Goal: Transaction & Acquisition: Purchase product/service

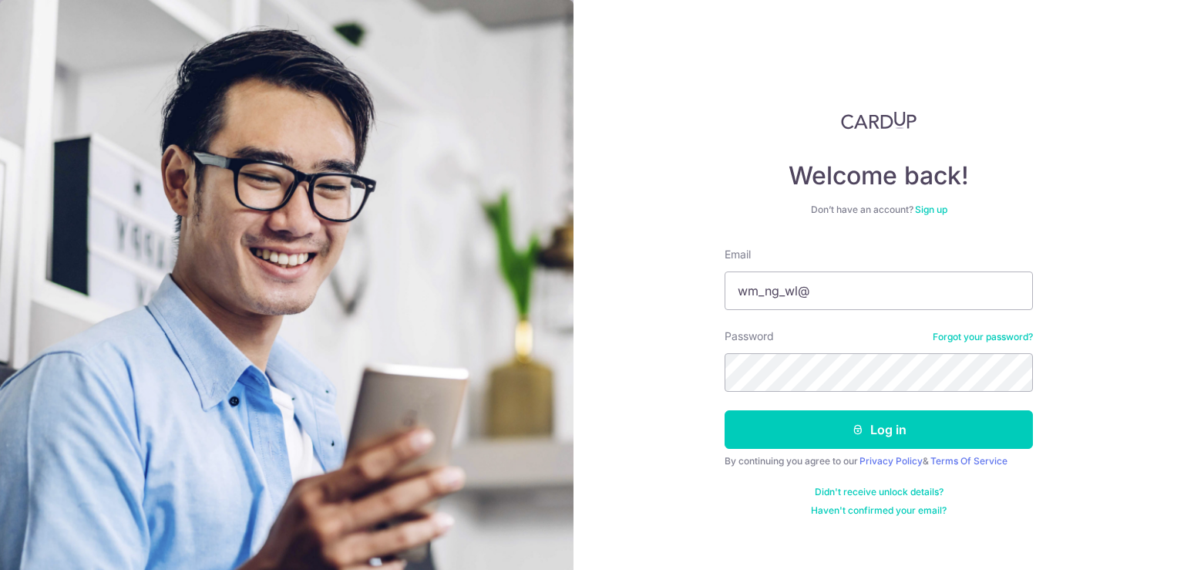
scroll to position [993, 0]
type input "[EMAIL_ADDRESS][DOMAIN_NAME]"
click at [725, 410] on button "Log in" at bounding box center [879, 429] width 308 height 39
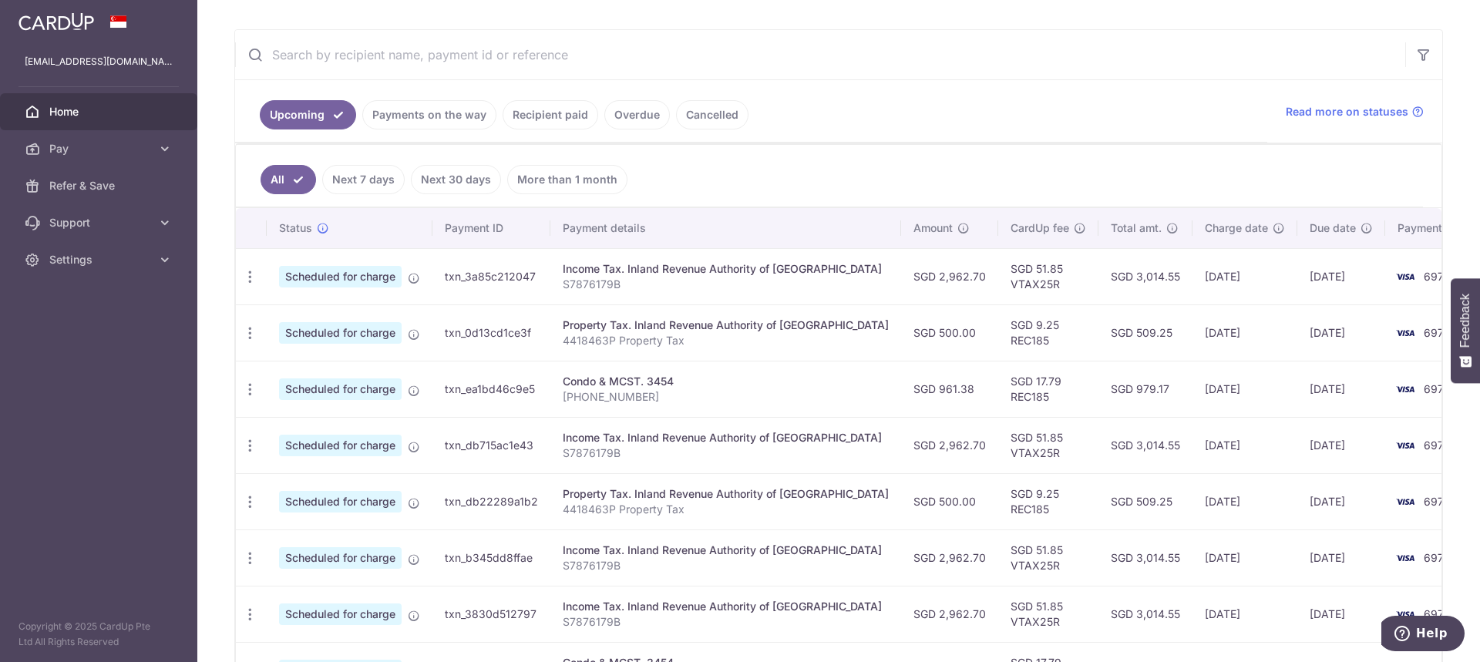
scroll to position [902, 0]
click at [244, 391] on icon "button" at bounding box center [250, 390] width 16 height 16
click at [313, 435] on span "Update payment" at bounding box center [332, 431] width 105 height 18
radio input "true"
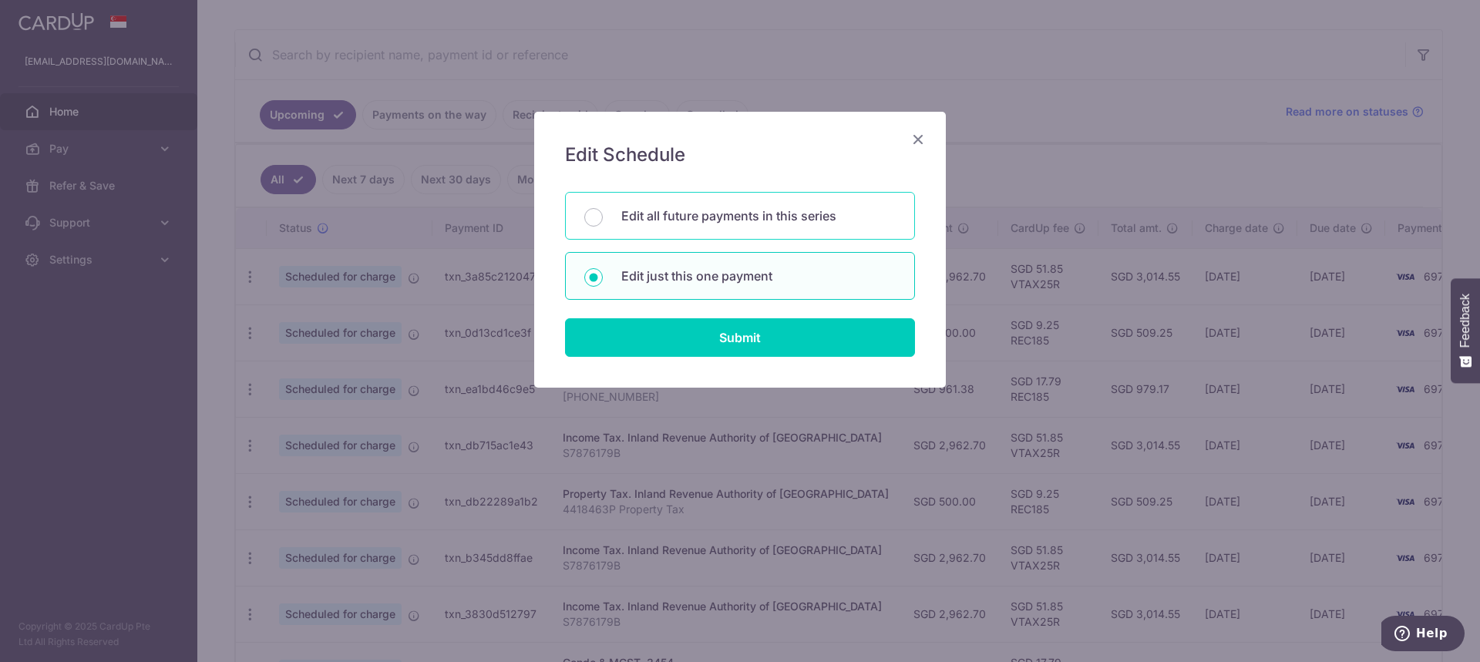
click at [631, 207] on p "Edit all future payments in this series" at bounding box center [758, 216] width 274 height 18
click at [603, 208] on input "Edit all future payments in this series" at bounding box center [593, 217] width 18 height 18
radio input "true"
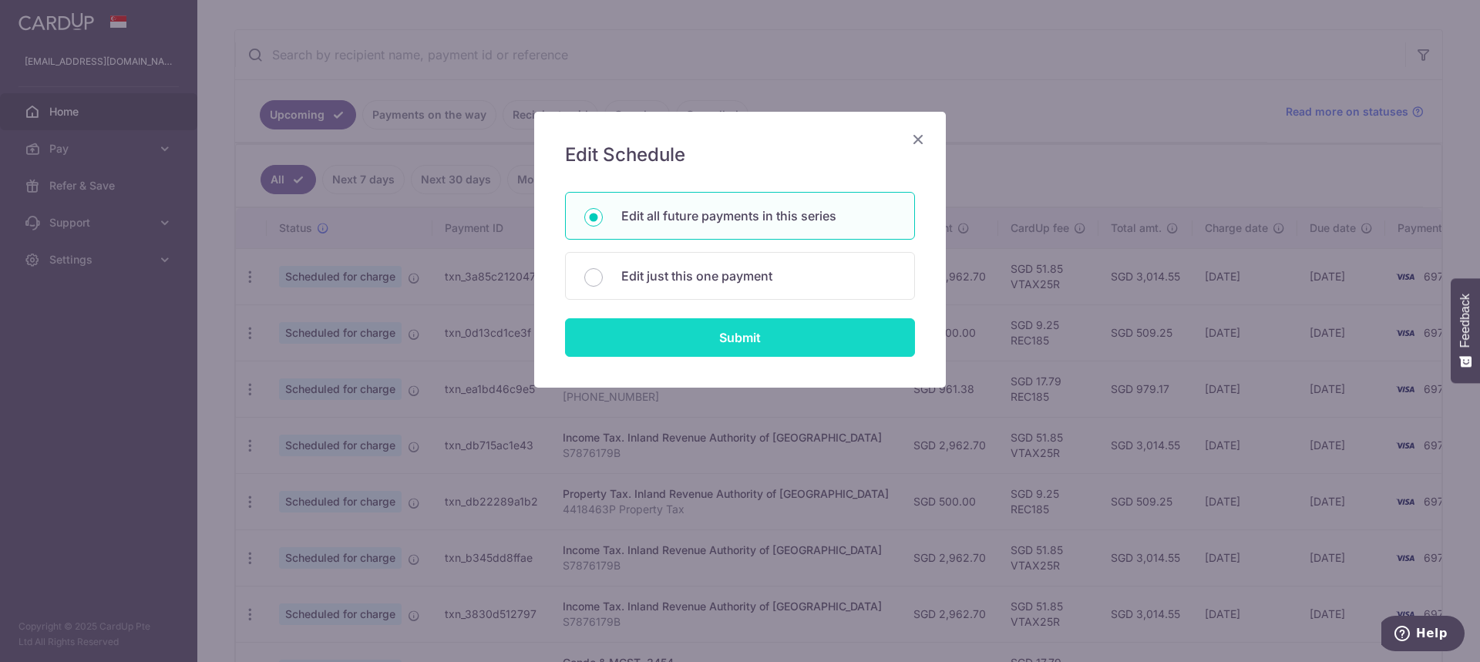
click at [741, 341] on input "Submit" at bounding box center [740, 337] width 350 height 39
radio input "true"
type input "961.38"
type input "012-27-23"
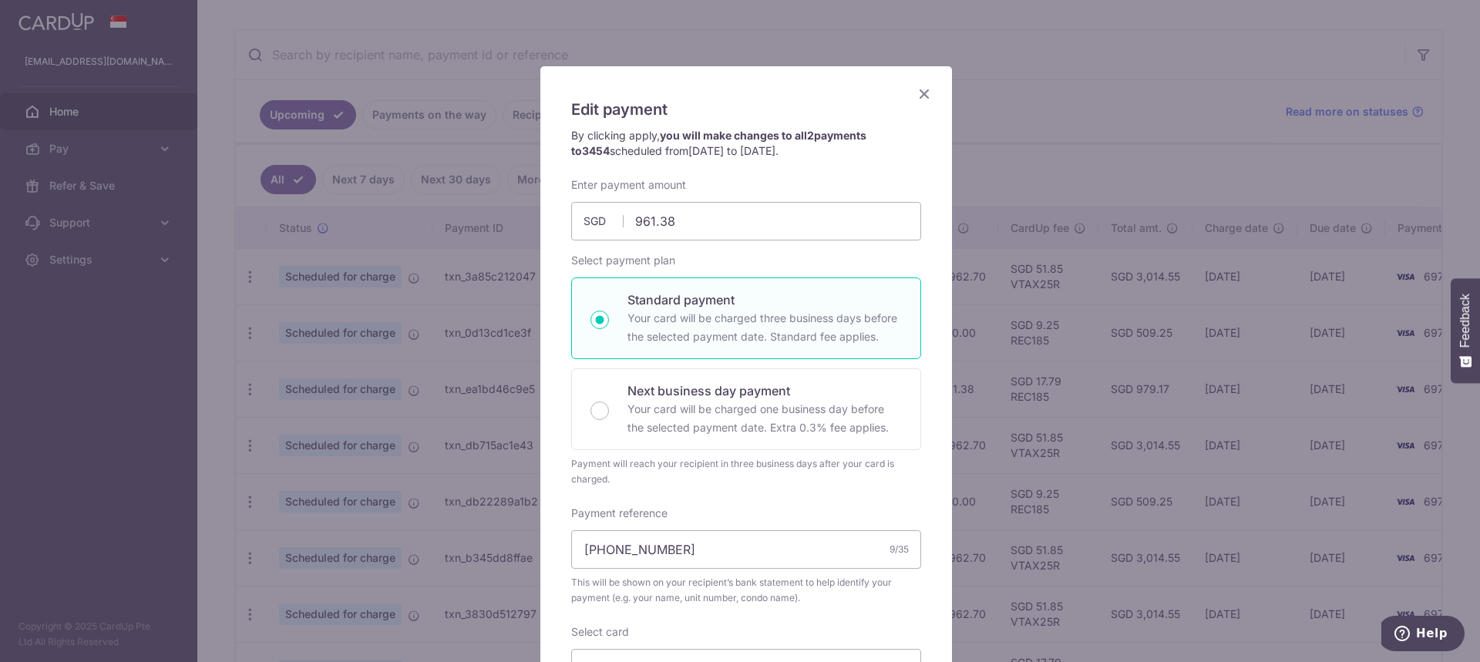
scroll to position [0, 0]
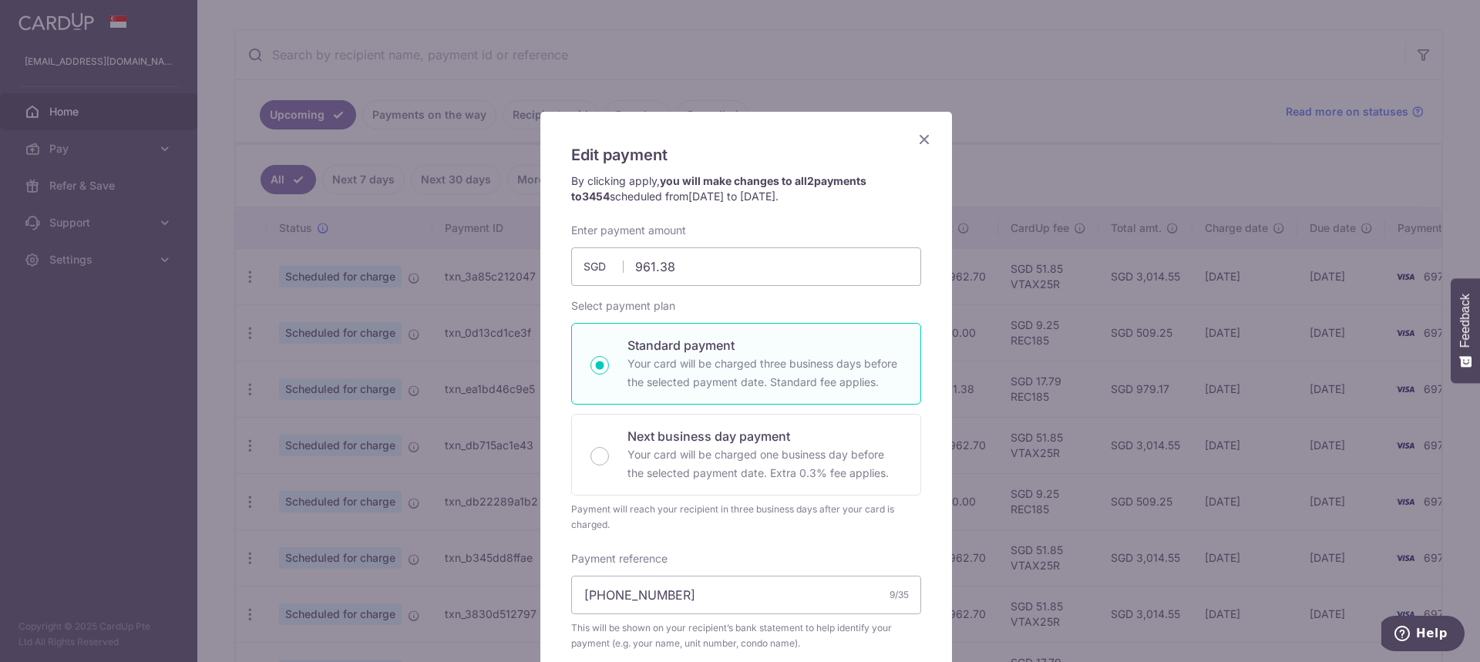
click at [919, 140] on icon "Close" at bounding box center [924, 138] width 18 height 19
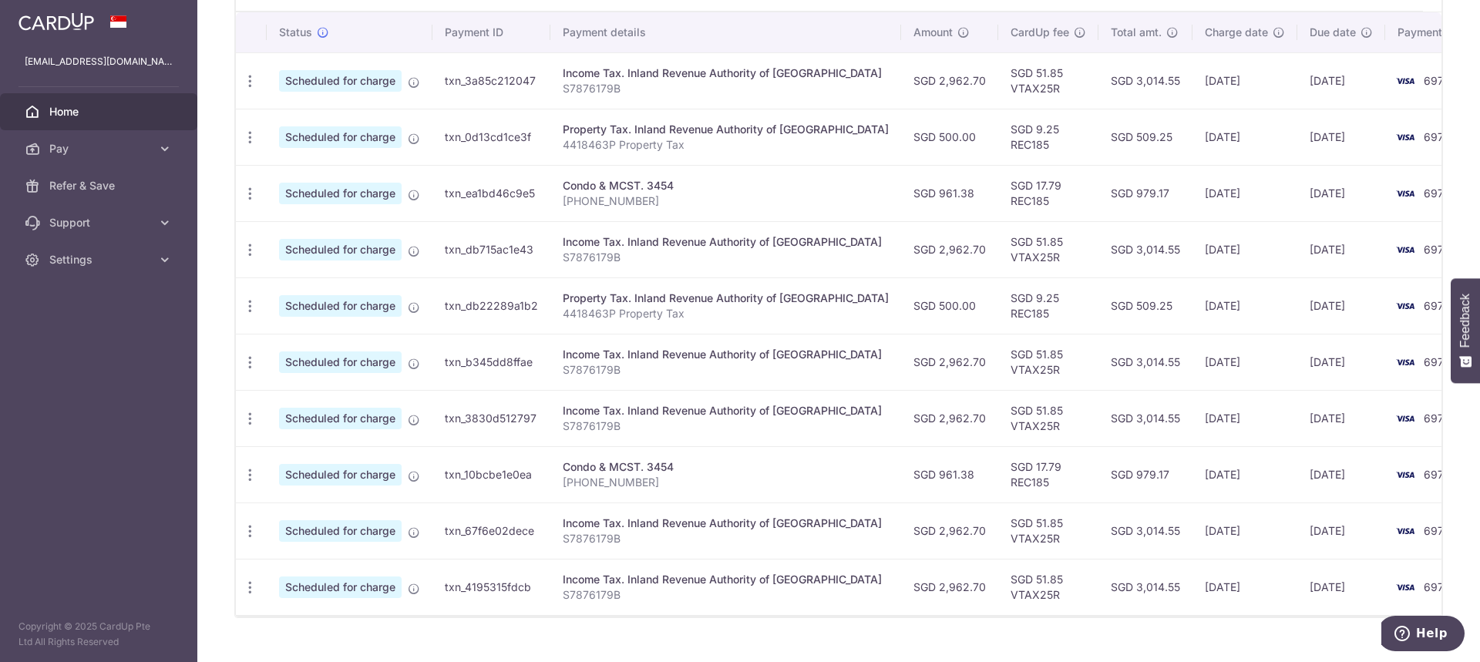
scroll to position [499, 0]
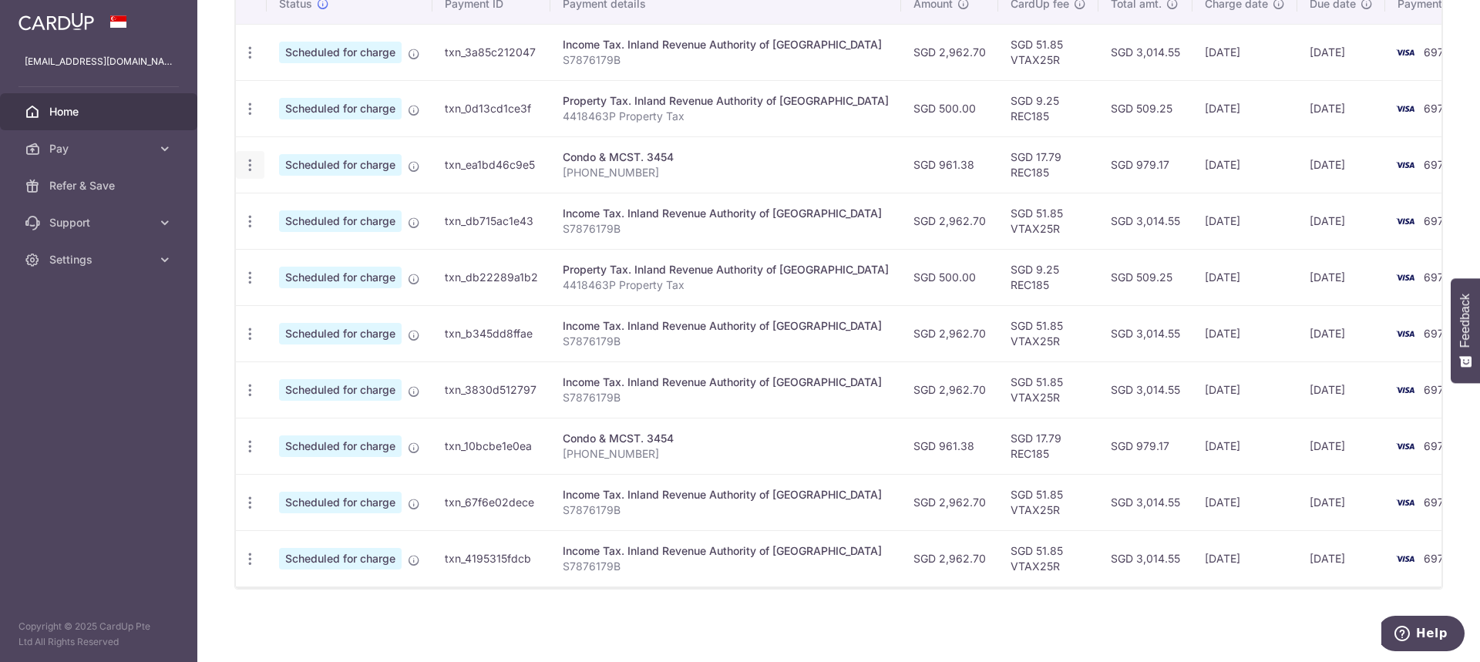
click at [257, 157] on icon "button" at bounding box center [250, 165] width 16 height 16
click at [335, 198] on span "Update payment" at bounding box center [332, 207] width 105 height 18
radio input "true"
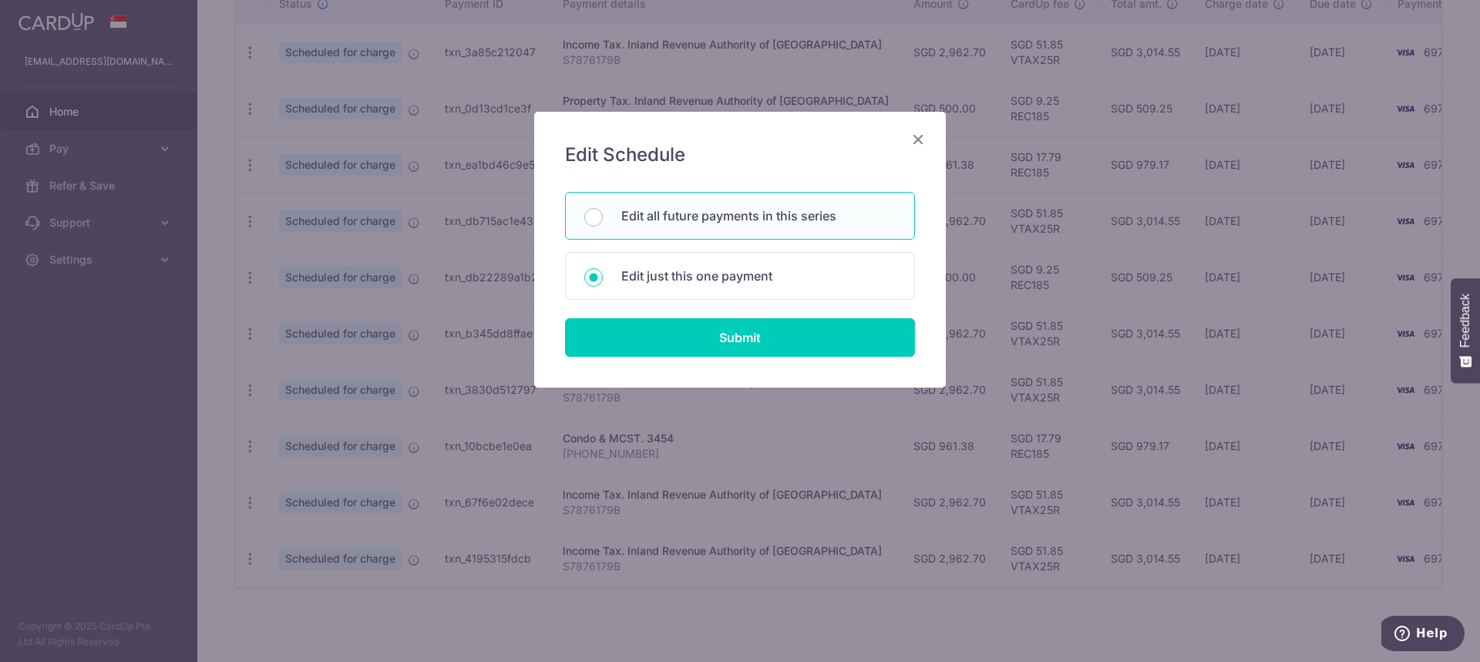
click at [637, 224] on p "Edit all future payments in this series" at bounding box center [758, 216] width 274 height 18
click at [603, 224] on input "Edit all future payments in this series" at bounding box center [593, 217] width 18 height 18
click at [624, 271] on p "Edit just this one payment" at bounding box center [758, 276] width 274 height 18
click at [603, 271] on input "Edit just this one payment" at bounding box center [593, 277] width 18 height 18
radio input "false"
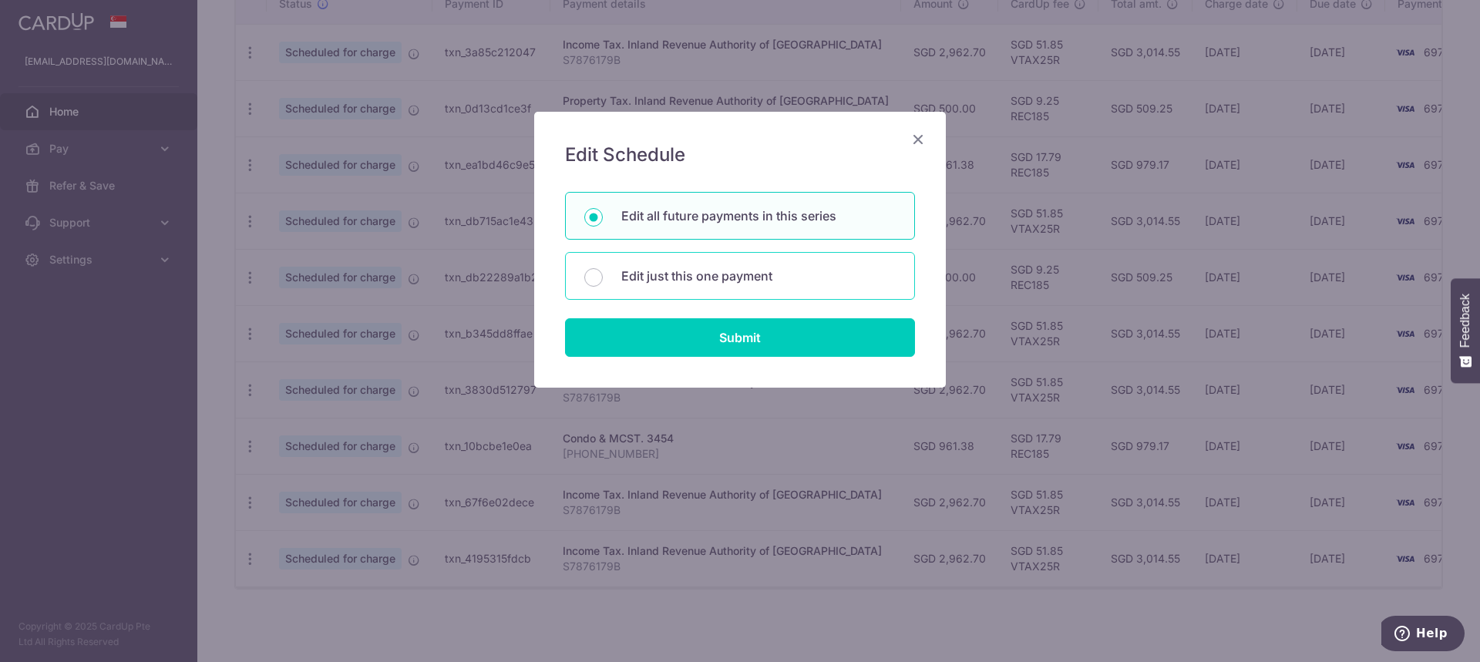
radio input "true"
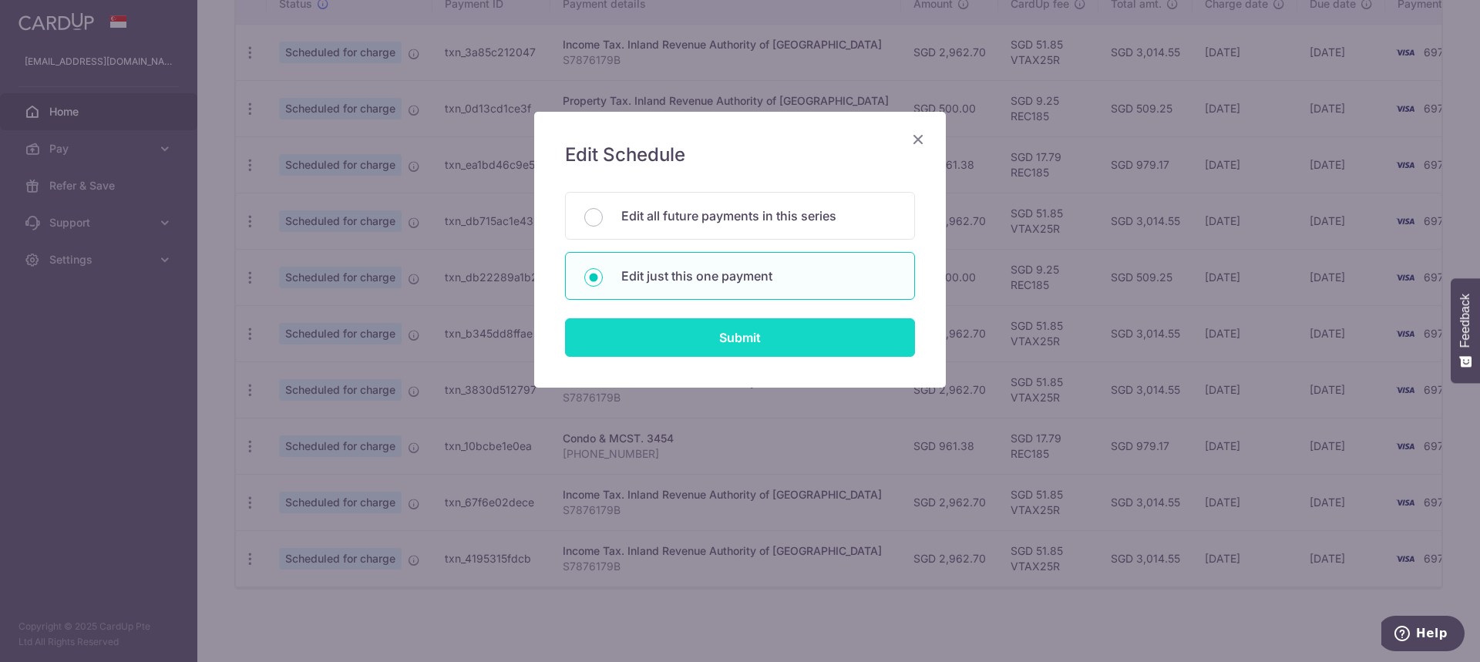
click at [733, 341] on input "Submit" at bounding box center [740, 337] width 350 height 39
radio input "true"
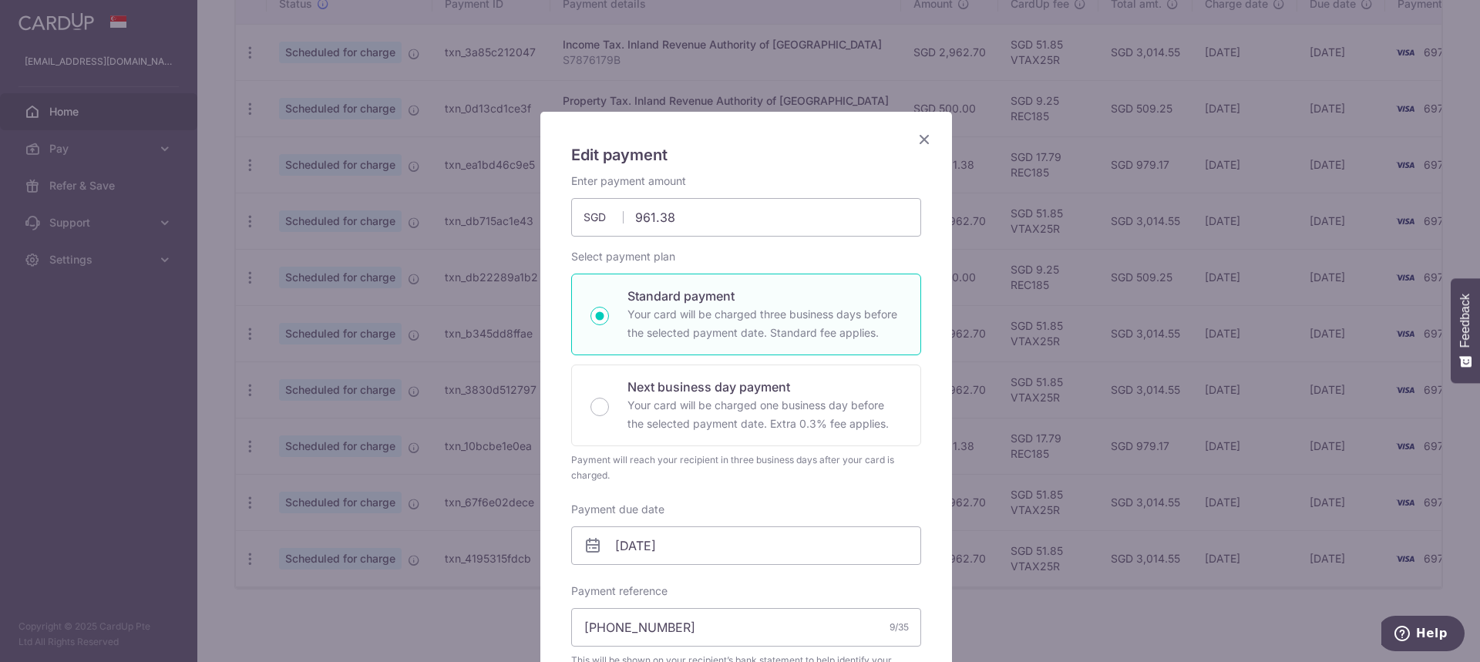
drag, startPoint x: 714, startPoint y: 126, endPoint x: 406, endPoint y: 170, distance: 310.7
click at [406, 170] on div "Edit payment By clicking apply, you will make changes to all 2 payments to 3454…" at bounding box center [740, 331] width 1480 height 662
click at [915, 138] on icon "Close" at bounding box center [924, 138] width 18 height 19
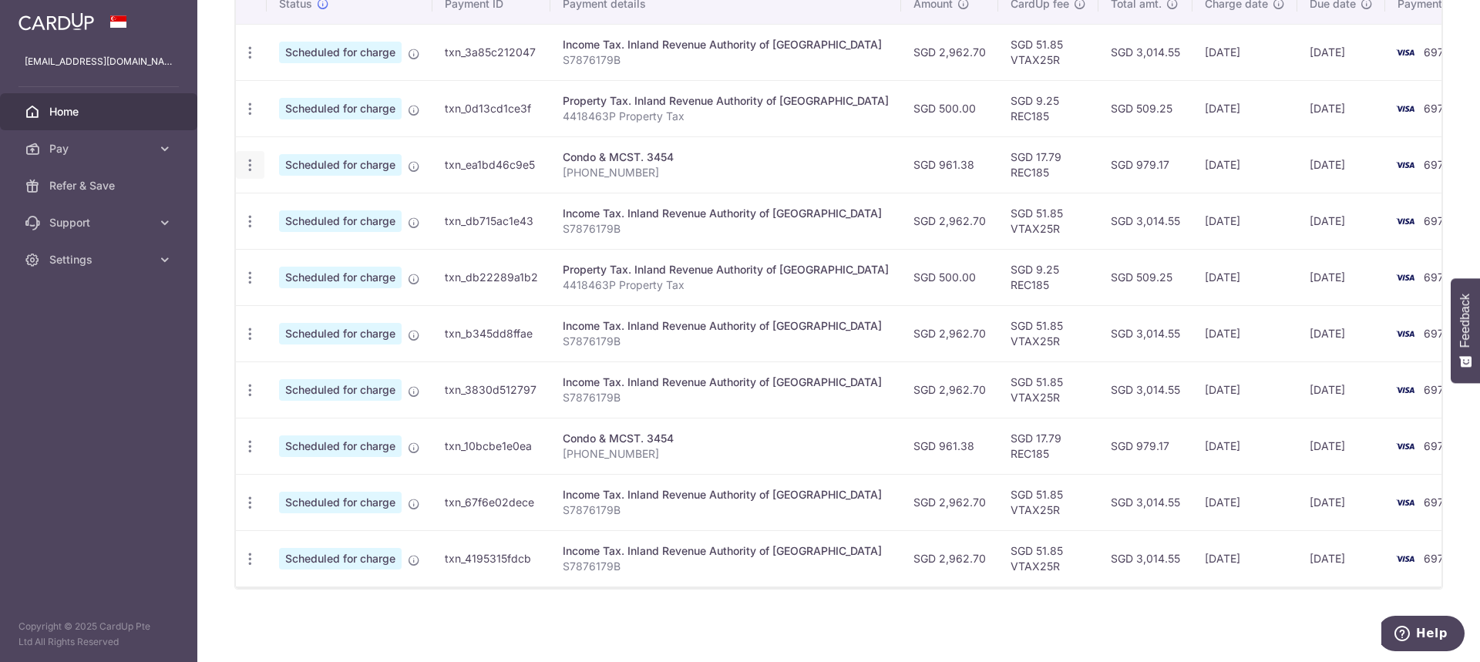
click at [241, 161] on div "Update payment Cancel payment" at bounding box center [250, 165] width 29 height 29
click at [255, 157] on icon "button" at bounding box center [250, 165] width 16 height 16
click at [294, 198] on span "Update payment" at bounding box center [332, 207] width 105 height 18
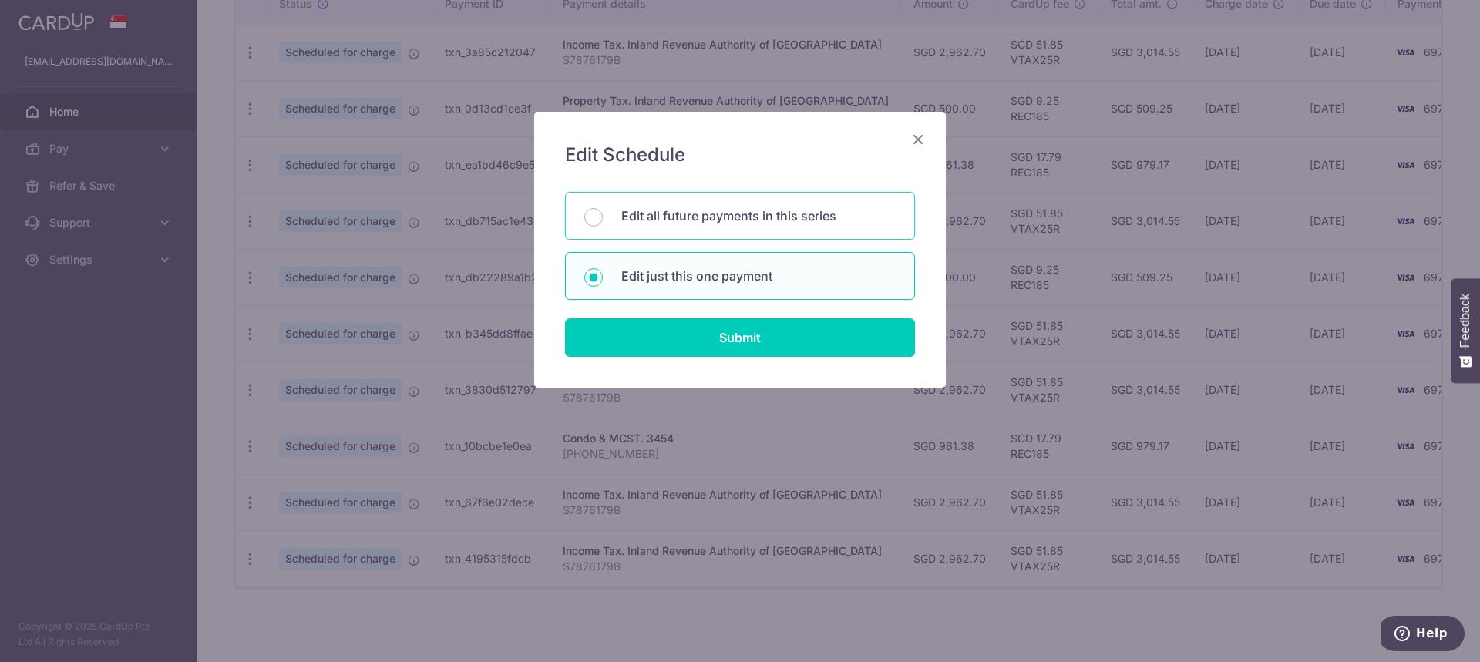
click at [664, 218] on p "Edit all future payments in this series" at bounding box center [758, 216] width 274 height 18
click at [603, 218] on input "Edit all future payments in this series" at bounding box center [593, 217] width 18 height 18
radio input "true"
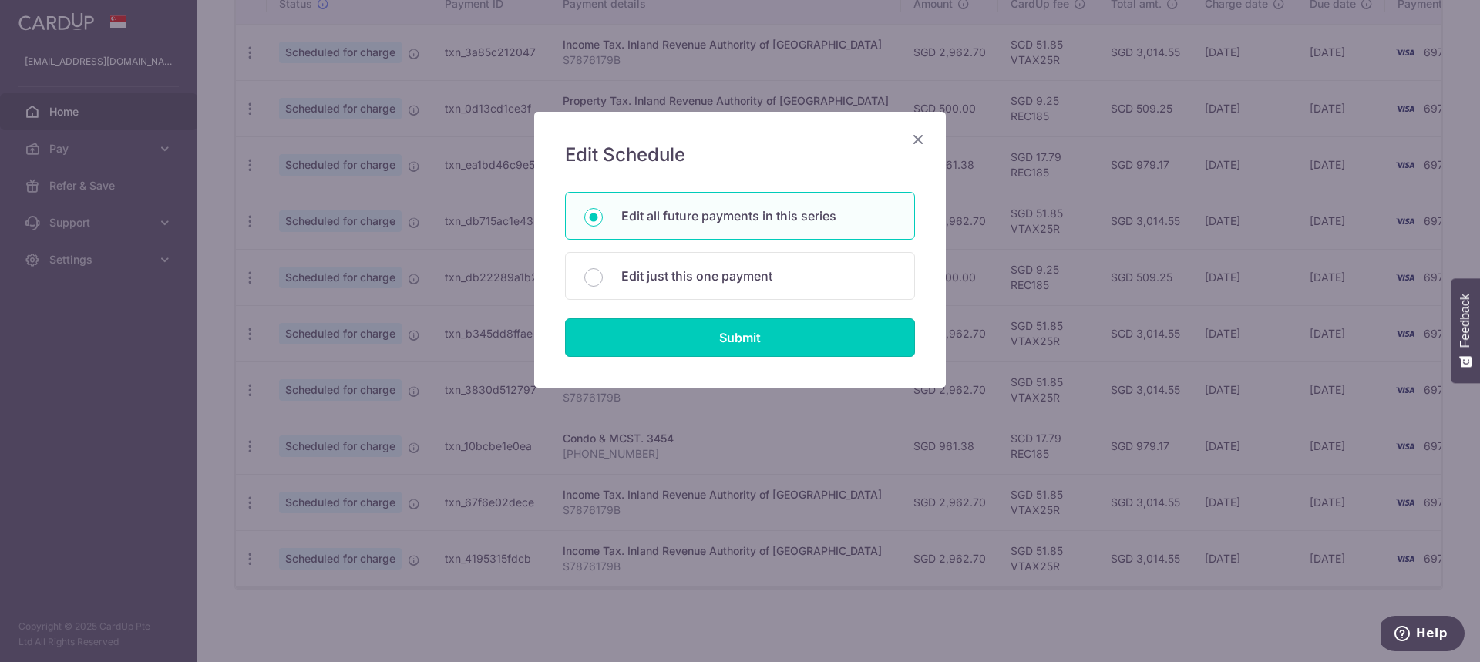
drag, startPoint x: 722, startPoint y: 325, endPoint x: 694, endPoint y: 307, distance: 33.6
click at [720, 325] on input "Submit" at bounding box center [740, 337] width 350 height 39
radio input "true"
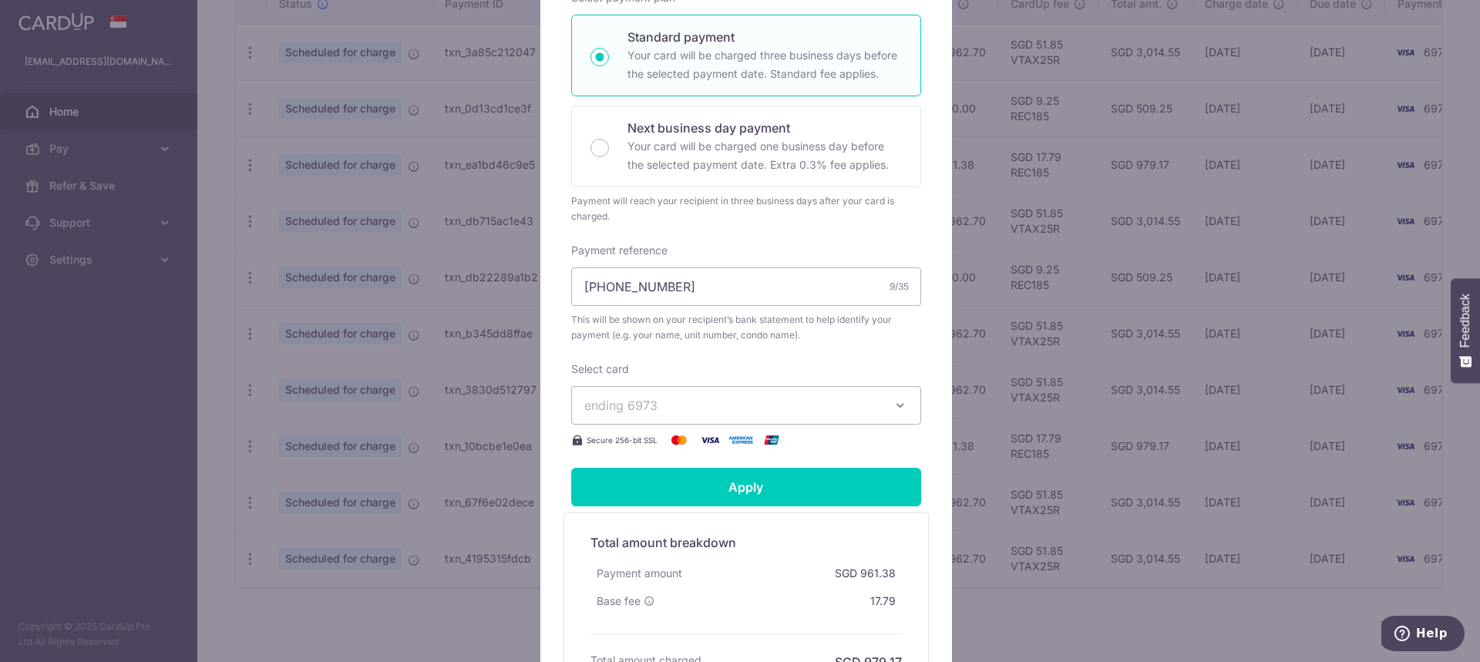
scroll to position [385, 0]
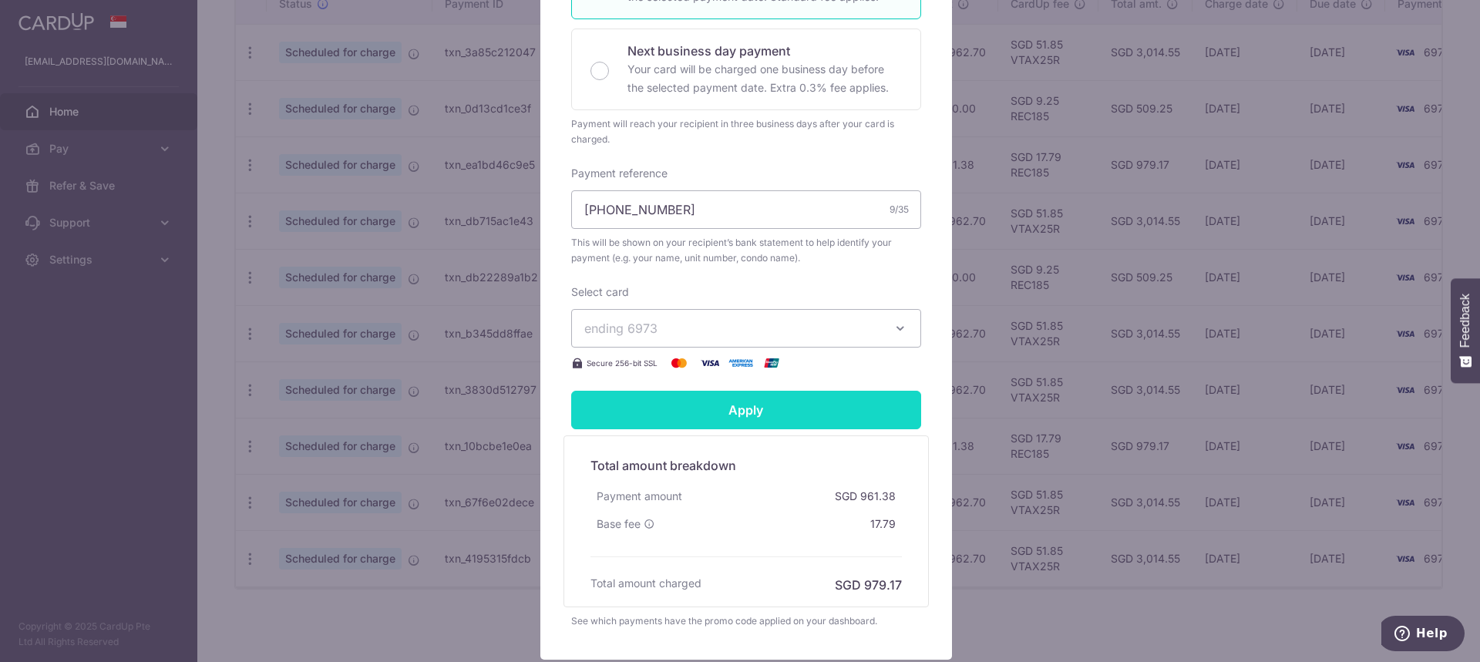
click at [811, 415] on input "Apply" at bounding box center [746, 410] width 350 height 39
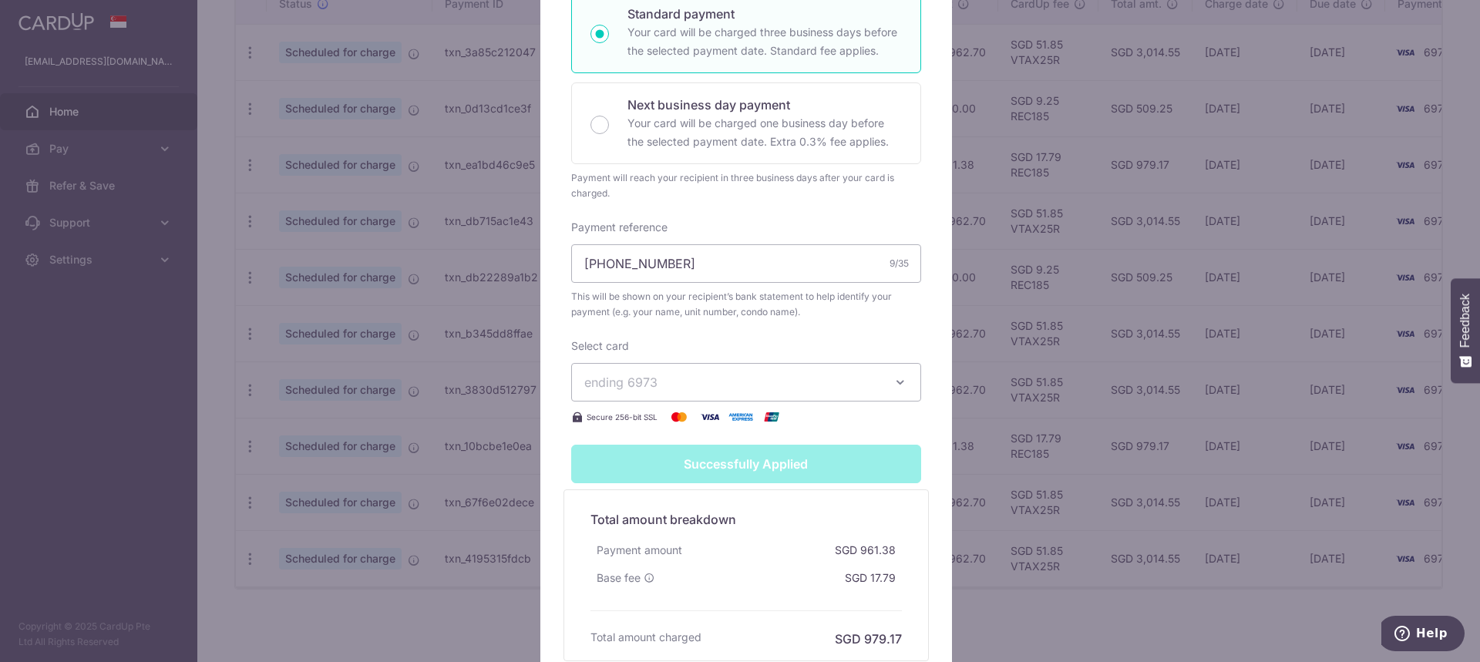
type input "Successfully Applied"
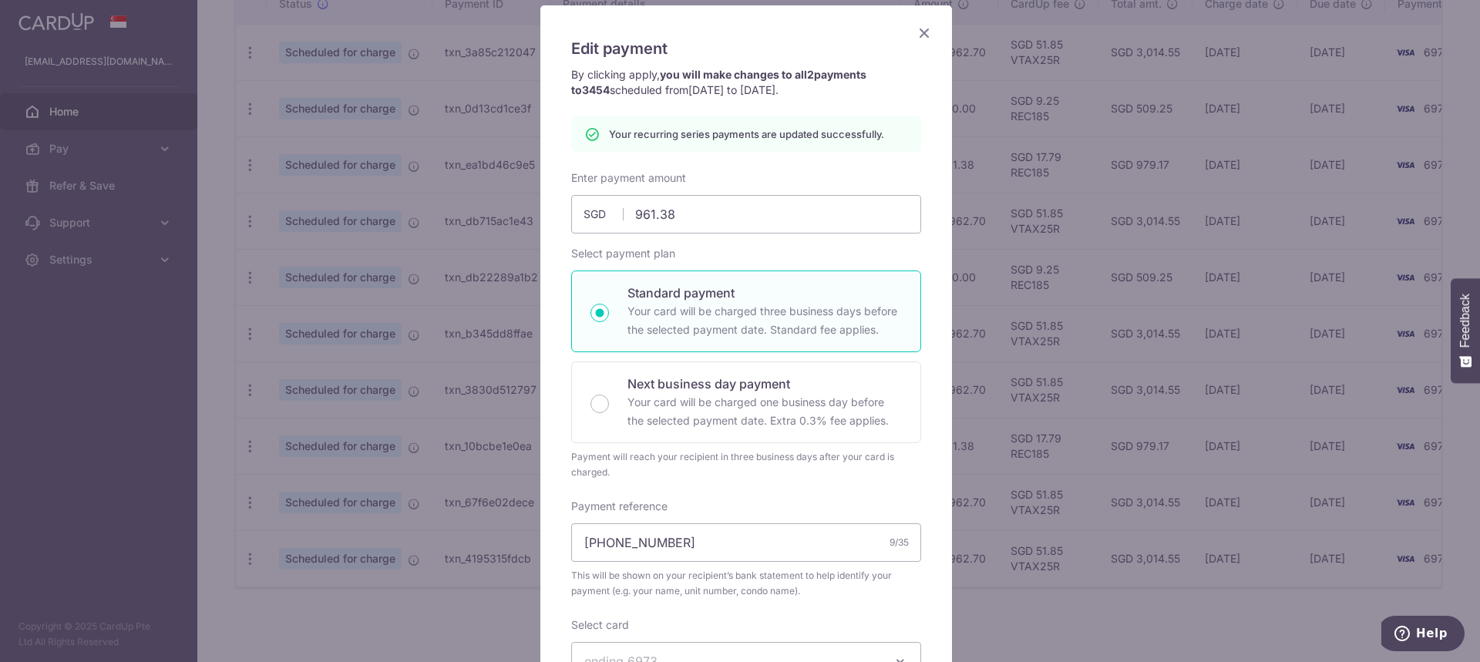
scroll to position [86, 0]
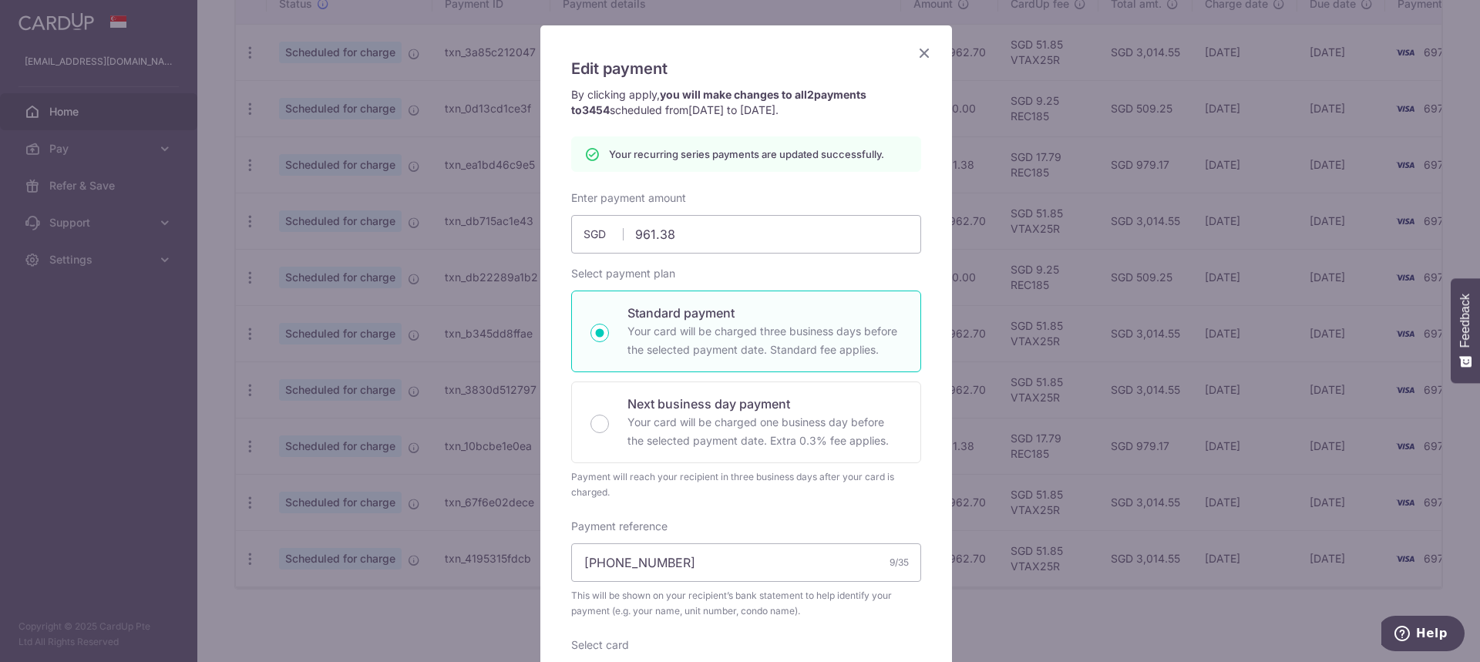
click at [599, 502] on div "Enter payment amount 961.38 961.38 SGD To change the payment amount, please can…" at bounding box center [746, 457] width 350 height 535
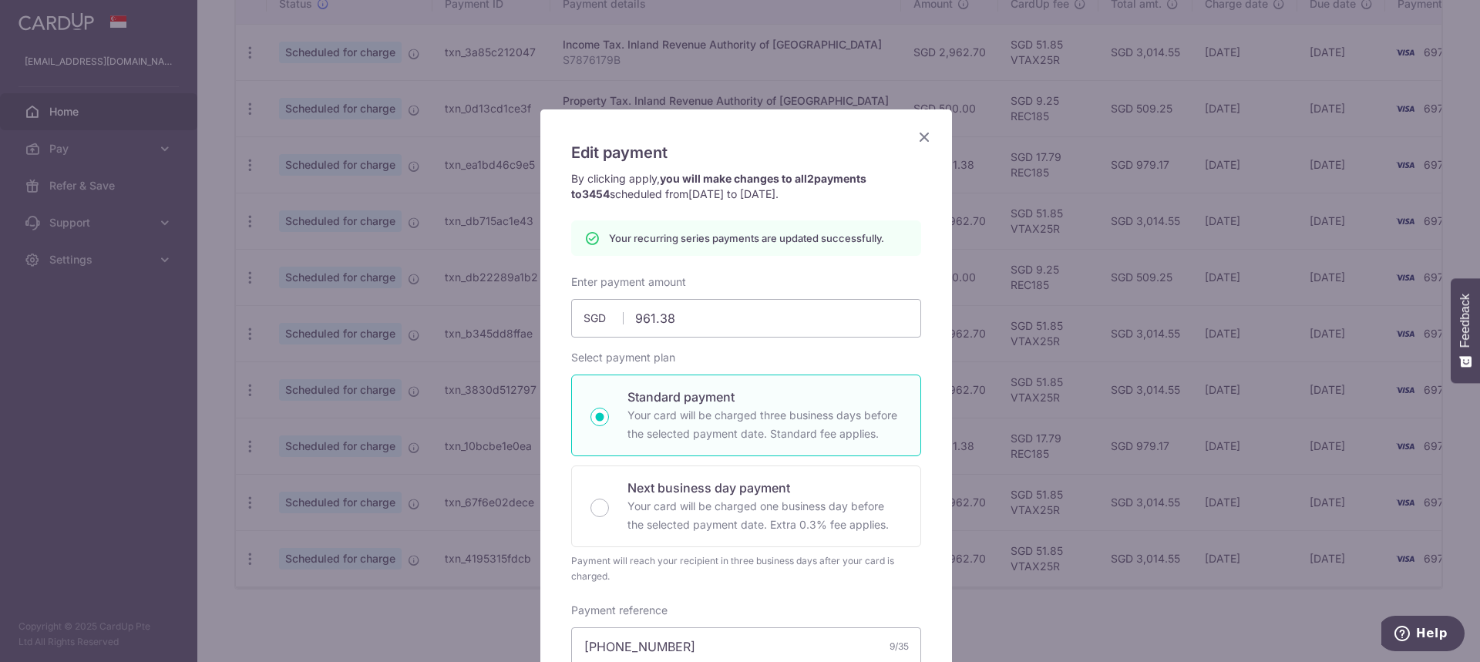
scroll to position [0, 0]
click at [916, 136] on icon "Close" at bounding box center [924, 138] width 18 height 19
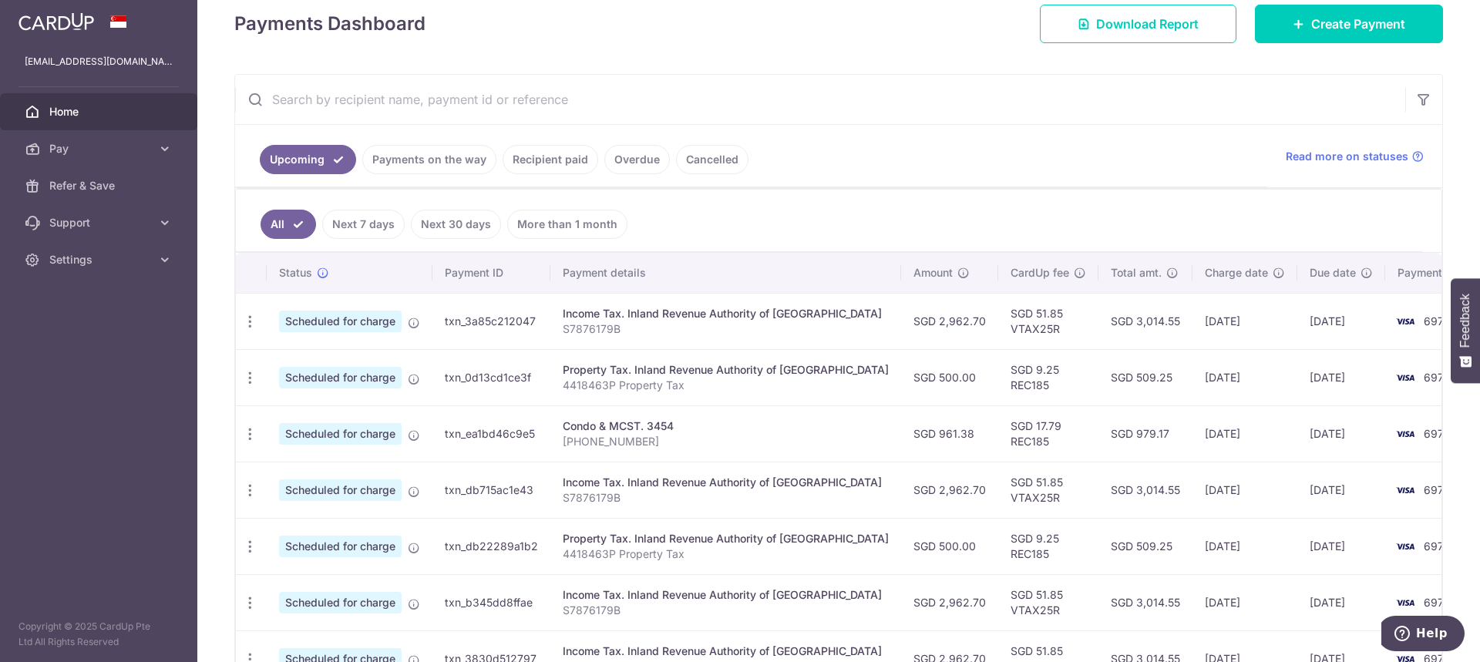
scroll to position [231, 0]
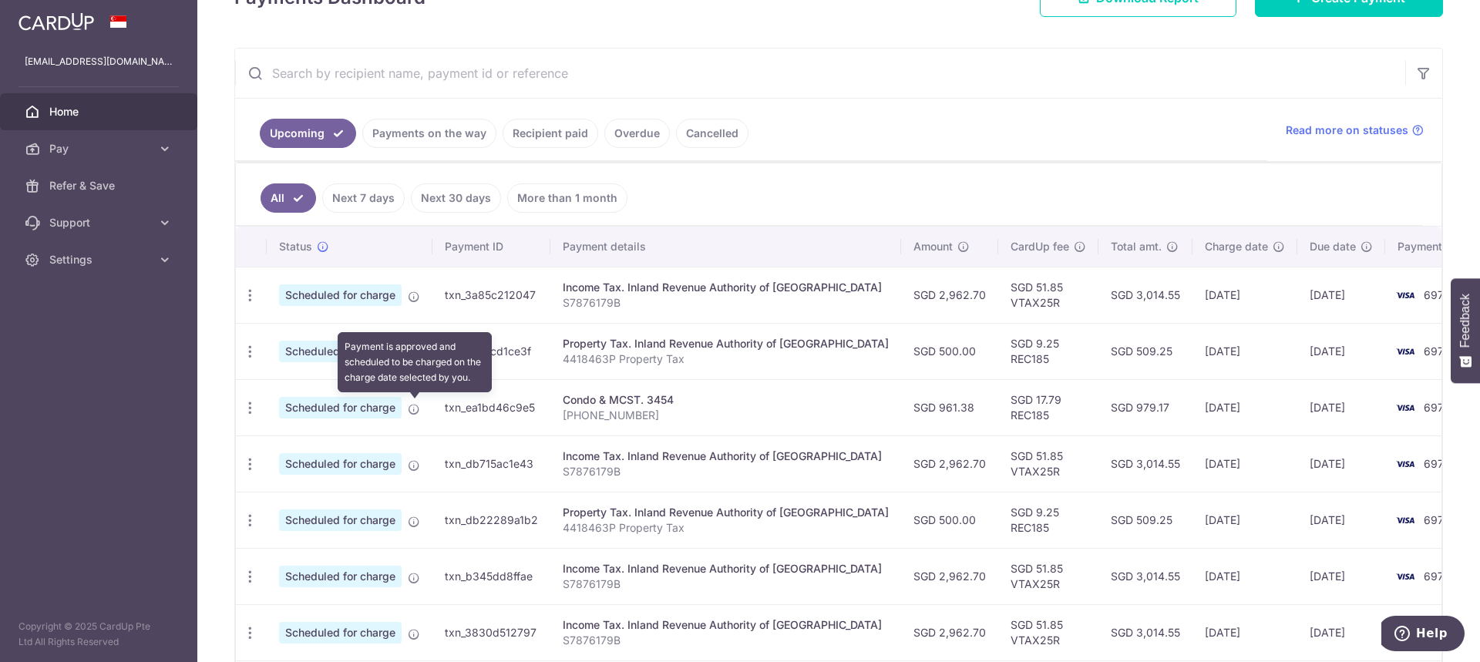
click at [415, 411] on icon at bounding box center [414, 409] width 12 height 12
click at [287, 409] on span "Scheduled for charge" at bounding box center [340, 408] width 123 height 22
click at [247, 405] on icon "button" at bounding box center [250, 408] width 16 height 16
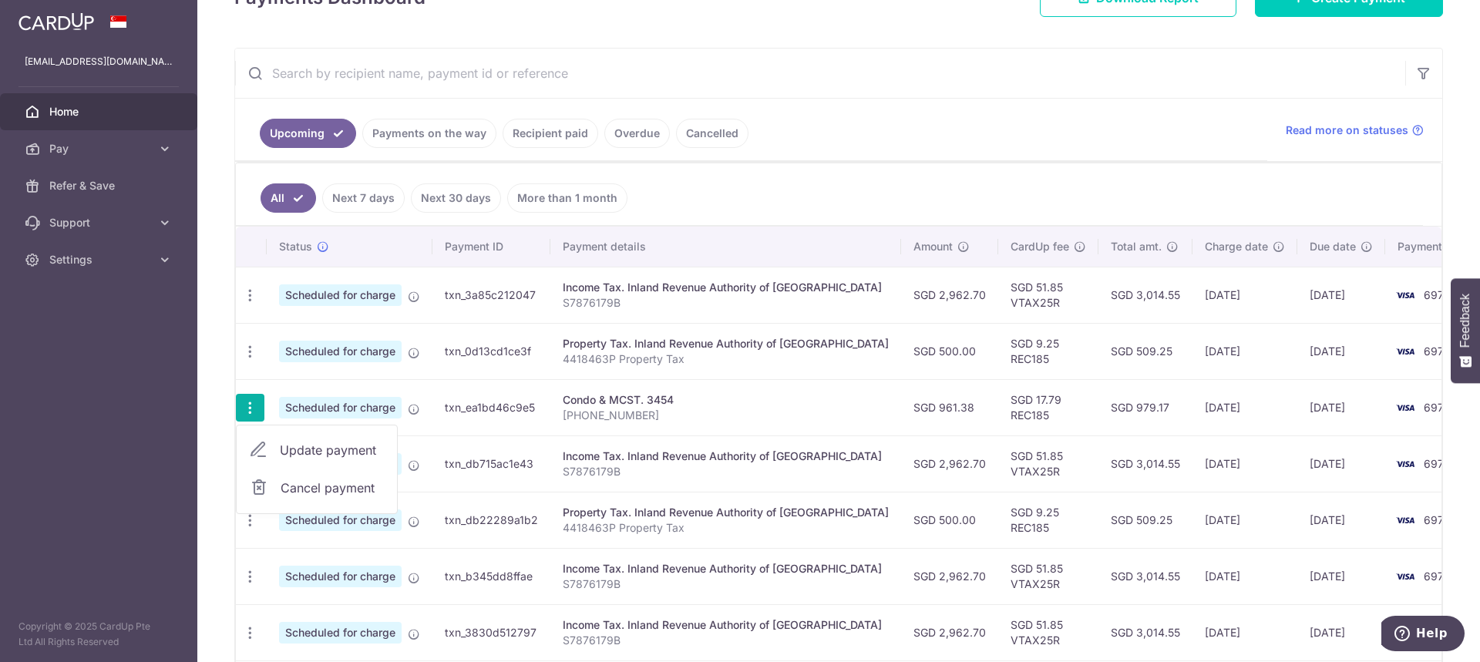
click at [277, 449] on link "Update payment" at bounding box center [317, 450] width 160 height 37
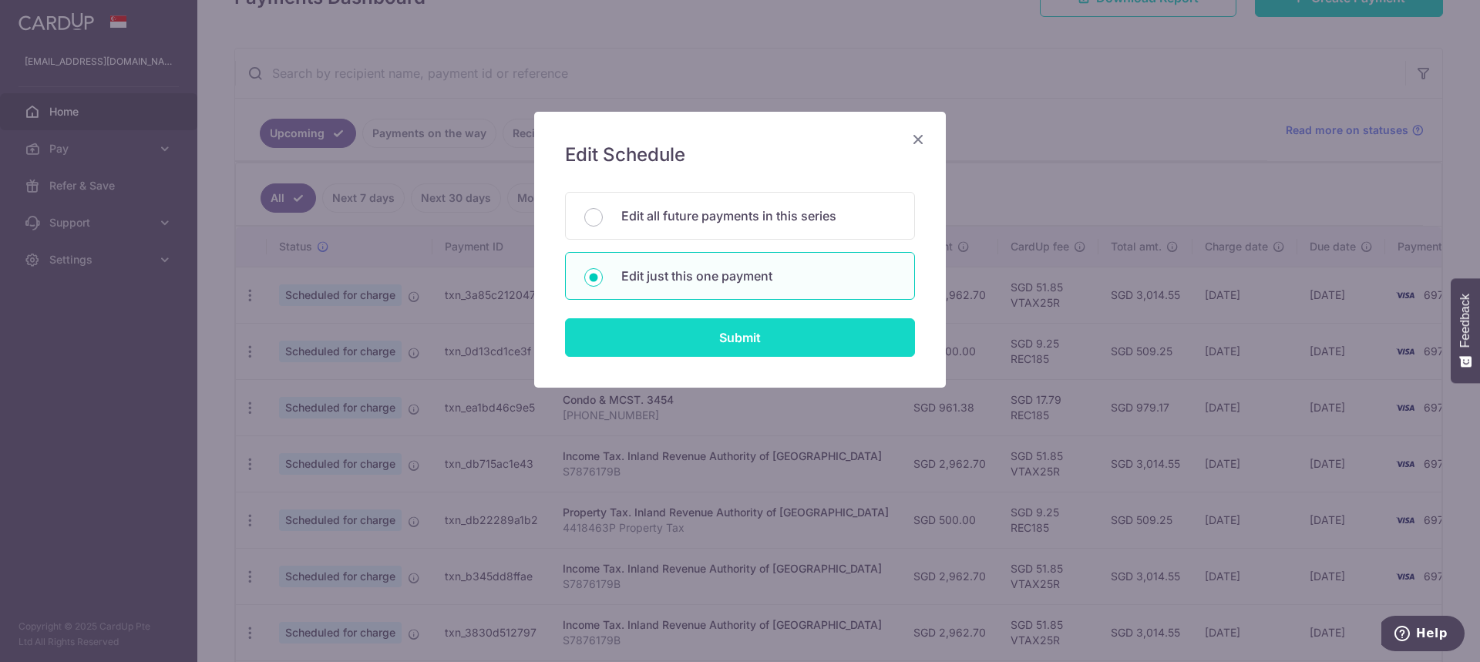
click at [696, 341] on input "Submit" at bounding box center [740, 337] width 350 height 39
radio input "true"
type input "961.38"
type input "01/11/2025"
type input "012-27-23"
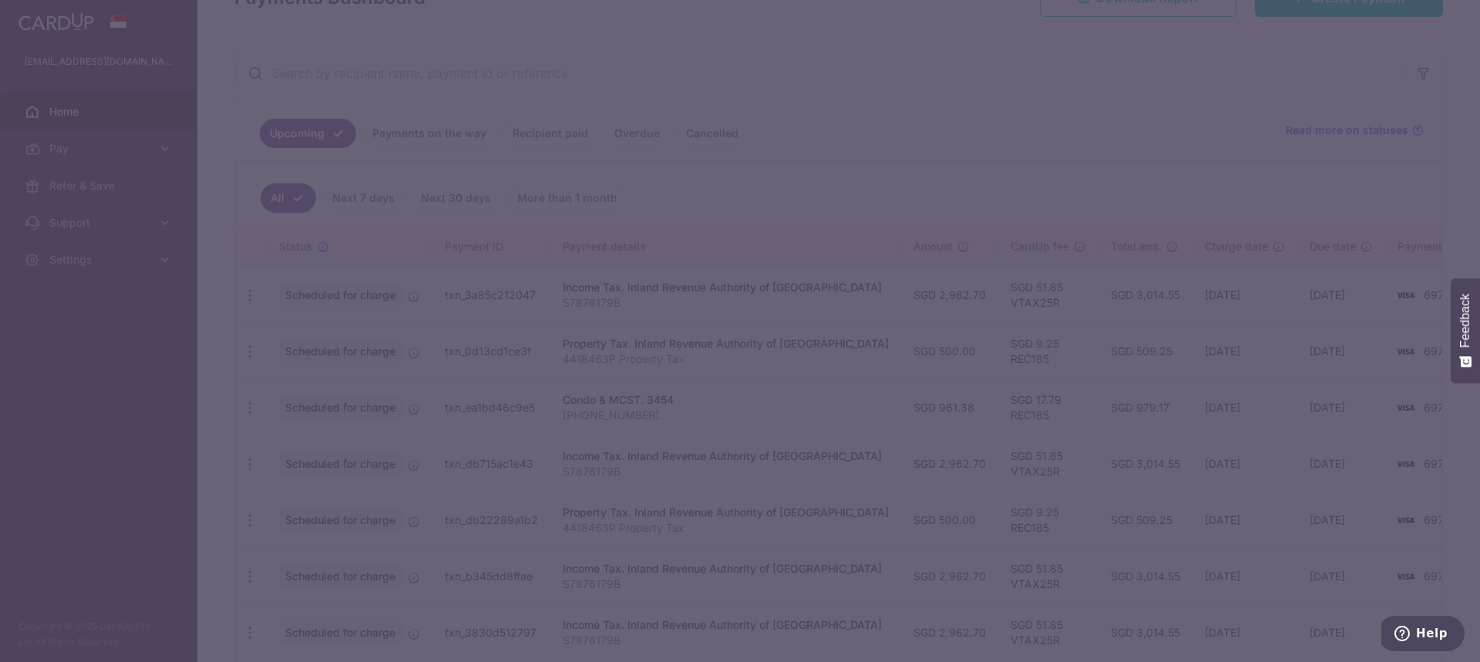
type input "REC185"
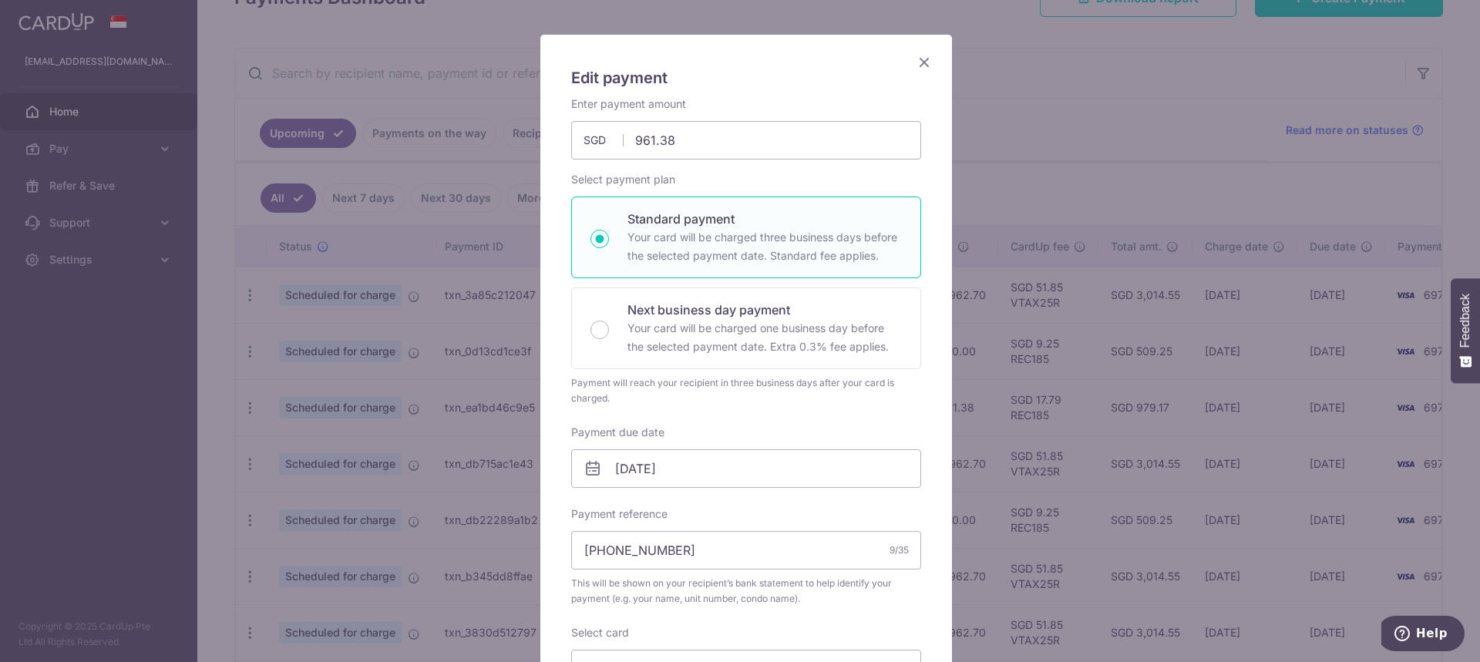
scroll to position [154, 0]
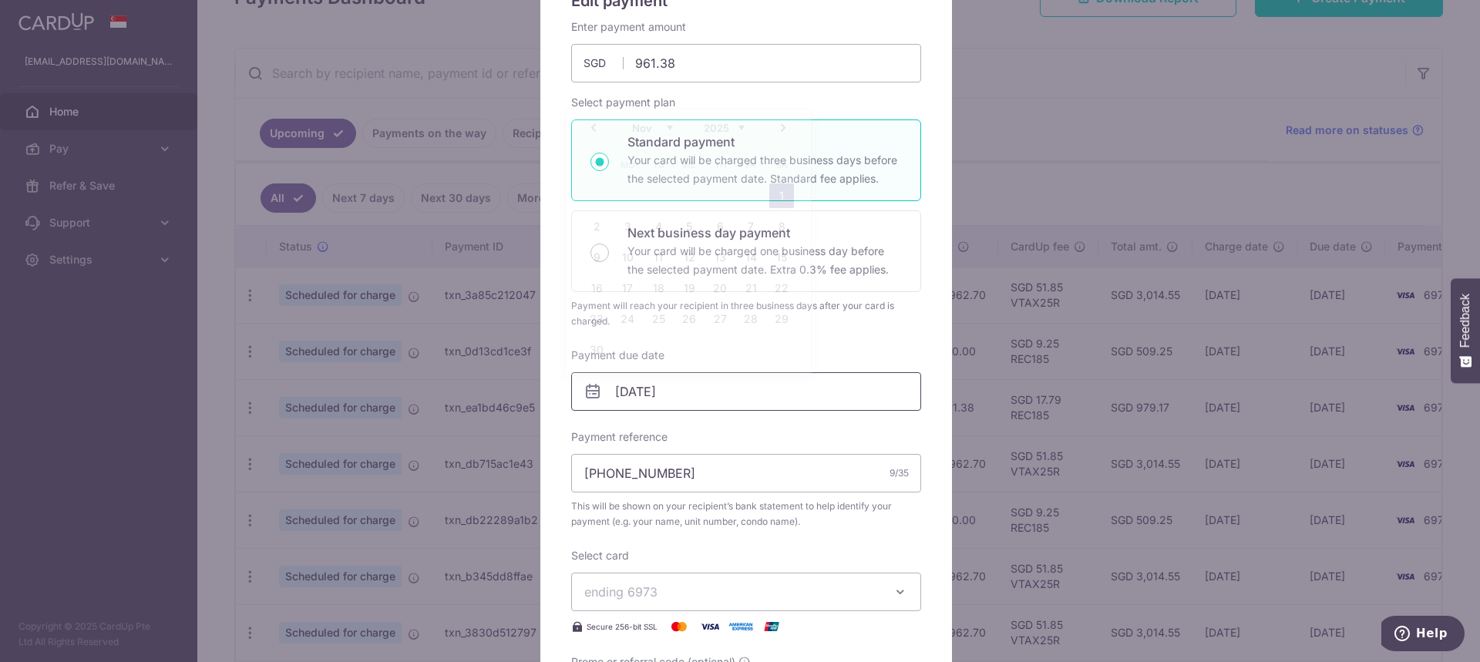
click at [739, 396] on input "01/11/2025" at bounding box center [746, 391] width 350 height 39
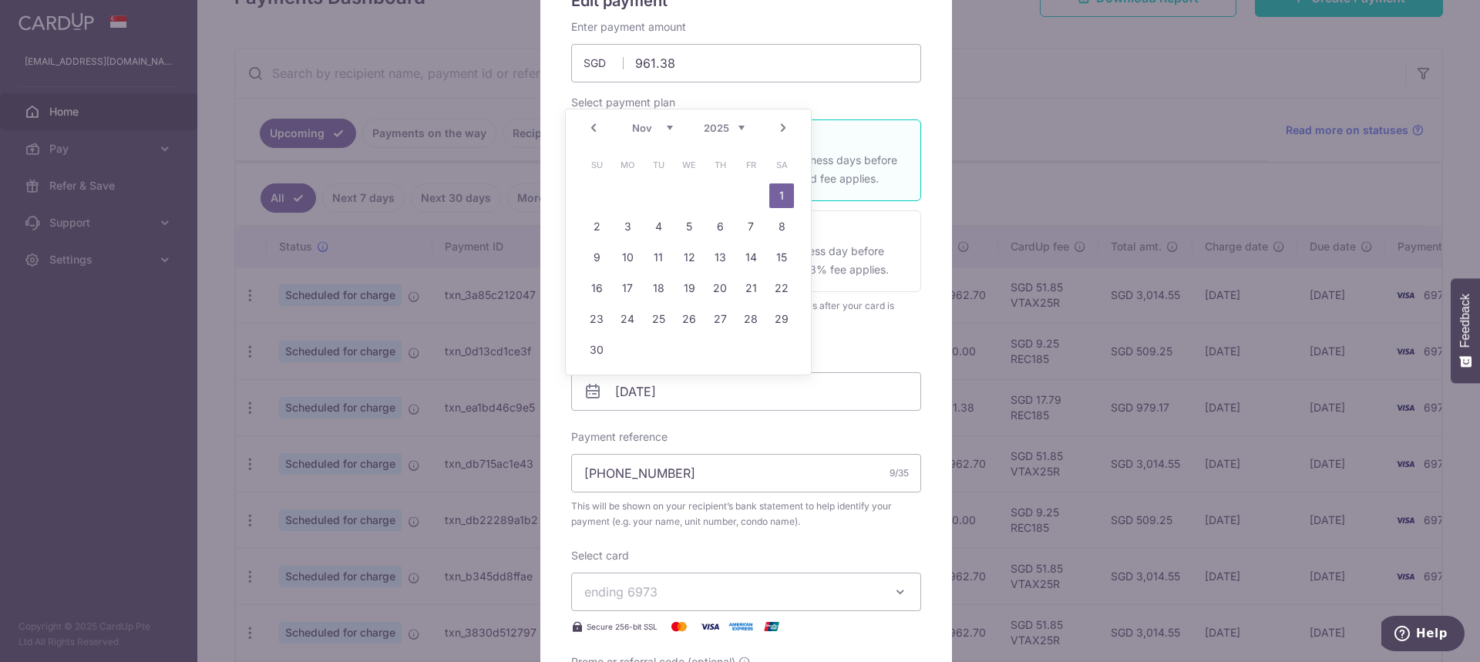
click at [589, 129] on link "Prev" at bounding box center [593, 128] width 18 height 18
click at [724, 320] on link "30" at bounding box center [720, 319] width 25 height 25
type input "[DATE]"
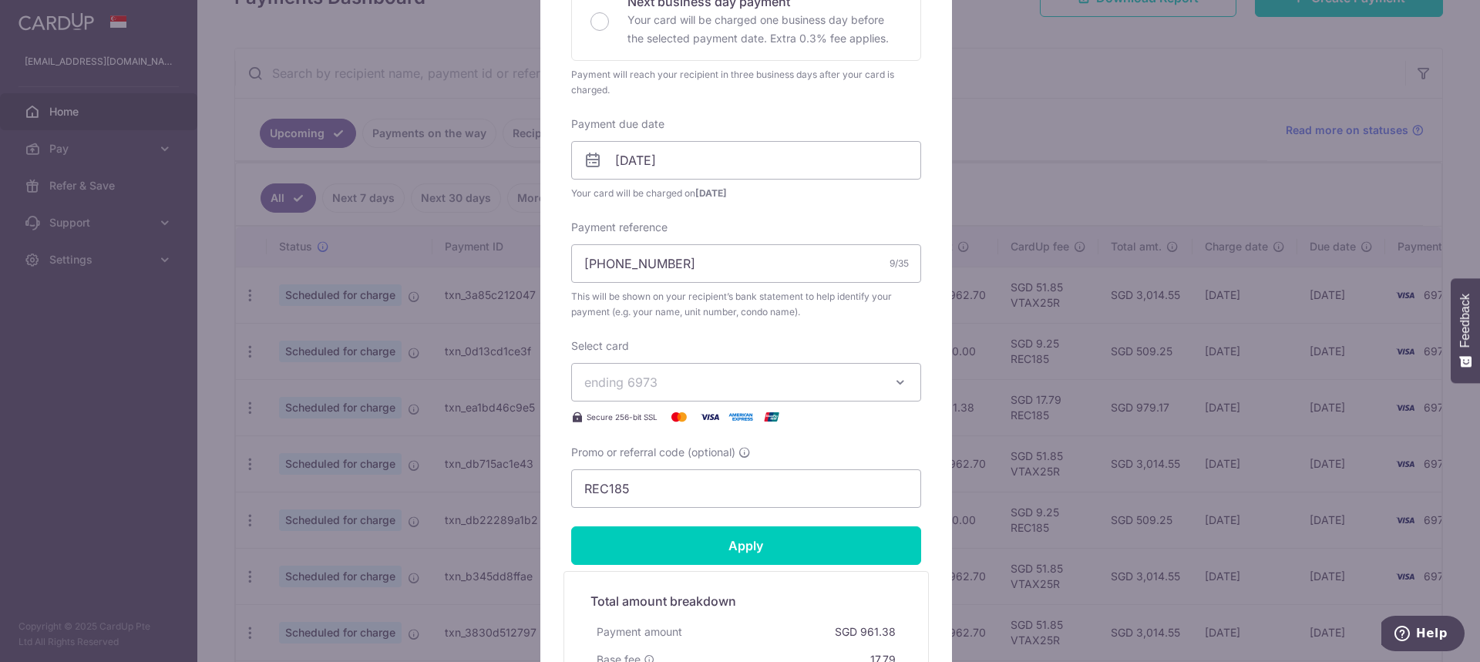
scroll to position [462, 0]
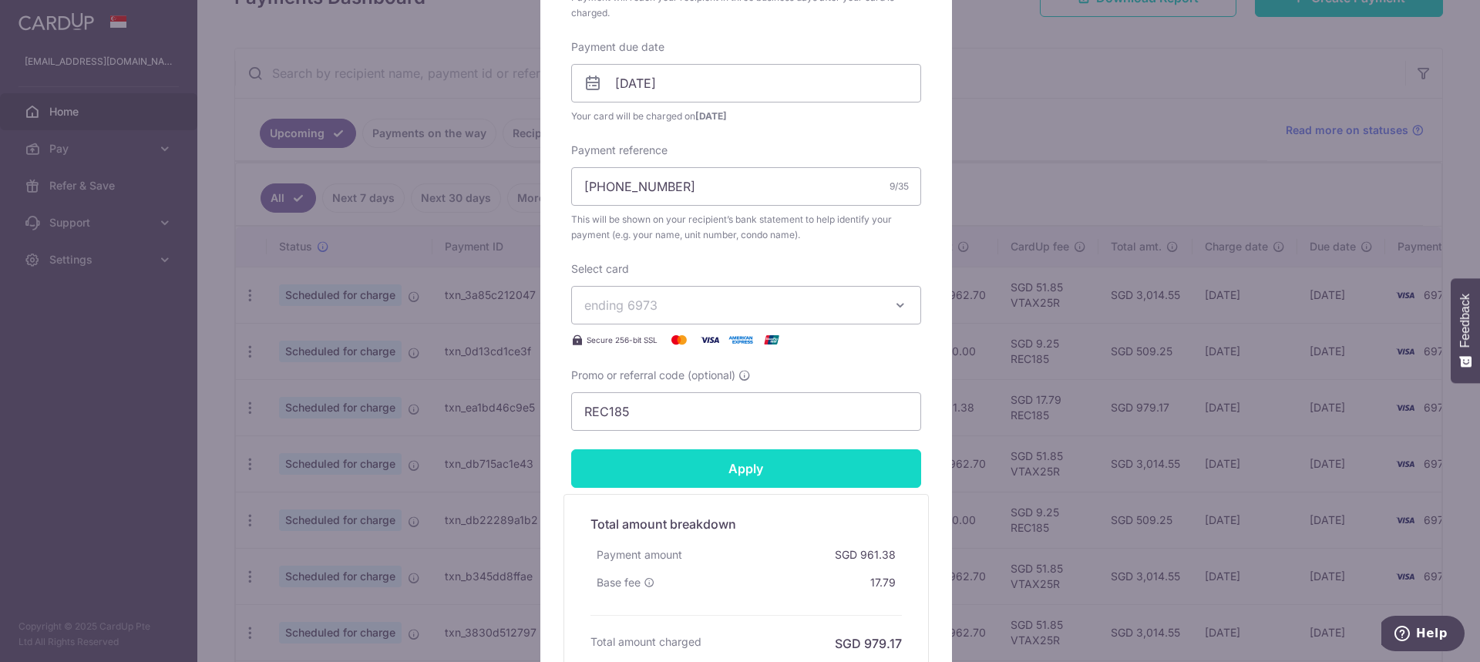
click at [731, 468] on input "Apply" at bounding box center [746, 468] width 350 height 39
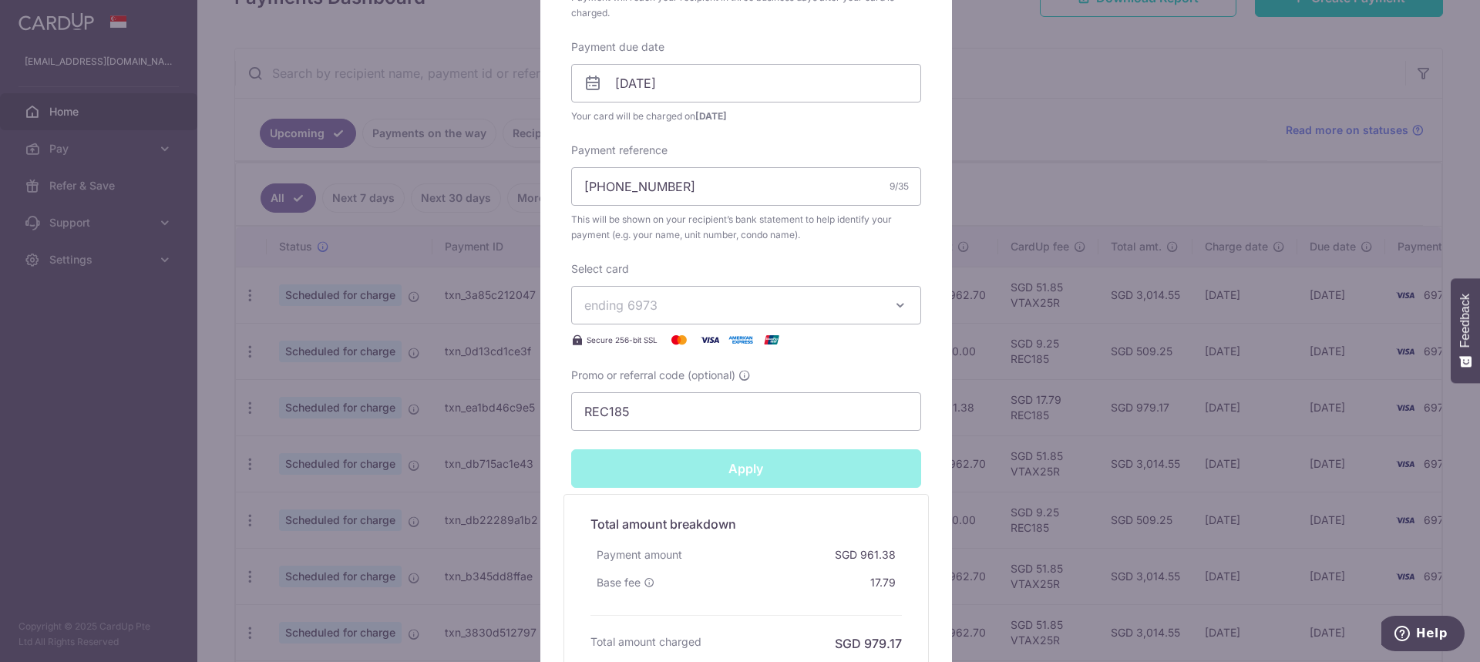
type input "Successfully Applied"
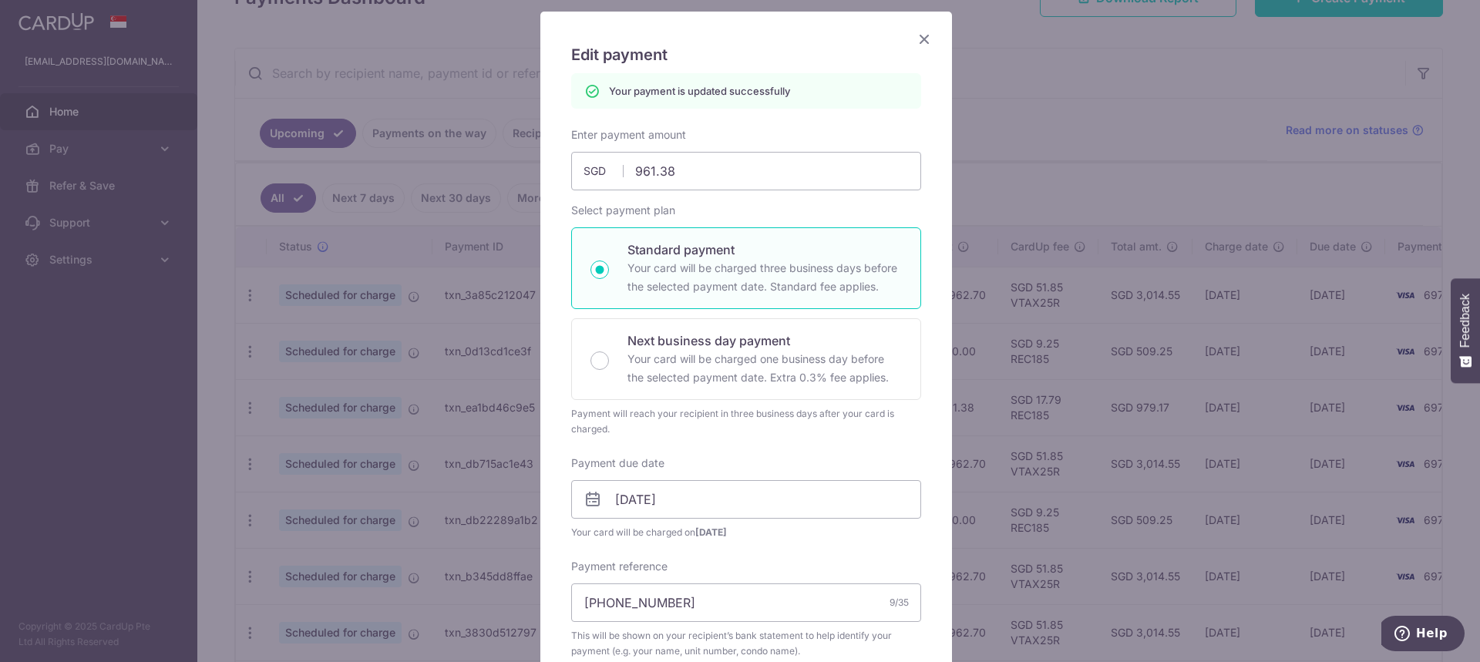
scroll to position [0, 0]
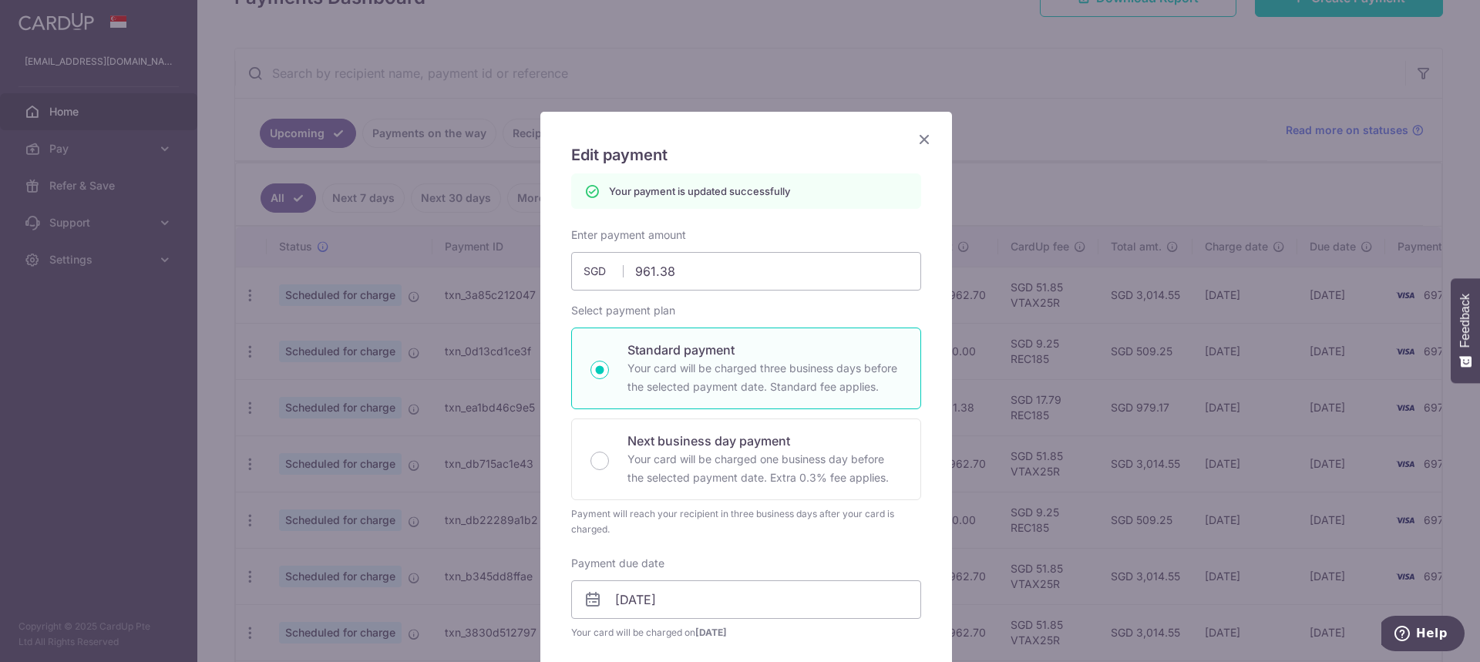
click at [922, 135] on icon "Close" at bounding box center [924, 138] width 18 height 19
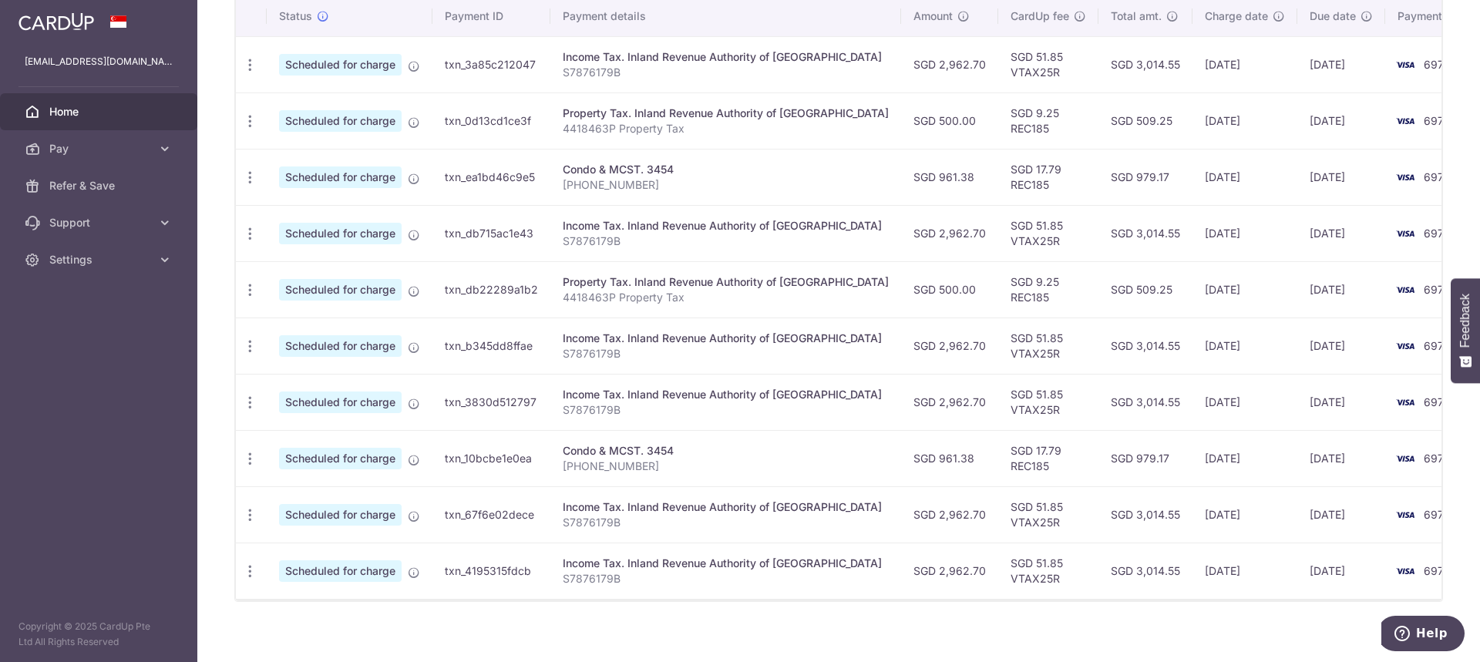
scroll to position [462, 0]
click at [259, 456] on div "Update payment Cancel payment" at bounding box center [250, 458] width 29 height 29
click at [252, 459] on icon "button" at bounding box center [250, 458] width 16 height 16
click at [288, 505] on span "Update payment" at bounding box center [332, 500] width 105 height 18
radio input "true"
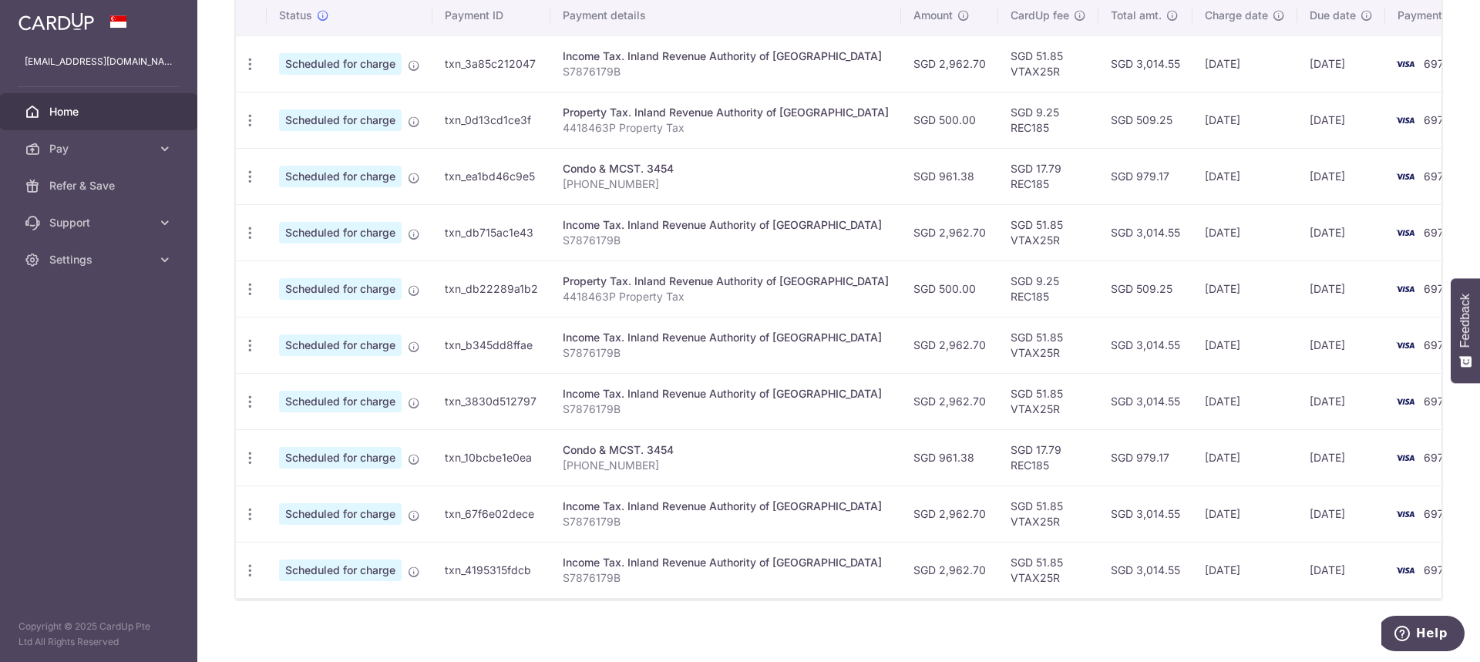
type input "961.38"
type input "01/02/2026"
type input "012-27-23"
type input "REC185"
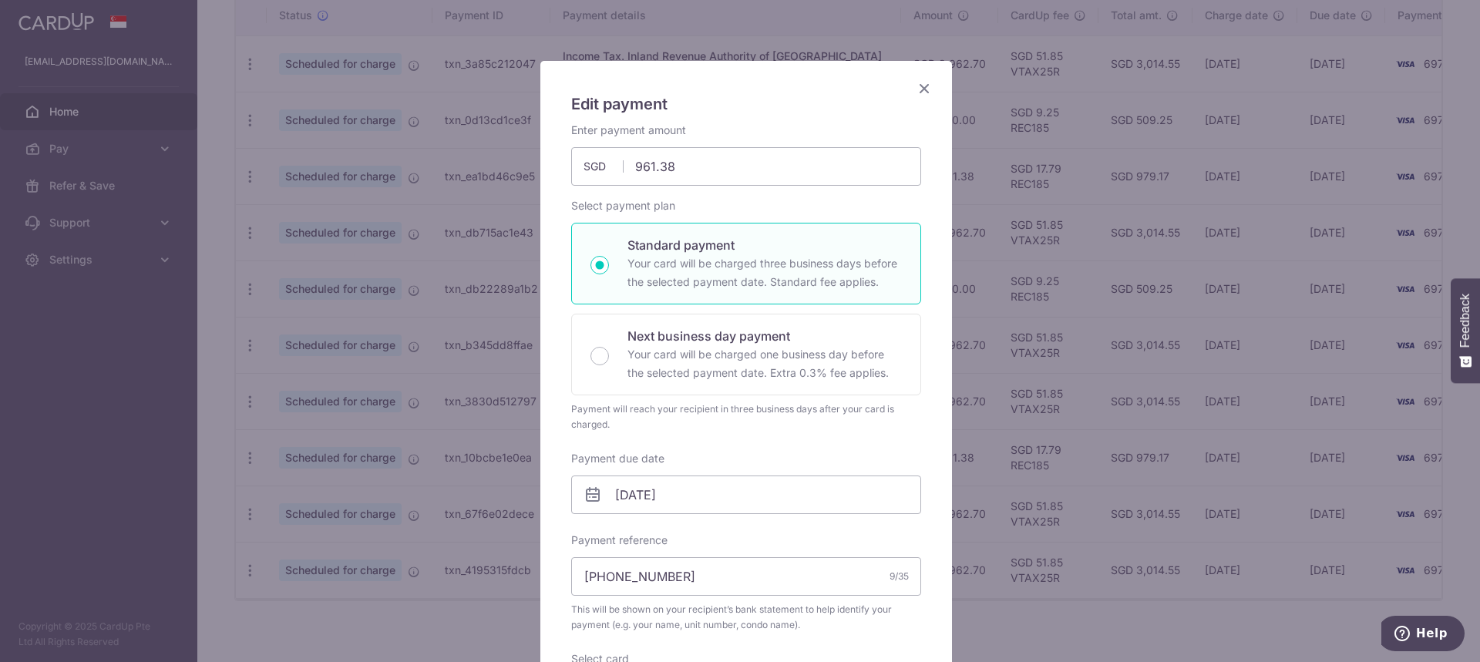
scroll to position [77, 0]
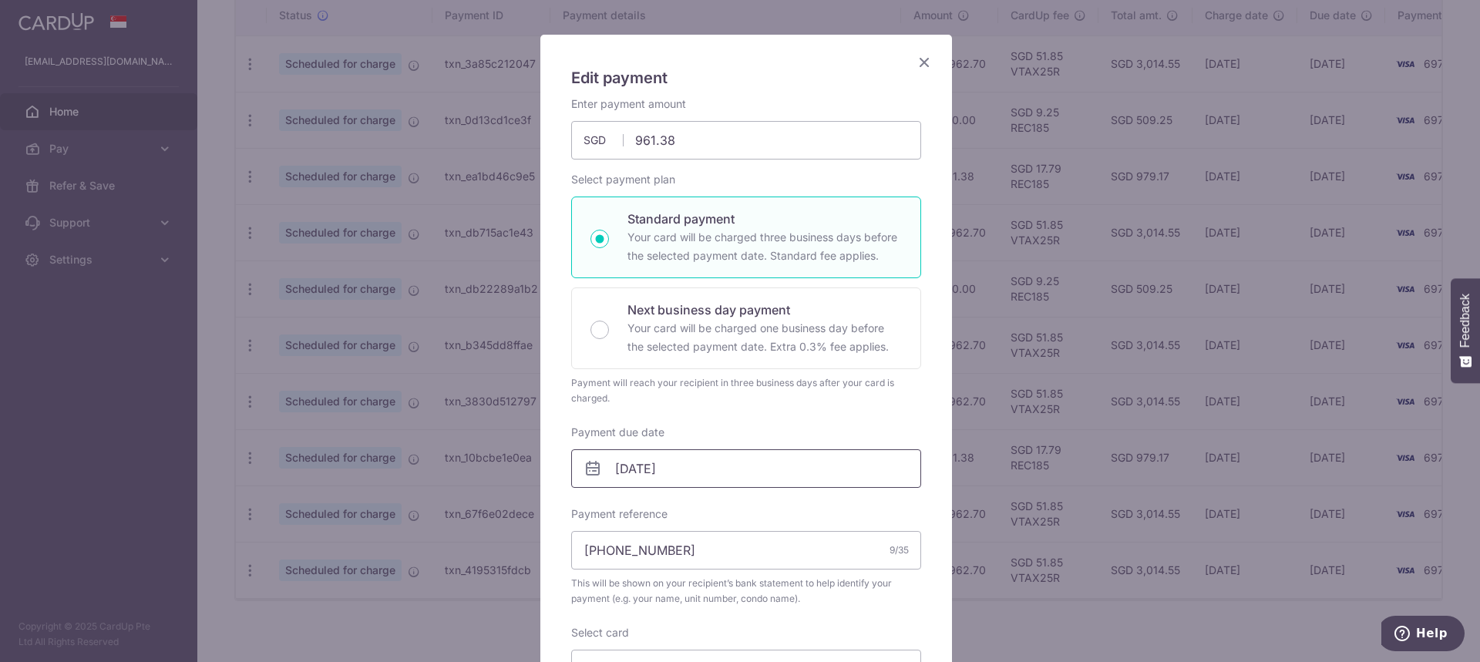
click at [755, 469] on input "01/02/2026" at bounding box center [746, 468] width 350 height 39
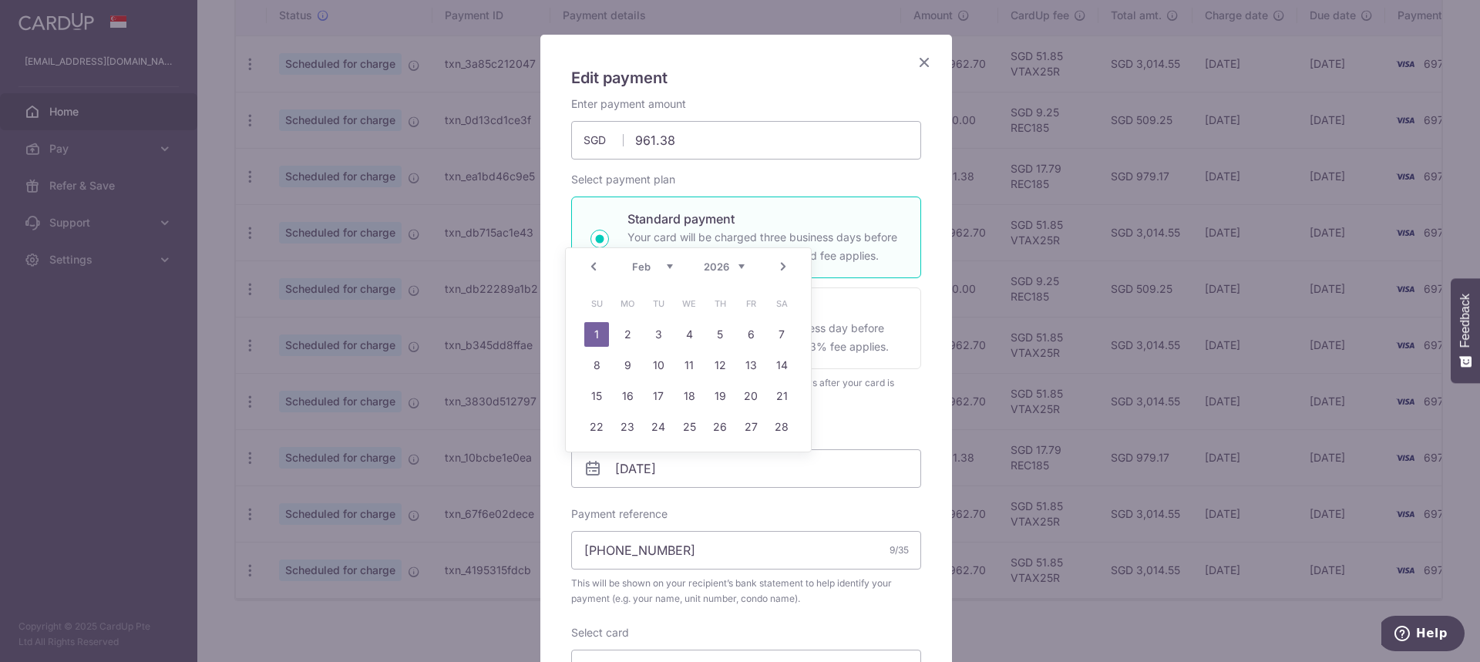
click at [594, 264] on link "Prev" at bounding box center [593, 266] width 18 height 18
click at [694, 454] on link "28" at bounding box center [689, 458] width 25 height 25
type input "[DATE]"
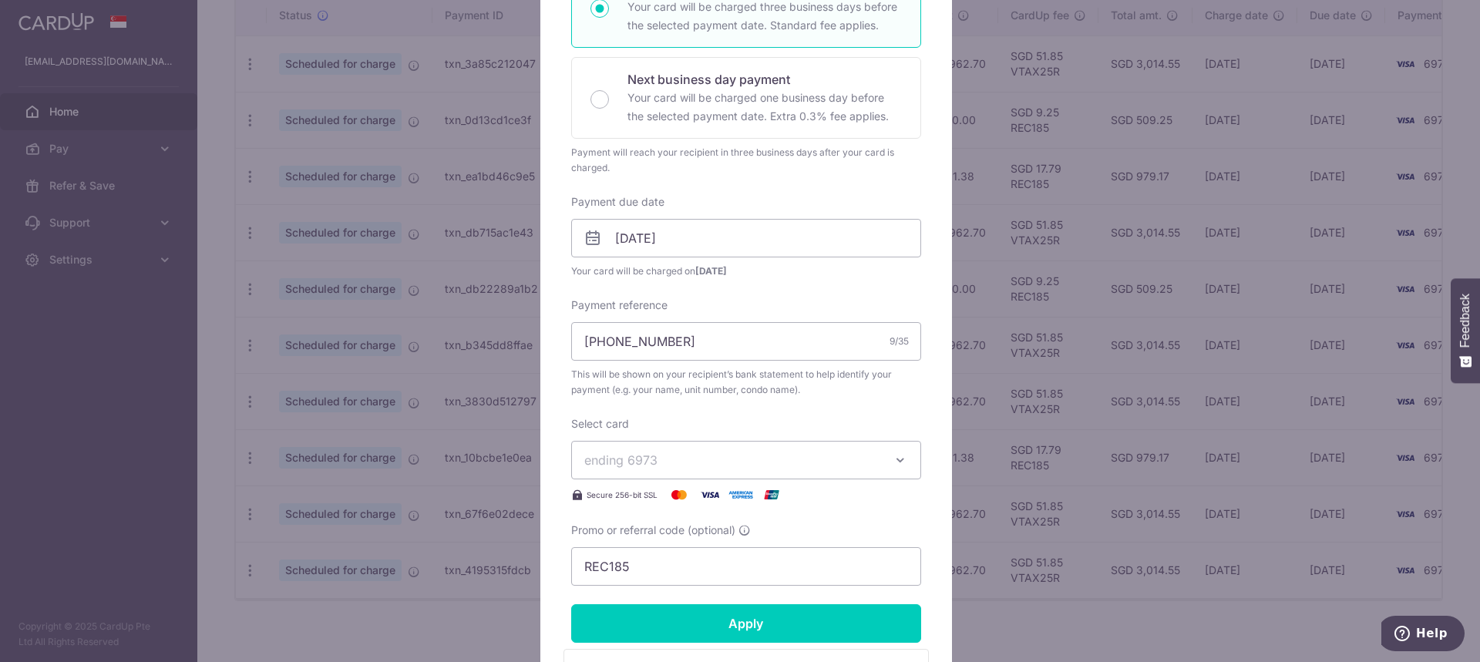
scroll to position [308, 0]
click at [755, 611] on input "Apply" at bounding box center [746, 623] width 350 height 39
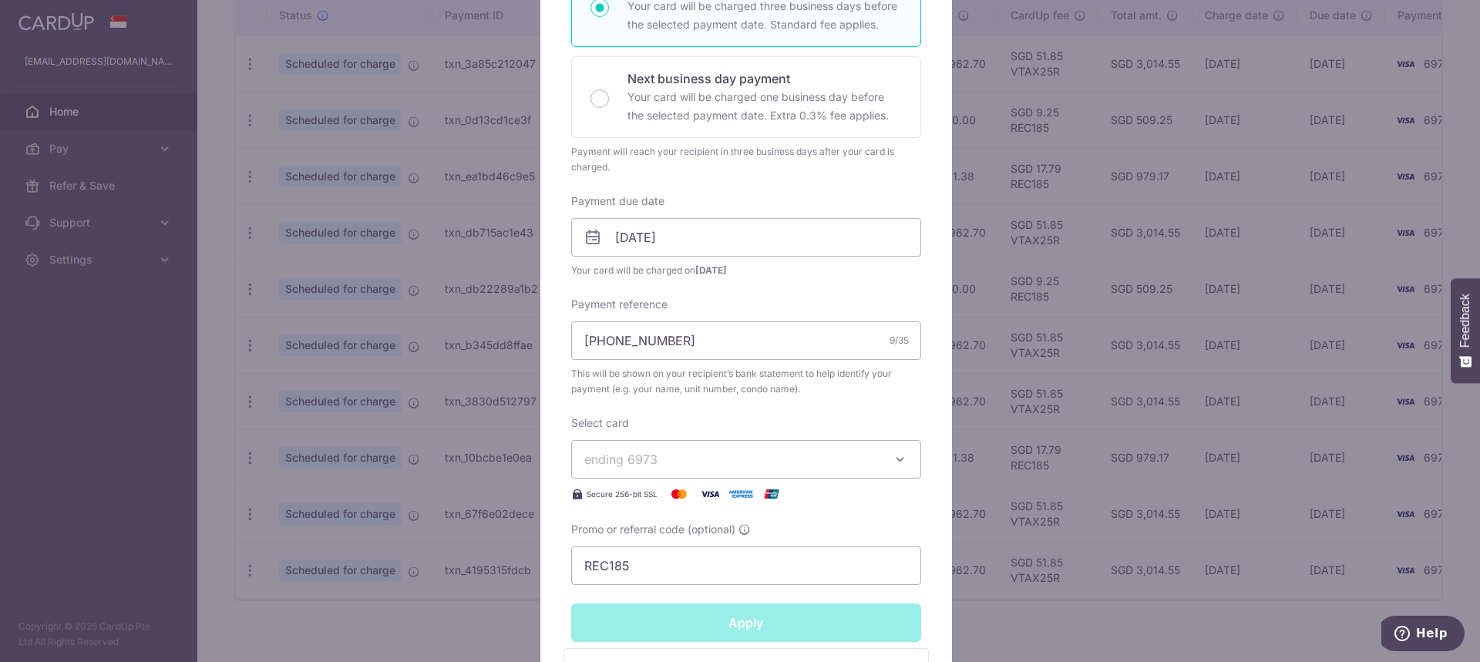
type input "Successfully Applied"
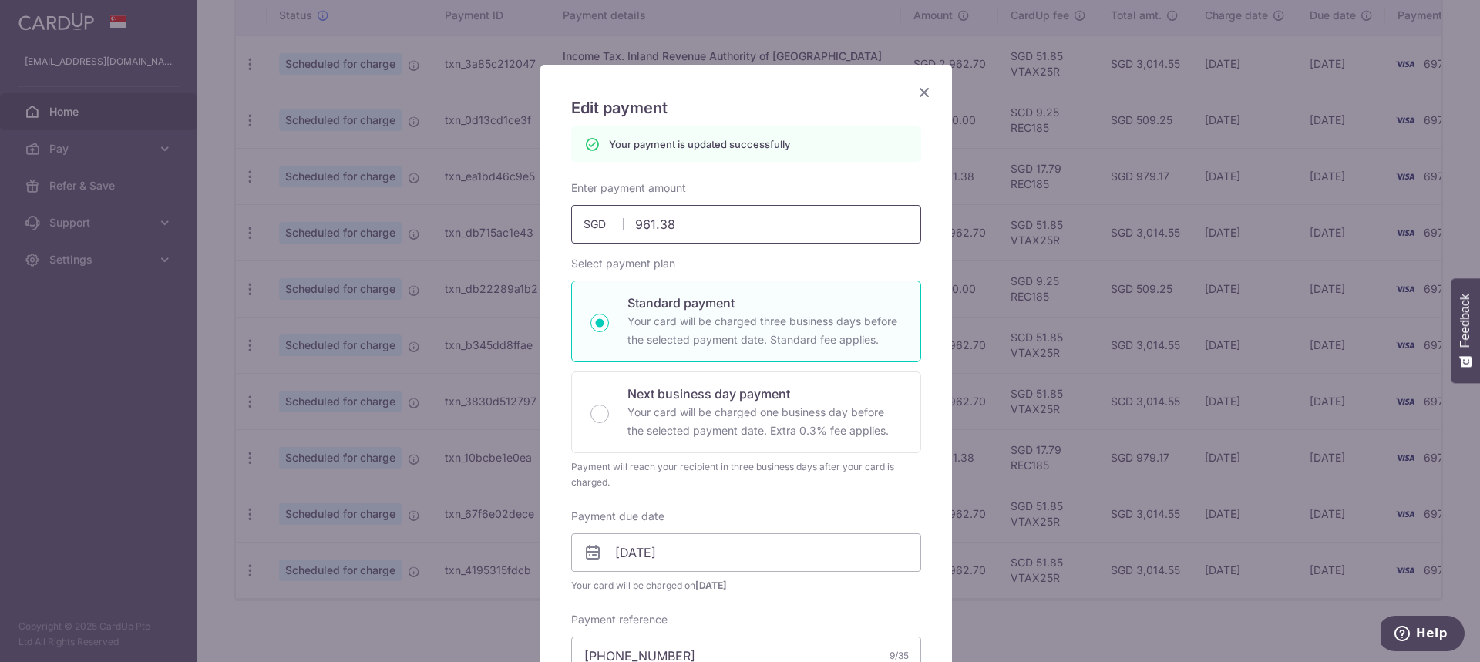
scroll to position [0, 0]
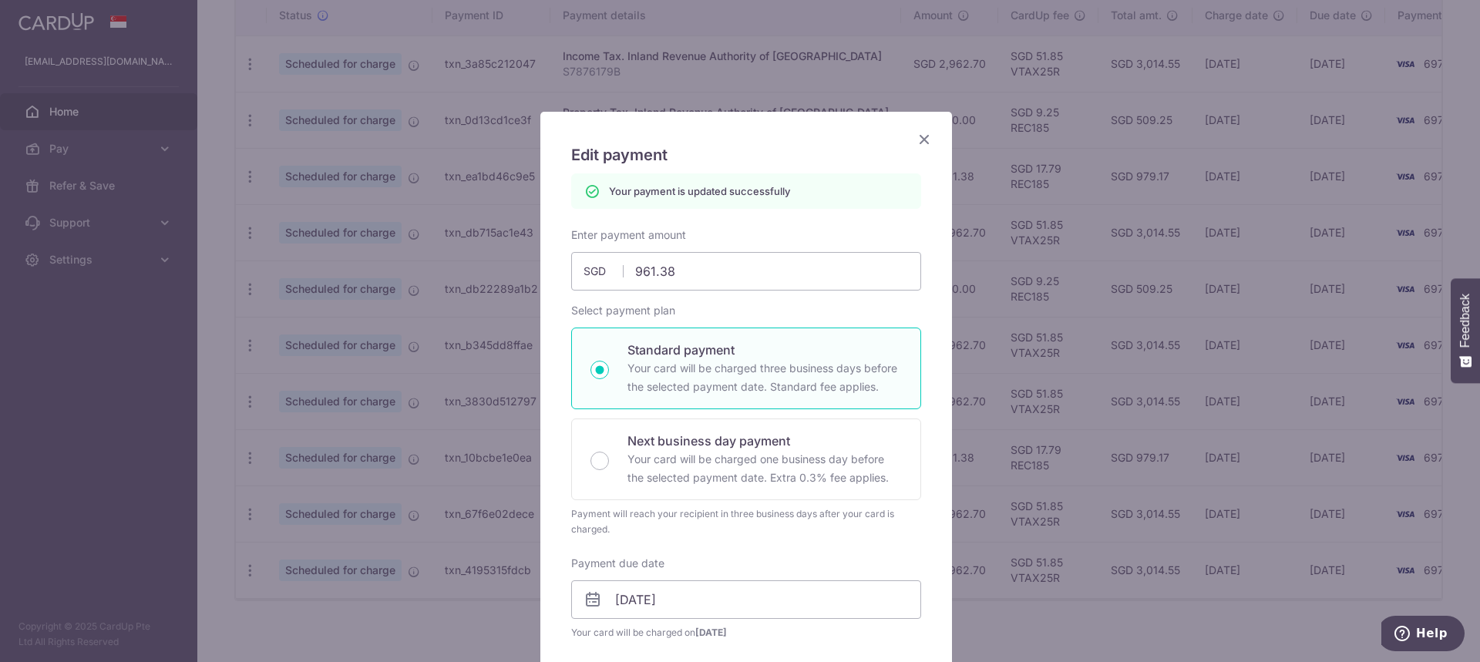
click at [916, 135] on icon "Close" at bounding box center [924, 138] width 18 height 19
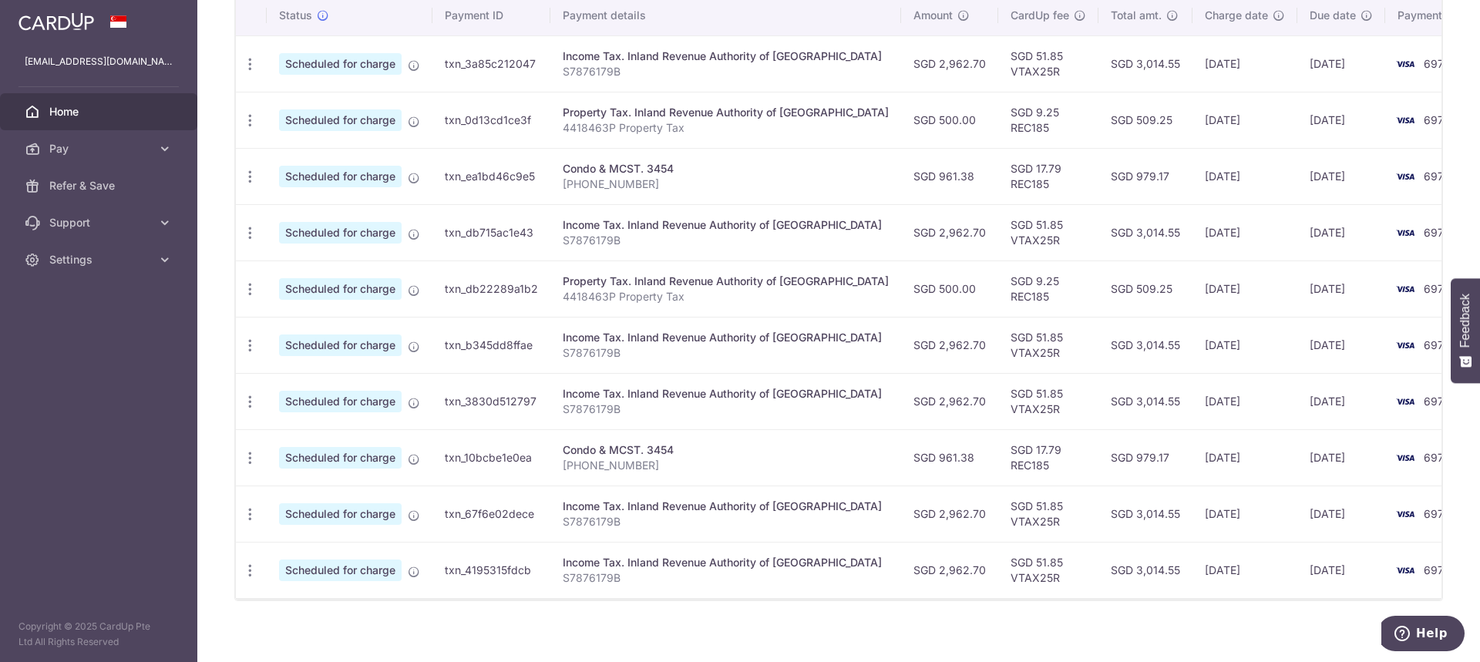
scroll to position [385, 0]
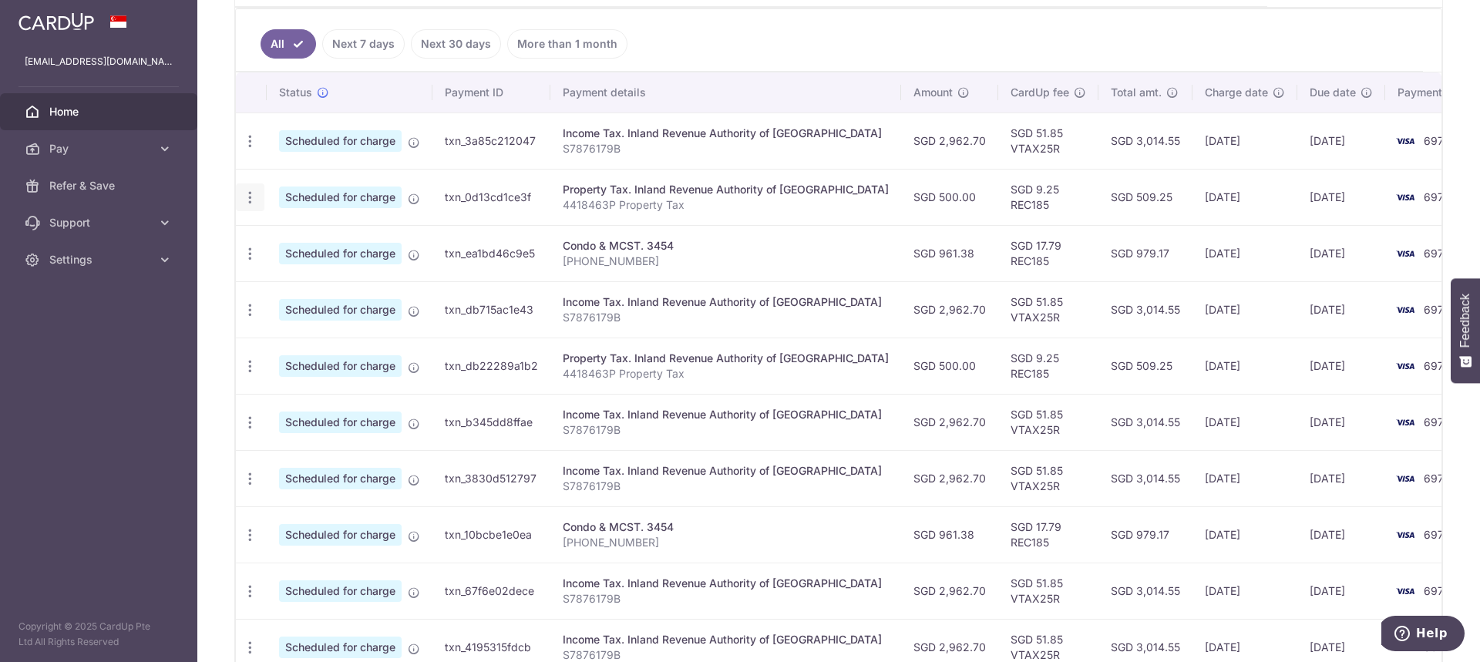
click at [246, 193] on icon "button" at bounding box center [250, 198] width 16 height 16
click at [290, 234] on span "Update payment" at bounding box center [332, 239] width 105 height 18
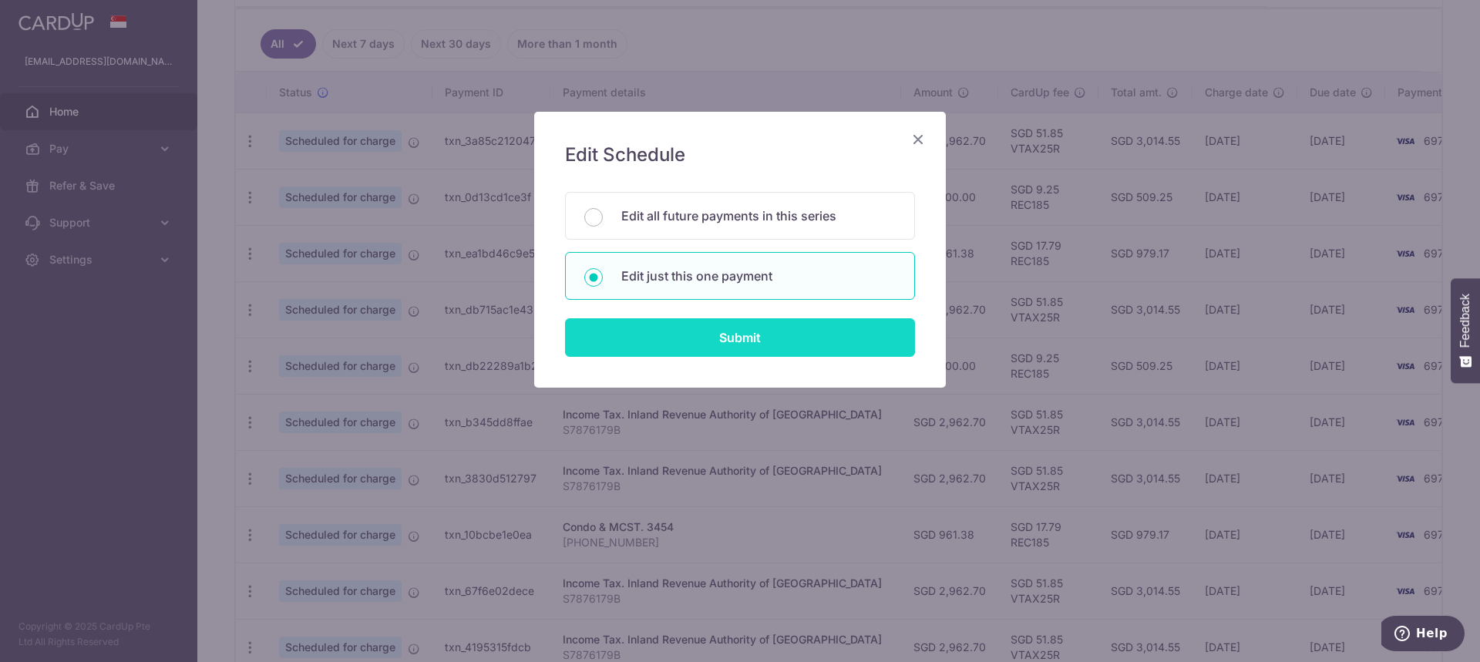
click at [696, 334] on input "Submit" at bounding box center [740, 337] width 350 height 39
radio input "true"
type input "500.00"
type input "[DATE]"
type input "4418463P"
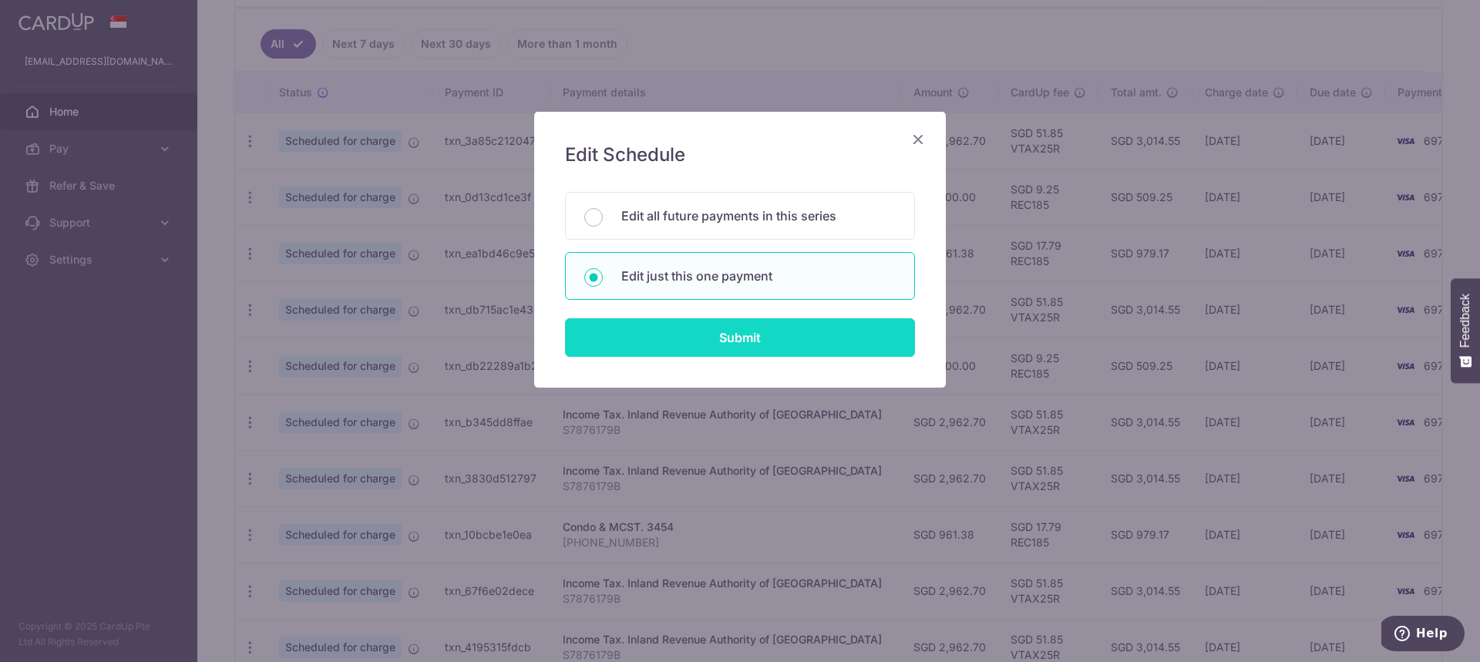
type input "REC185"
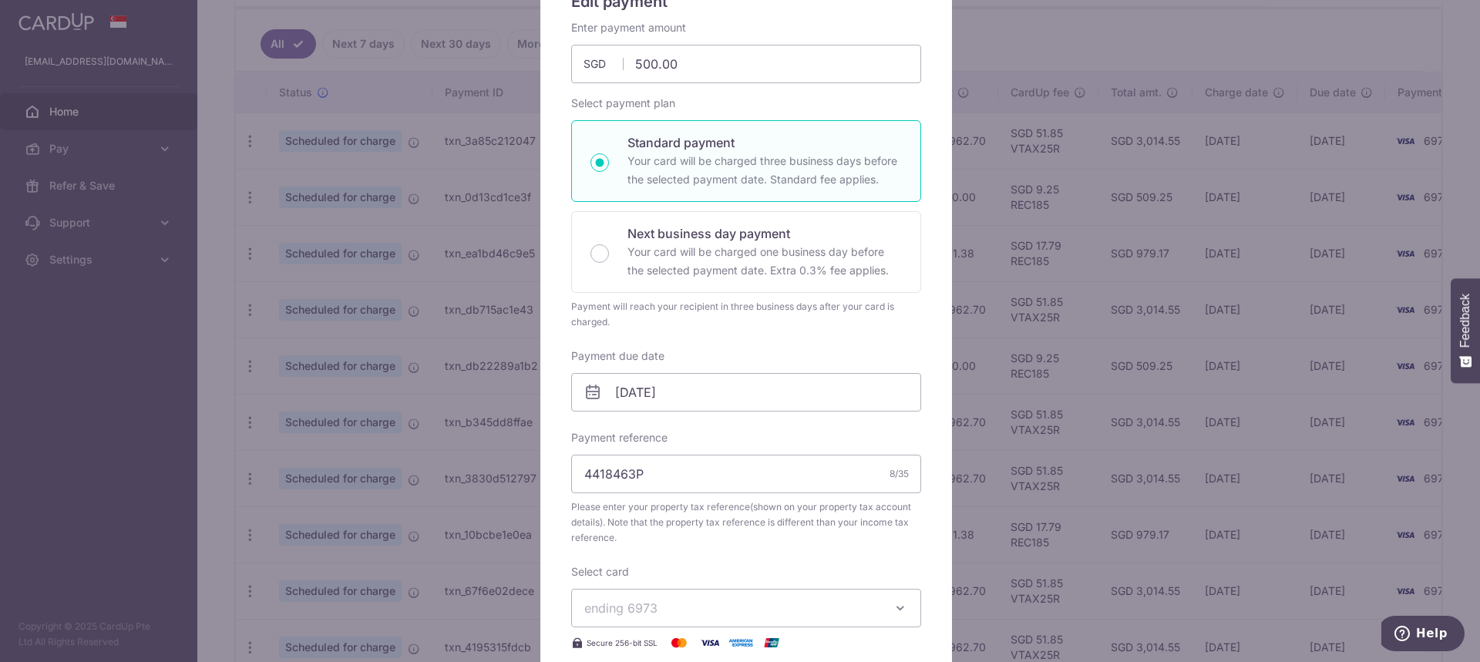
scroll to position [154, 0]
click at [851, 391] on input "[DATE]" at bounding box center [746, 391] width 350 height 39
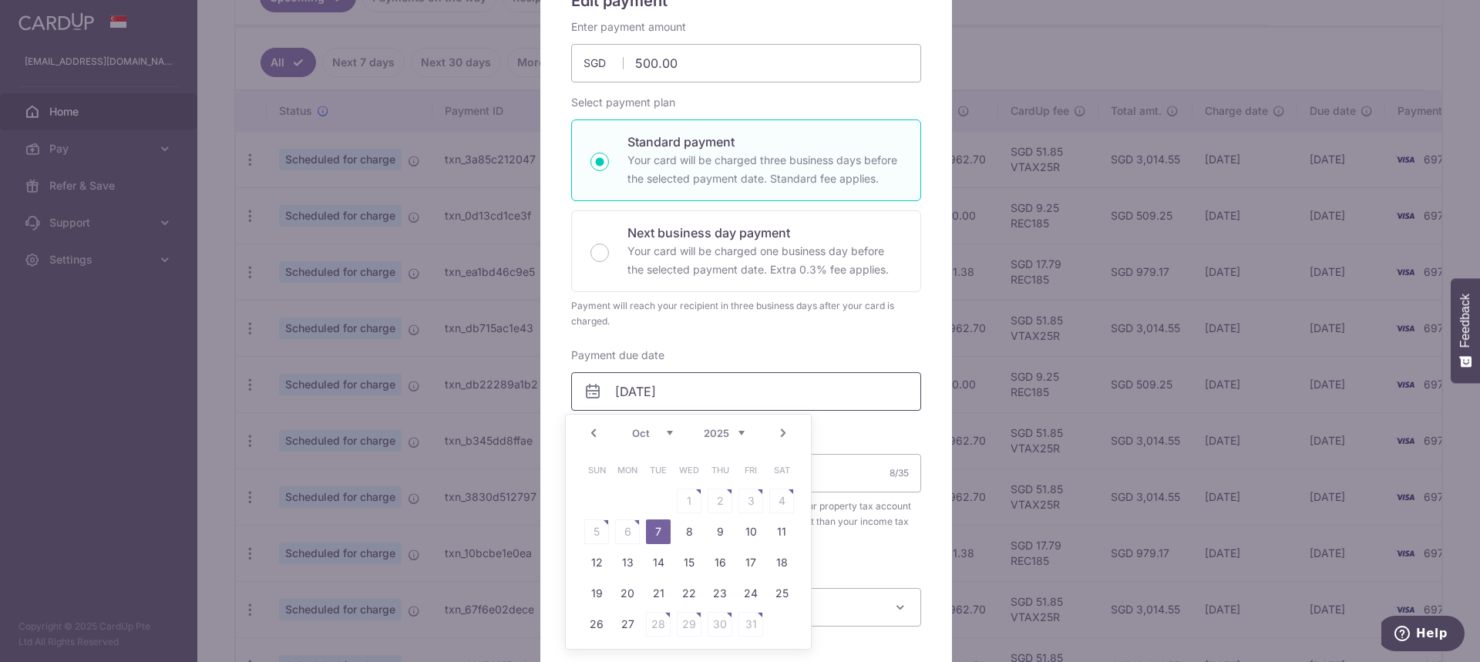
scroll to position [404, 0]
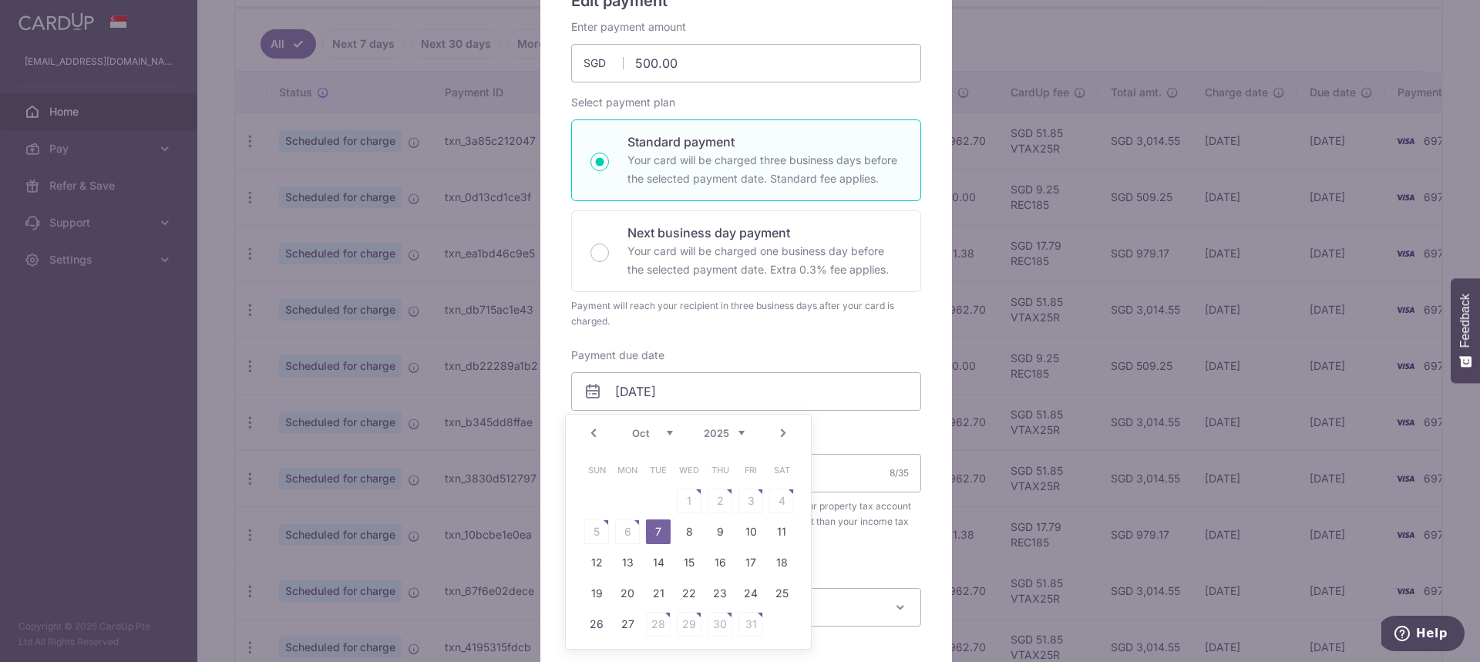
click at [439, 261] on div "Edit payment By clicking apply, you will make changes to all payments to Inland…" at bounding box center [740, 331] width 1480 height 662
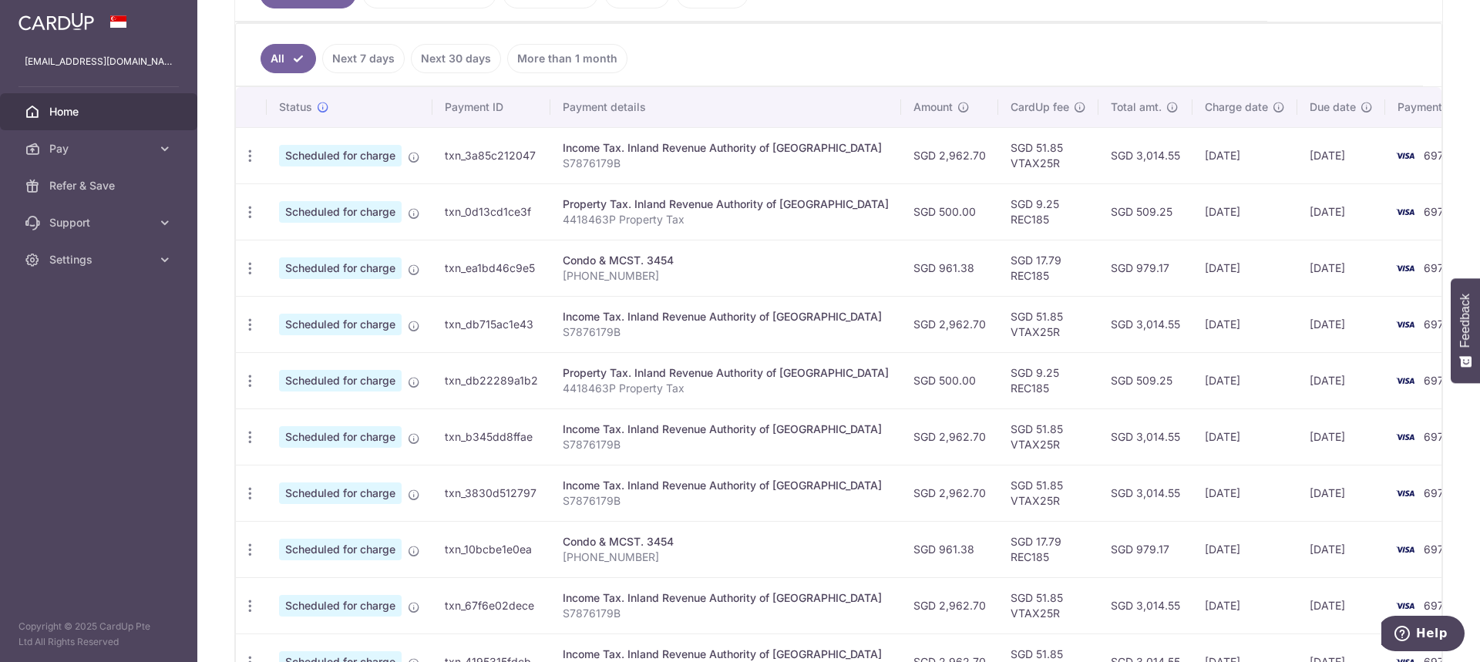
scroll to position [423, 0]
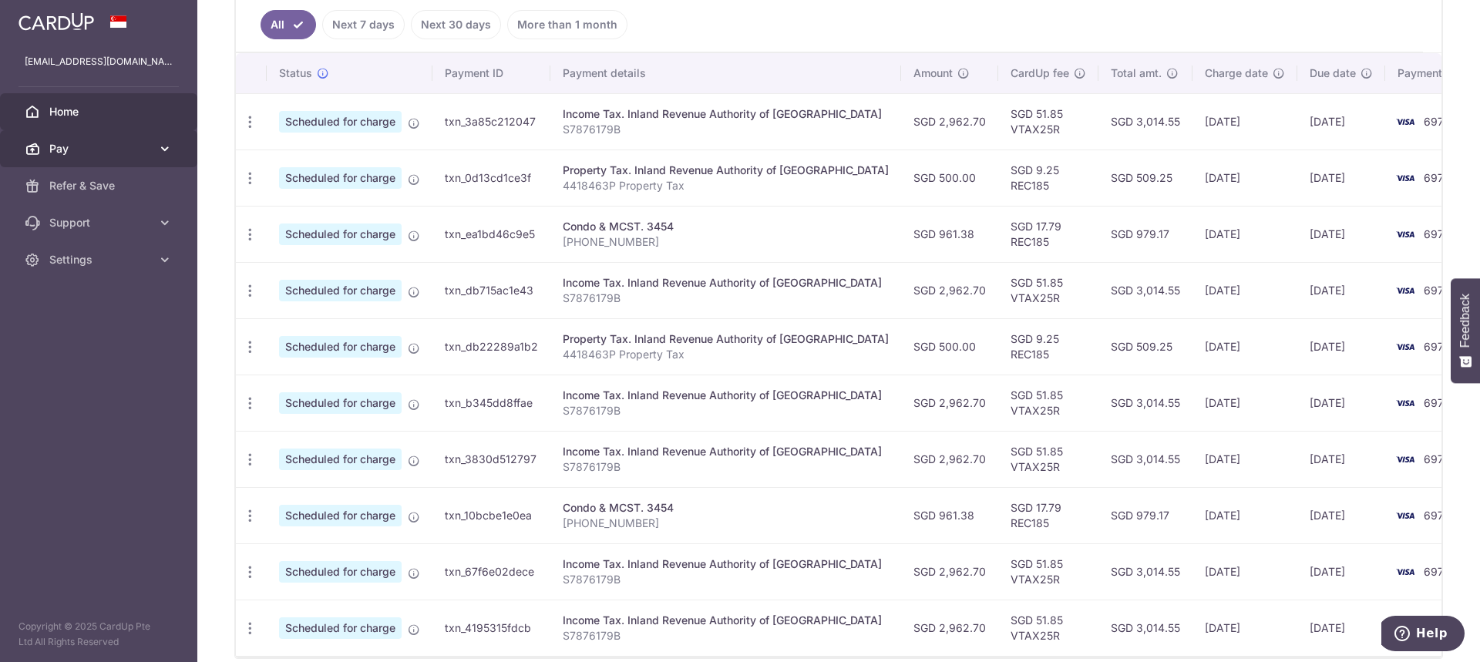
click at [70, 148] on span "Pay" at bounding box center [100, 148] width 102 height 15
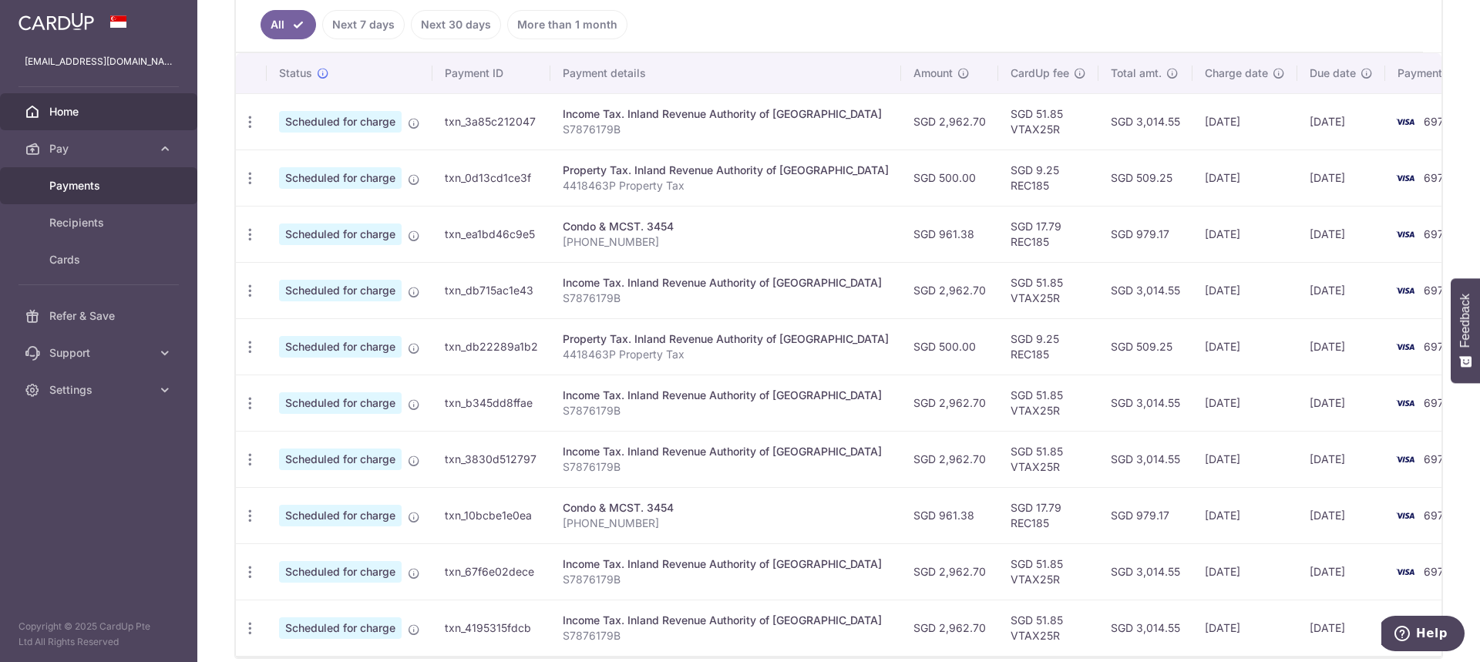
click at [96, 183] on span "Payments" at bounding box center [100, 185] width 102 height 15
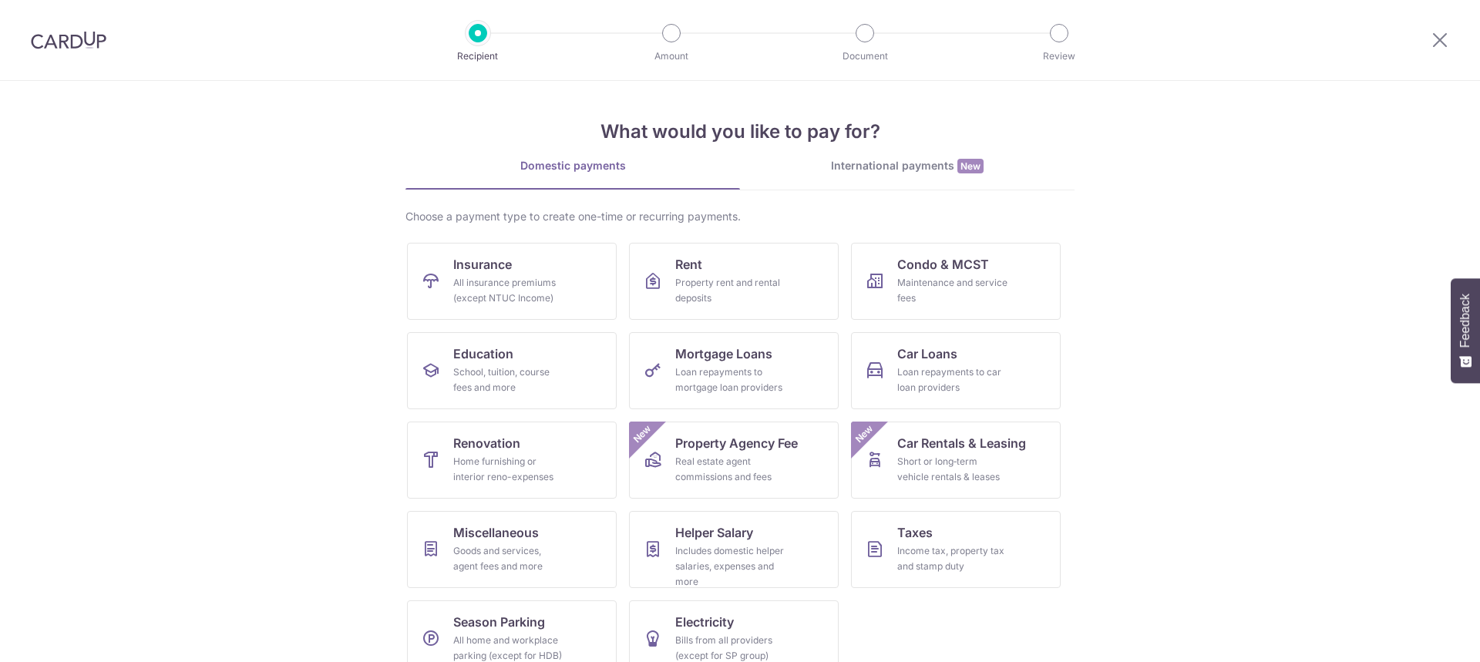
click at [556, 303] on div "All insurance premiums (except NTUC Income)" at bounding box center [508, 290] width 111 height 31
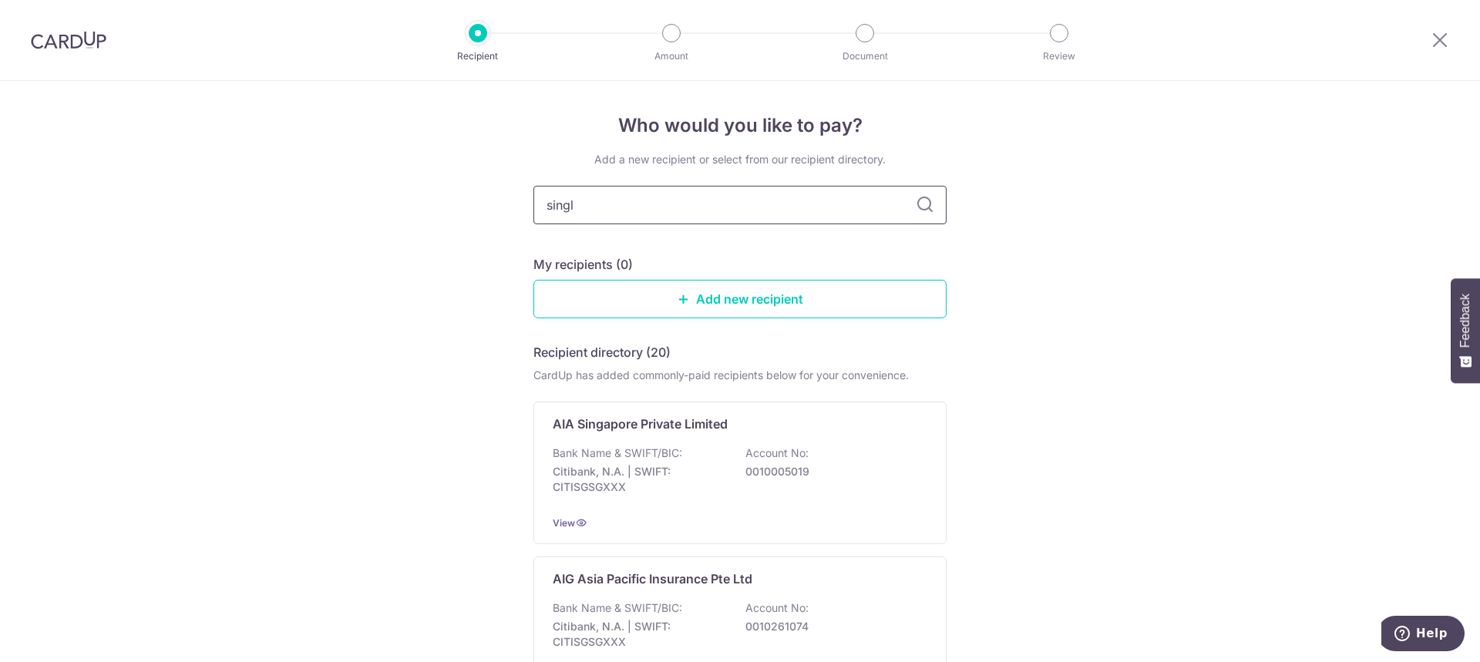
type input "singli"
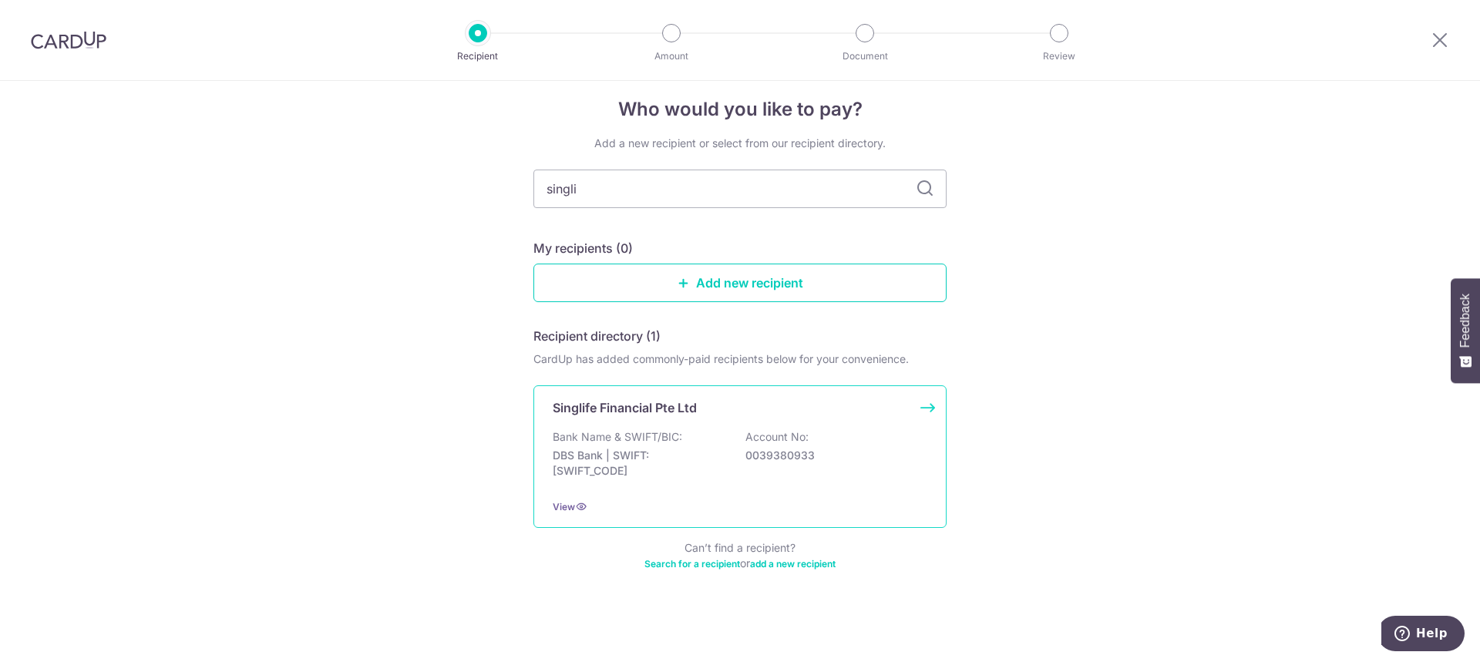
click at [654, 408] on p "Singlife Financial Pte Ltd" at bounding box center [625, 408] width 144 height 18
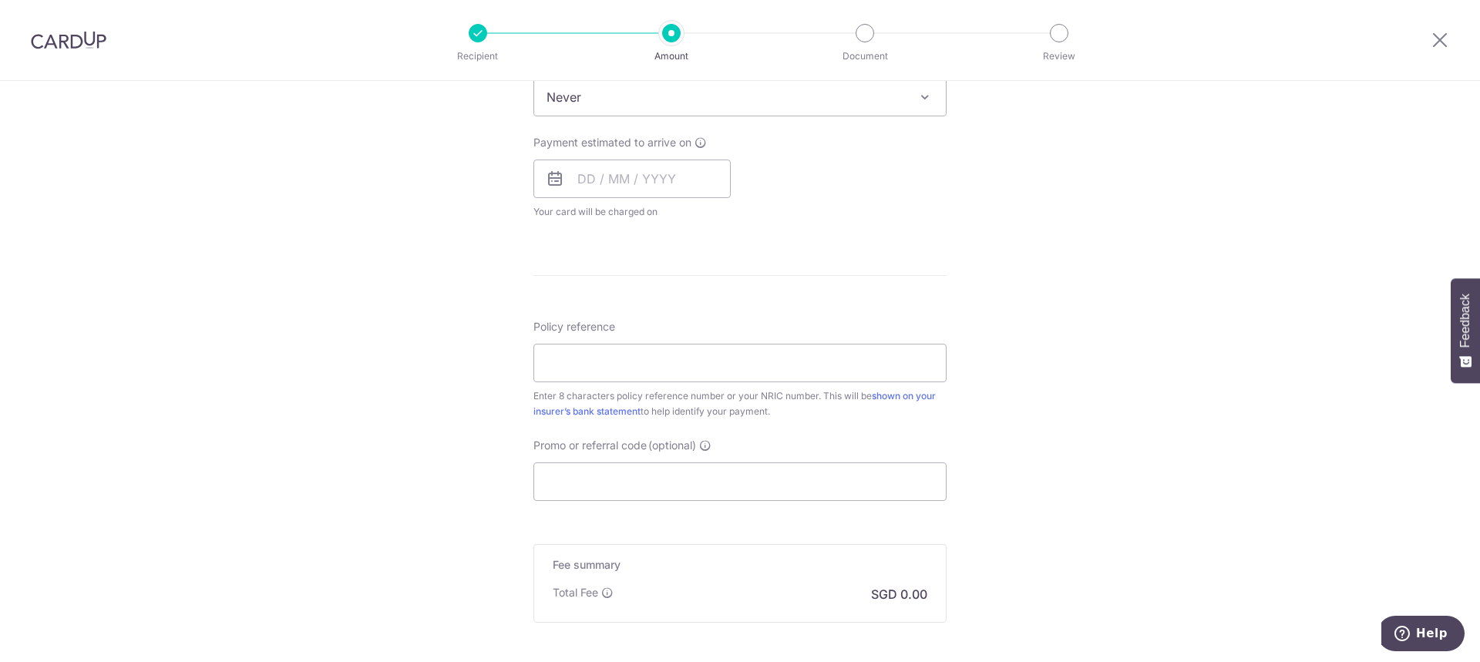
scroll to position [813, 0]
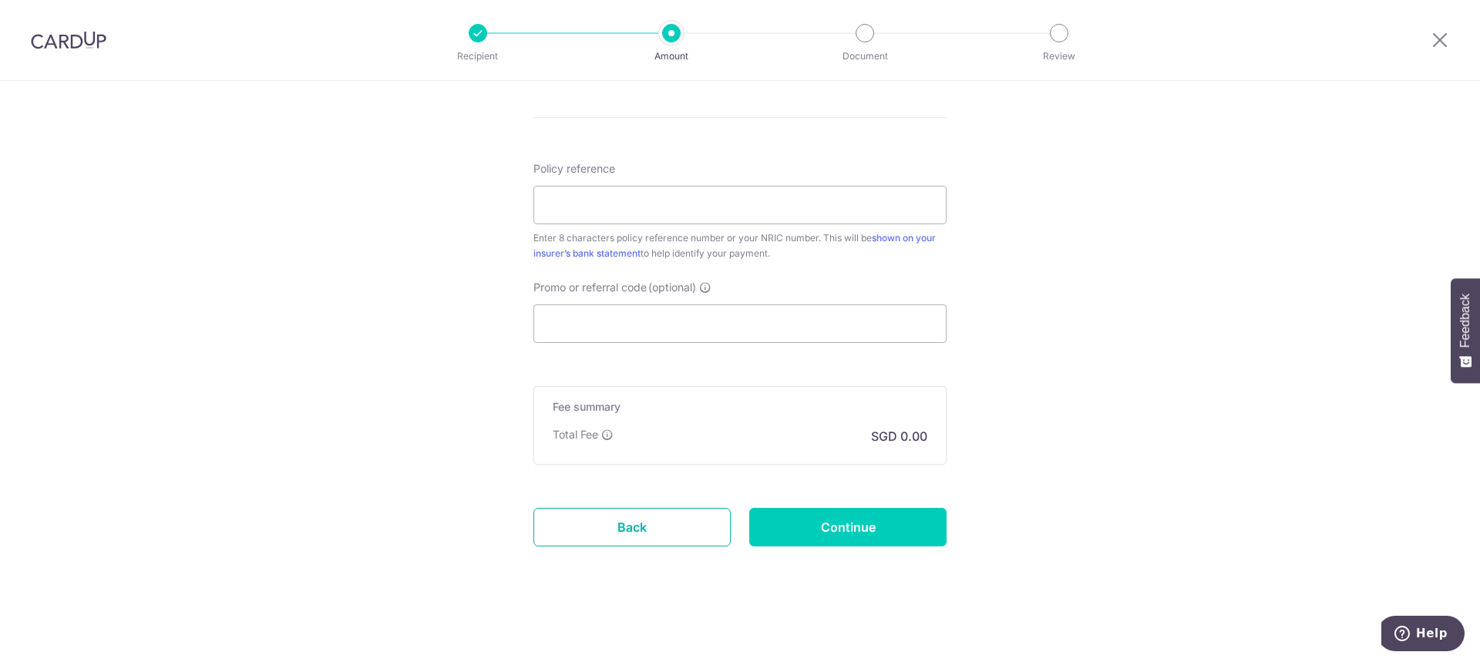
drag, startPoint x: 641, startPoint y: 524, endPoint x: 808, endPoint y: 18, distance: 532.3
click at [641, 524] on link "Back" at bounding box center [631, 527] width 197 height 39
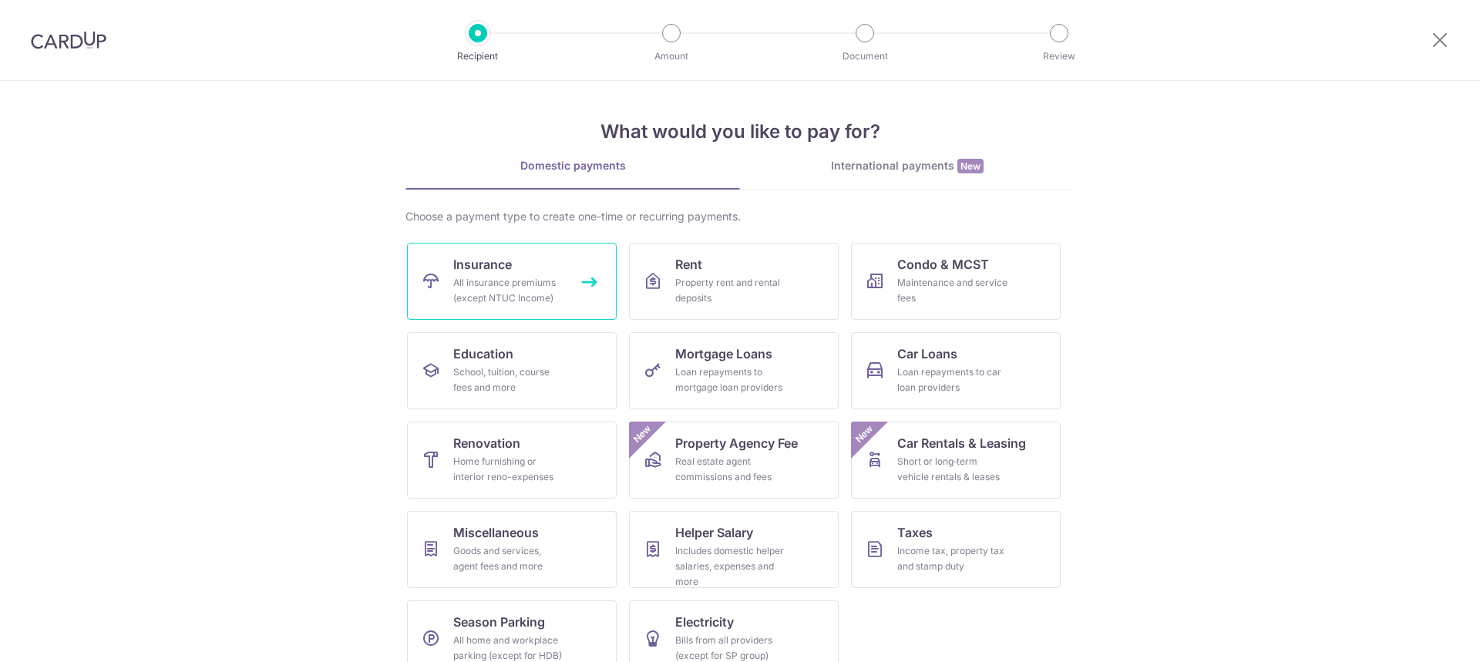
click at [525, 272] on link "Insurance All insurance premiums (except NTUC Income)" at bounding box center [512, 281] width 210 height 77
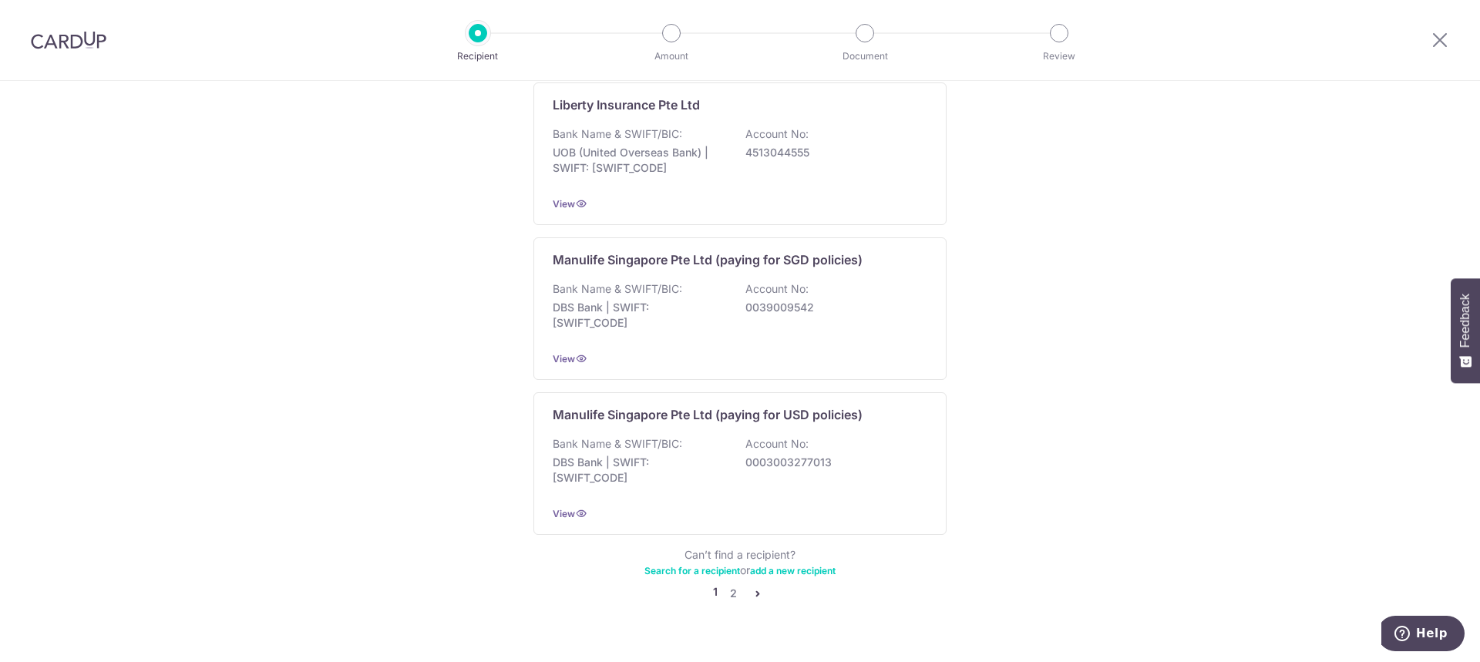
scroll to position [1443, 0]
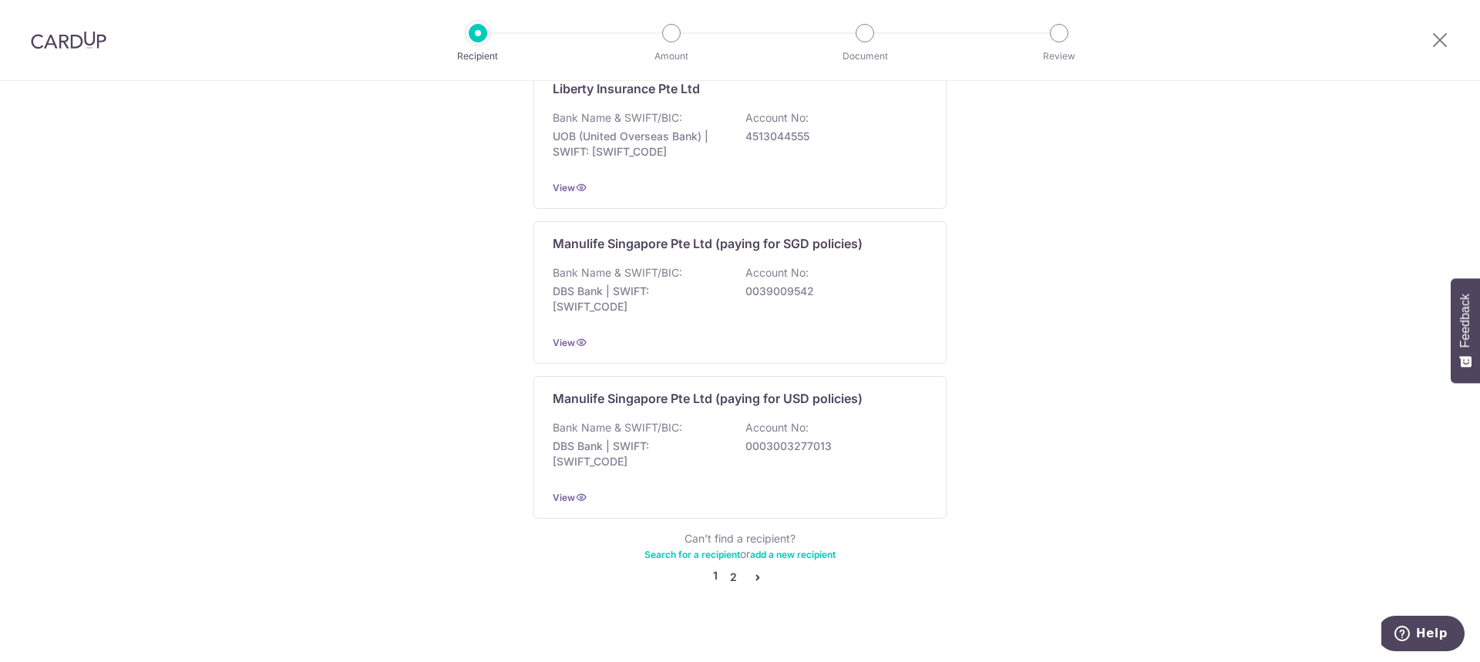
click at [725, 568] on link "2" at bounding box center [733, 577] width 18 height 18
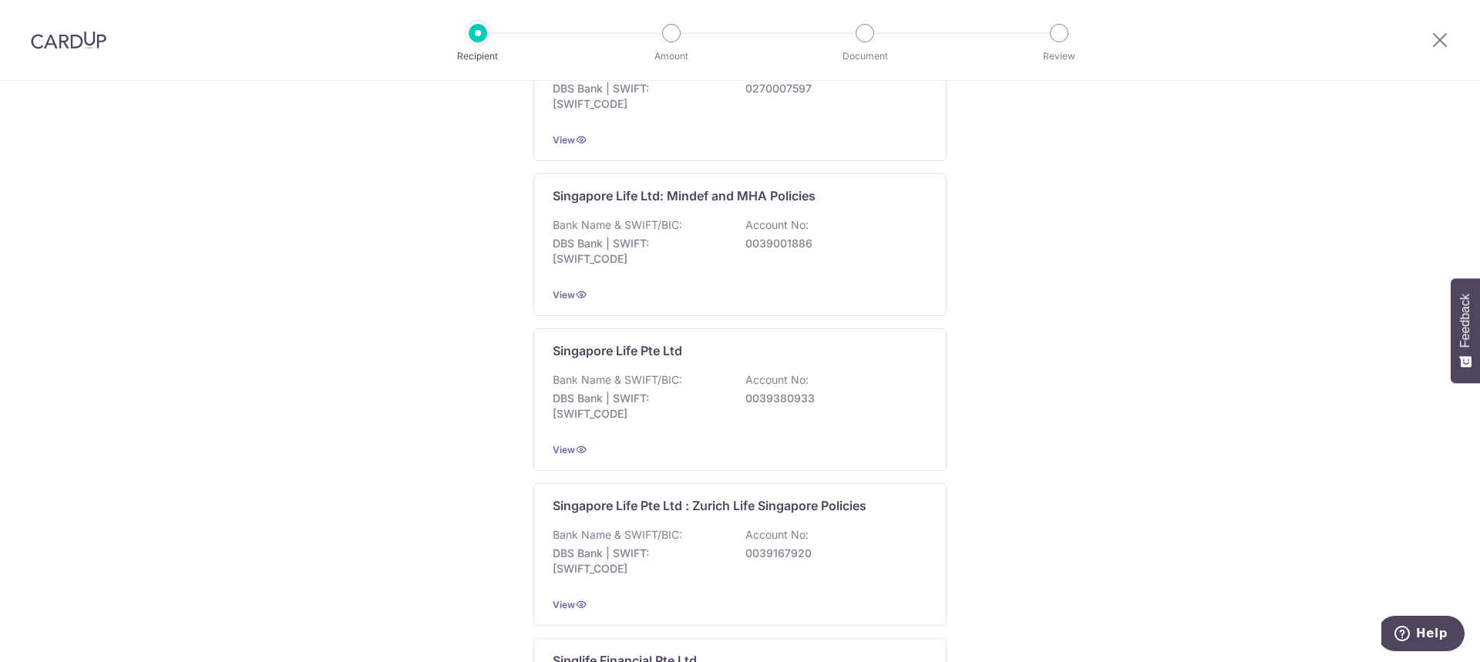
scroll to position [848, 0]
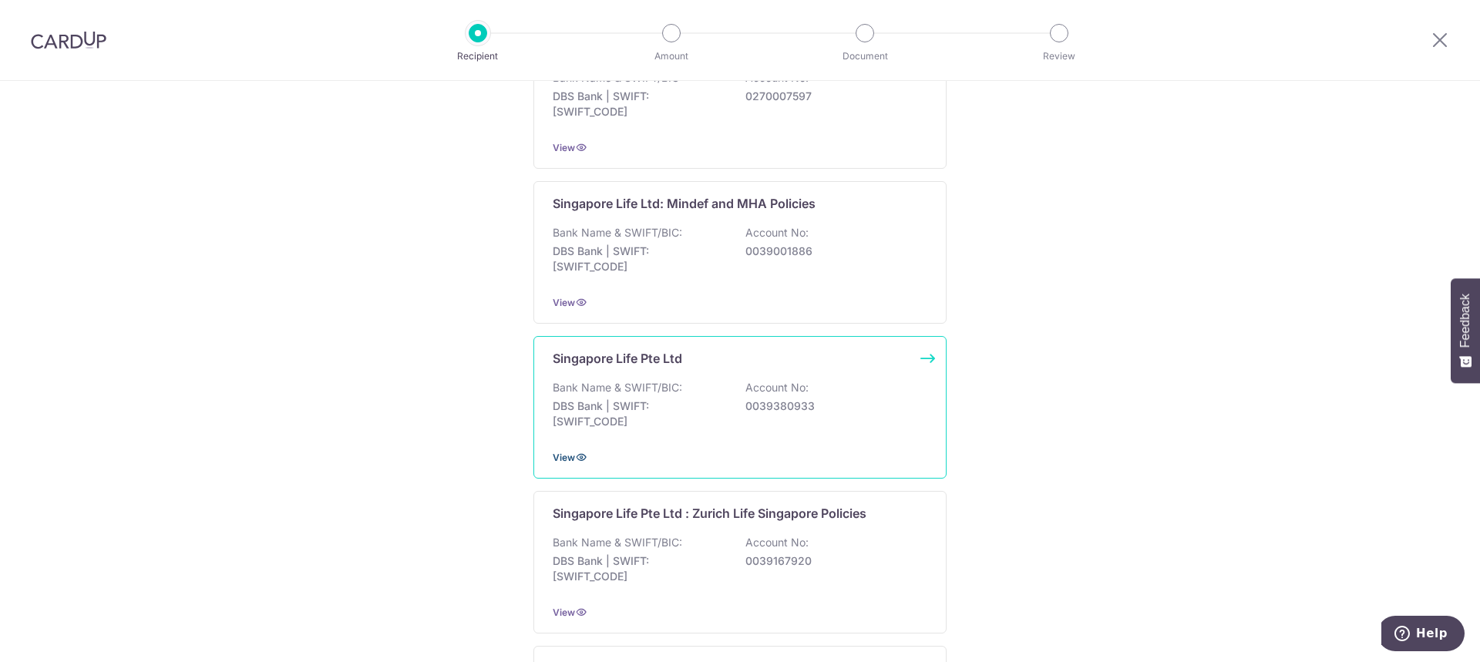
click at [575, 457] on icon at bounding box center [581, 457] width 12 height 12
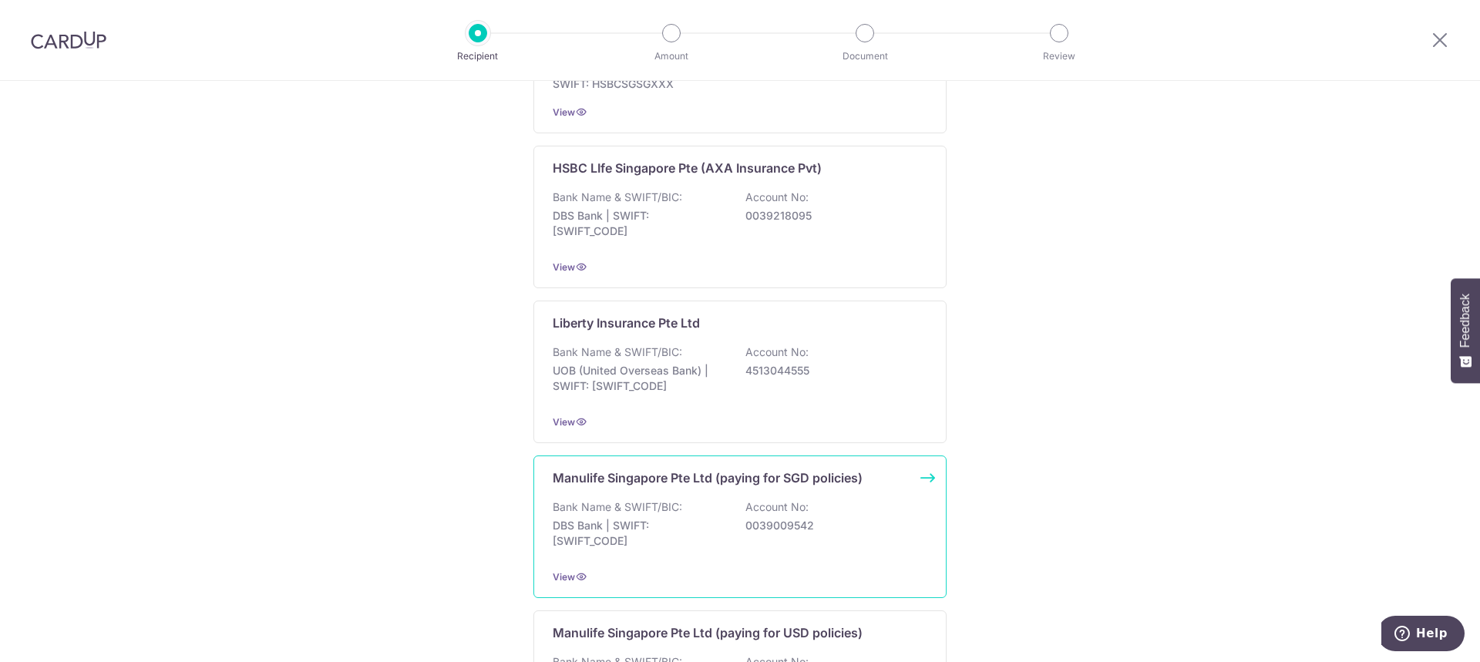
scroll to position [1387, 0]
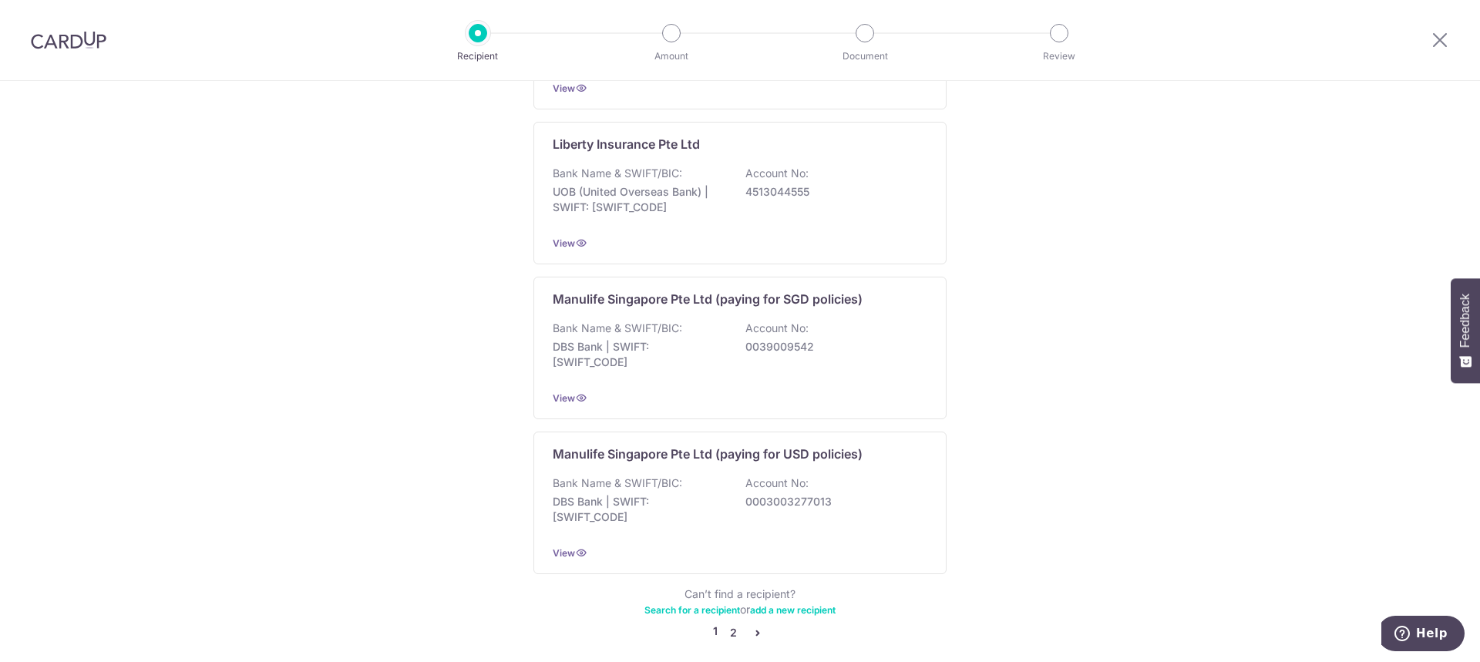
click at [734, 624] on link "2" at bounding box center [733, 633] width 18 height 18
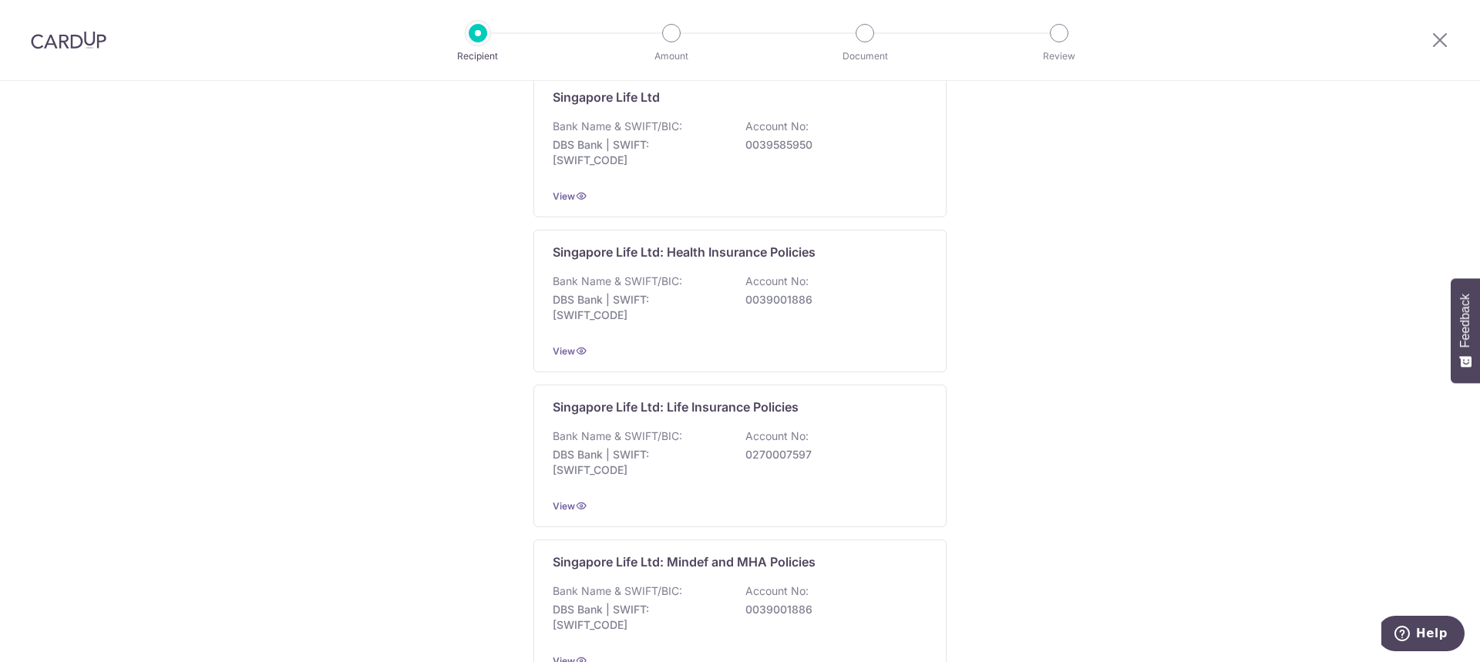
scroll to position [462, 0]
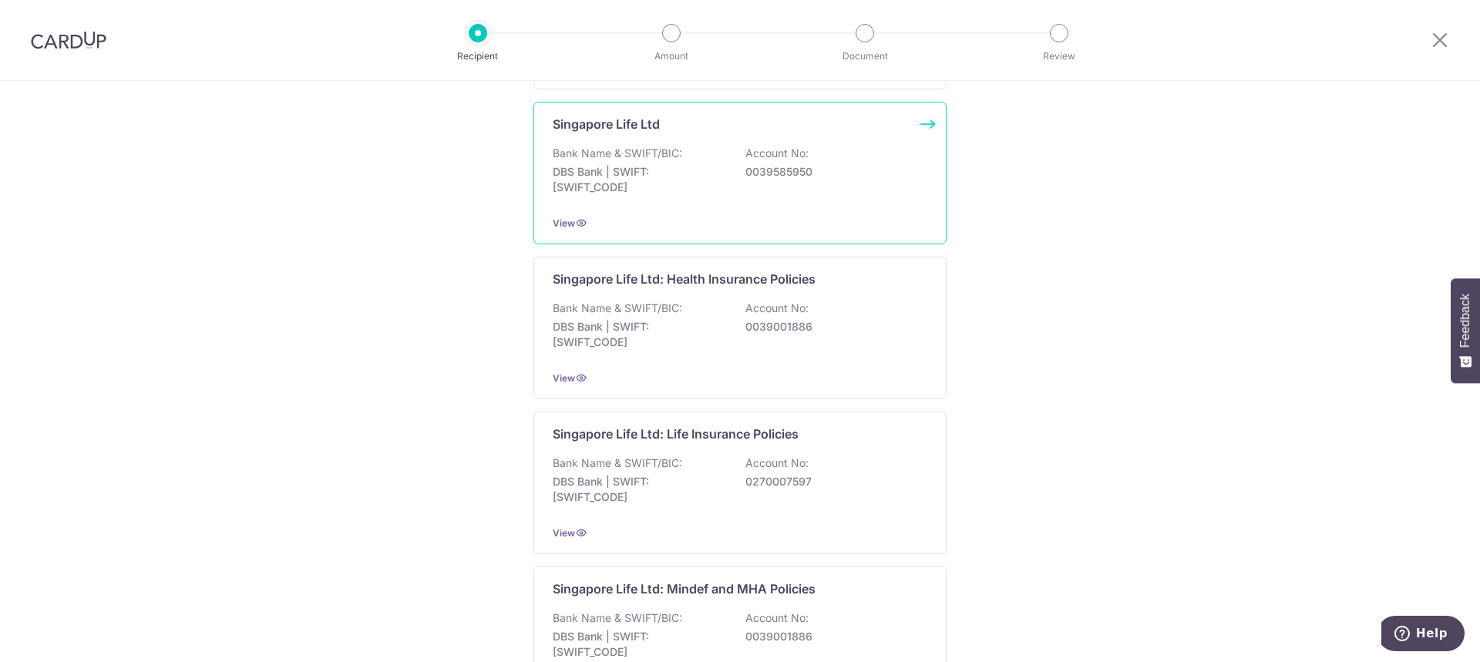
click at [634, 170] on p "DBS Bank | SWIFT: DBSSSGSGXXX" at bounding box center [639, 179] width 173 height 31
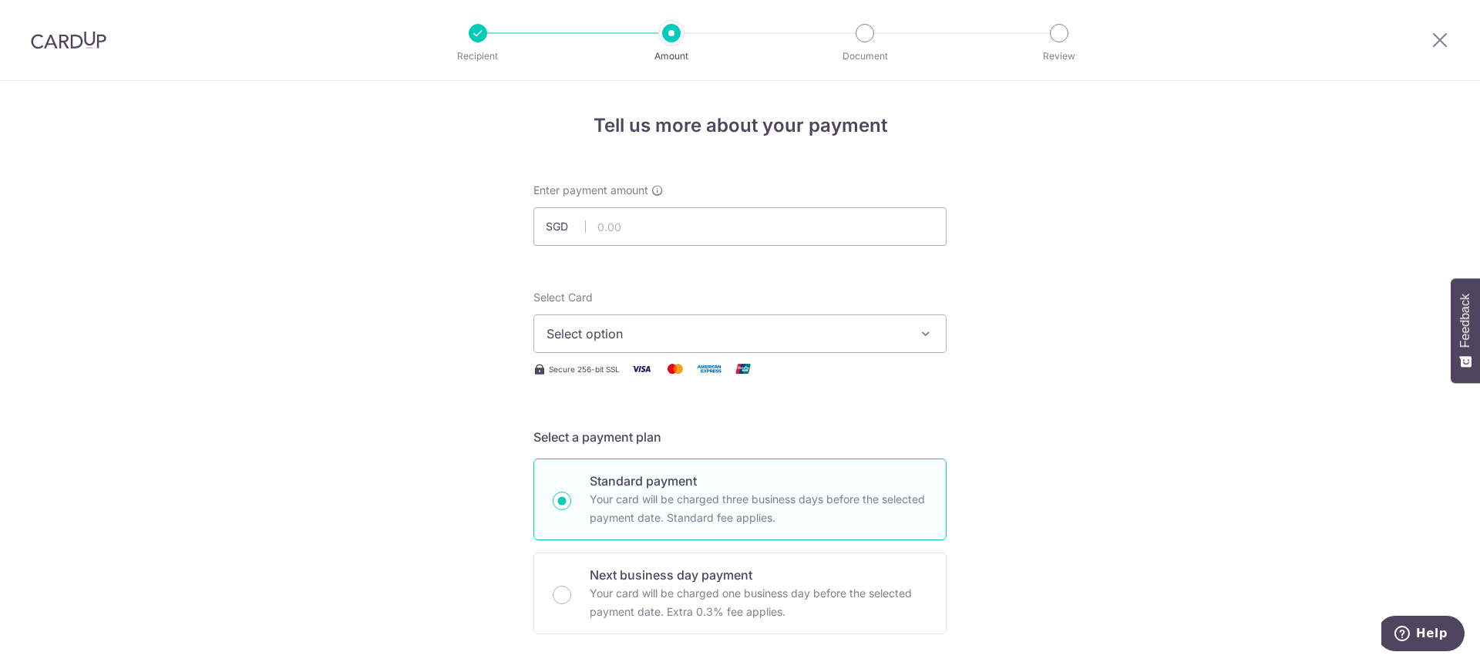
scroll to position [902, 0]
click at [632, 234] on input "text" at bounding box center [739, 226] width 413 height 39
type input "2,052.00"
click at [646, 335] on span "Select option" at bounding box center [725, 334] width 359 height 18
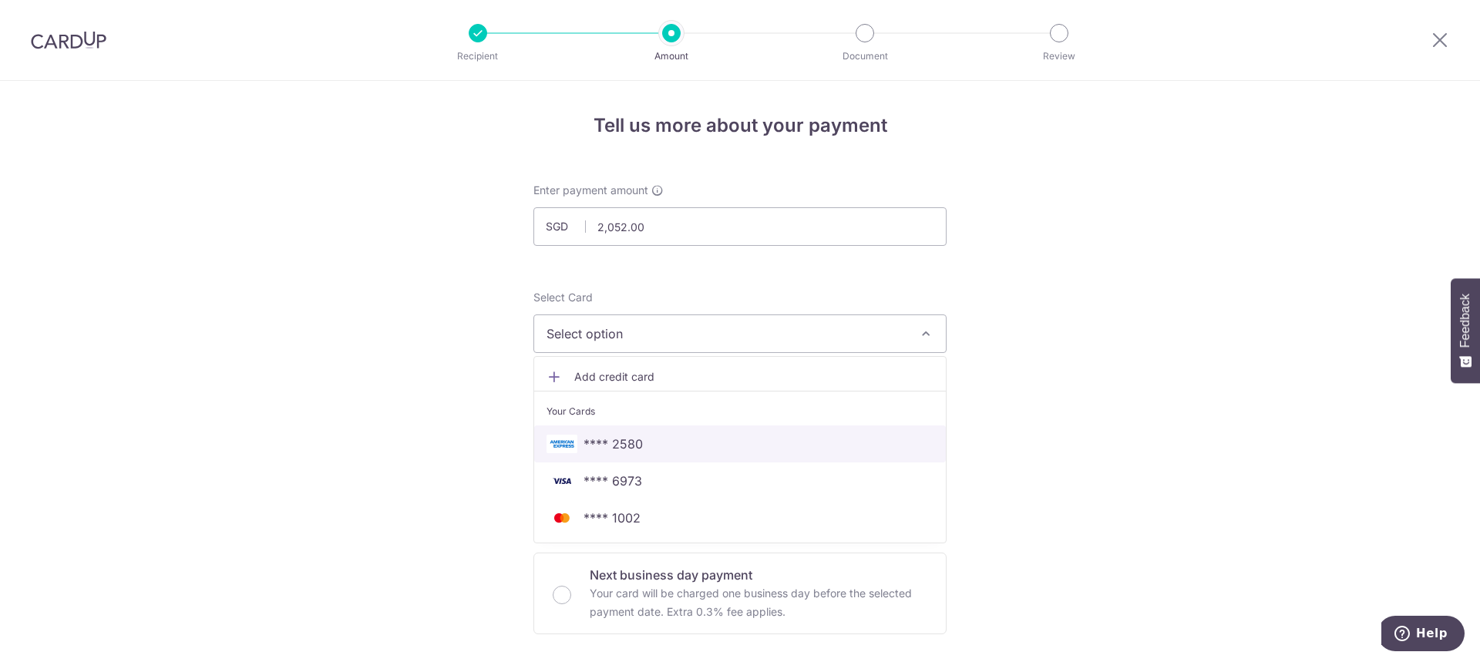
click at [644, 440] on span "**** 2580" at bounding box center [739, 444] width 387 height 18
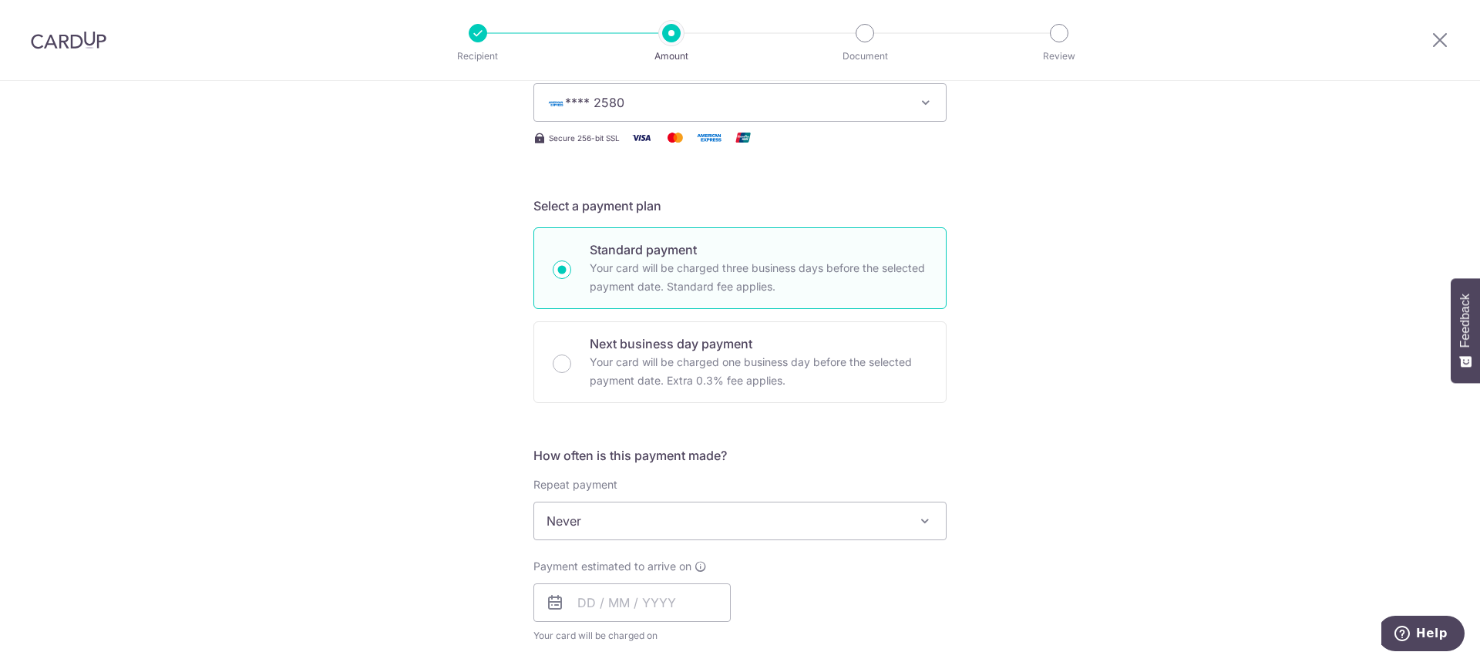
scroll to position [308, 0]
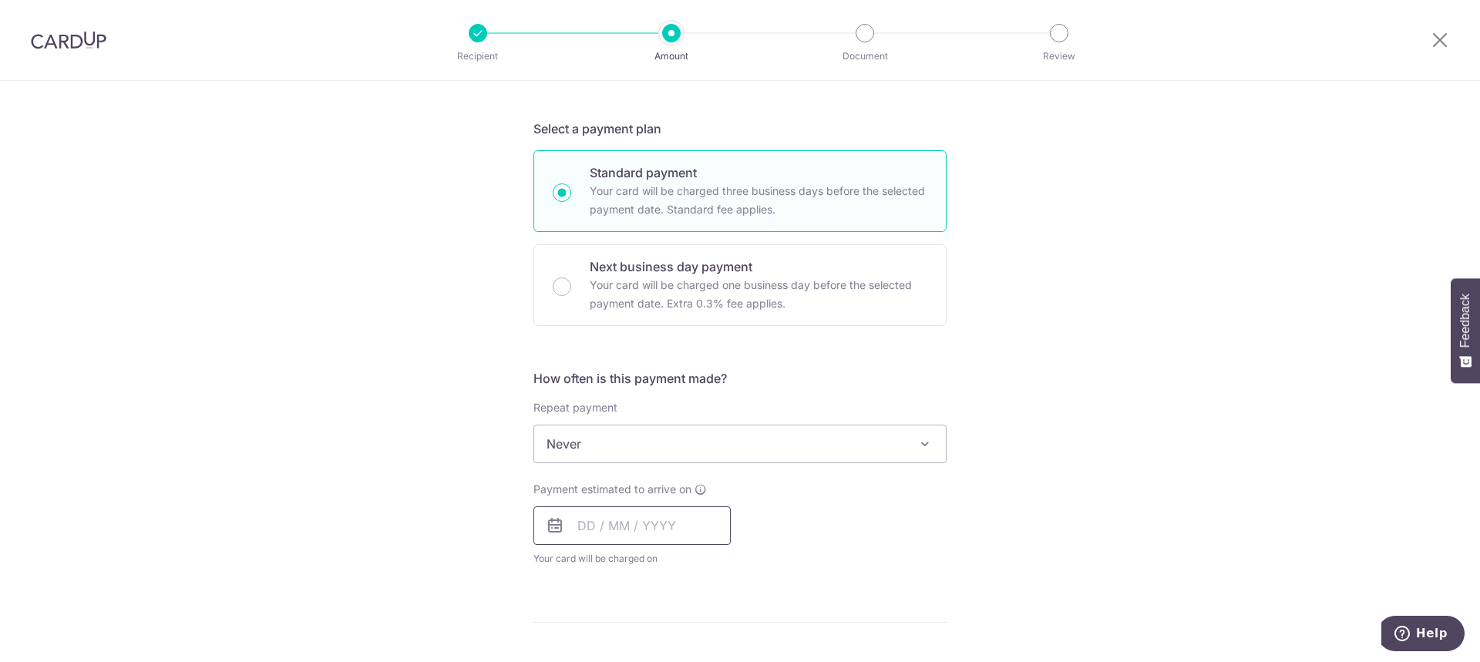
click at [596, 526] on input "text" at bounding box center [631, 525] width 197 height 39
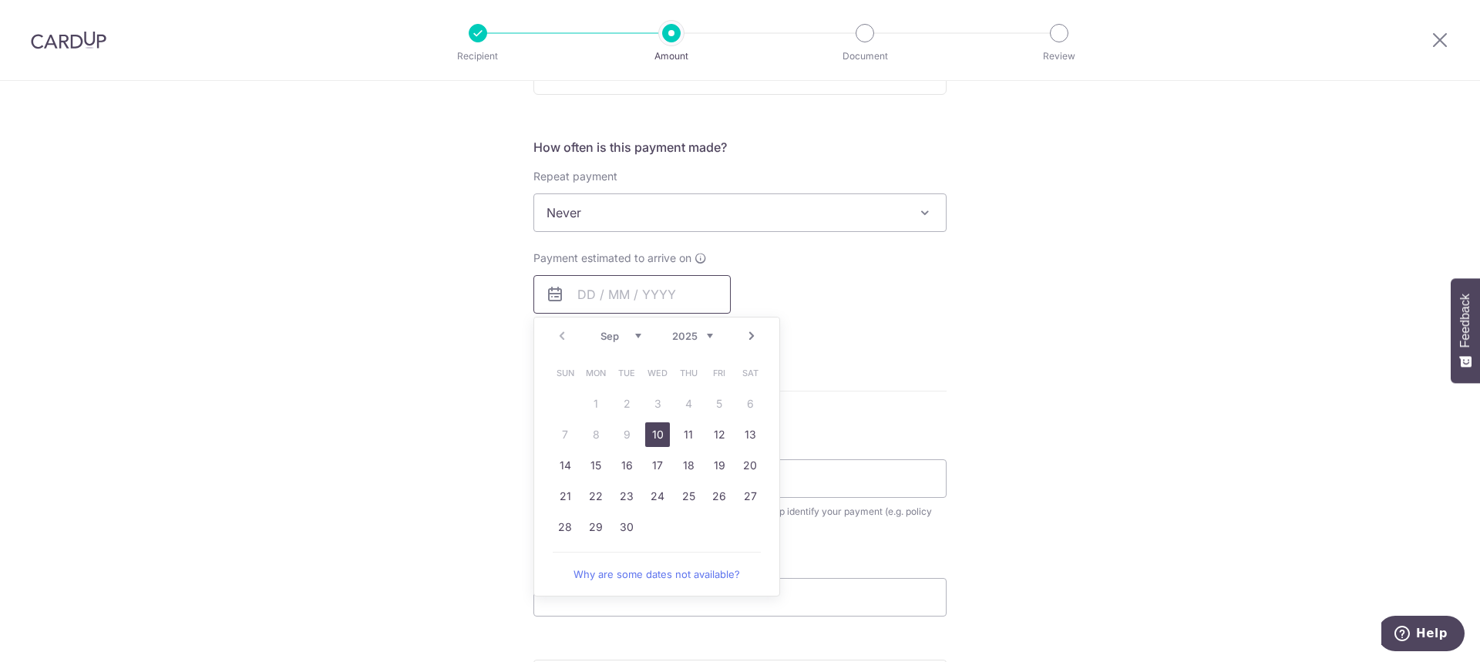
scroll to position [813, 0]
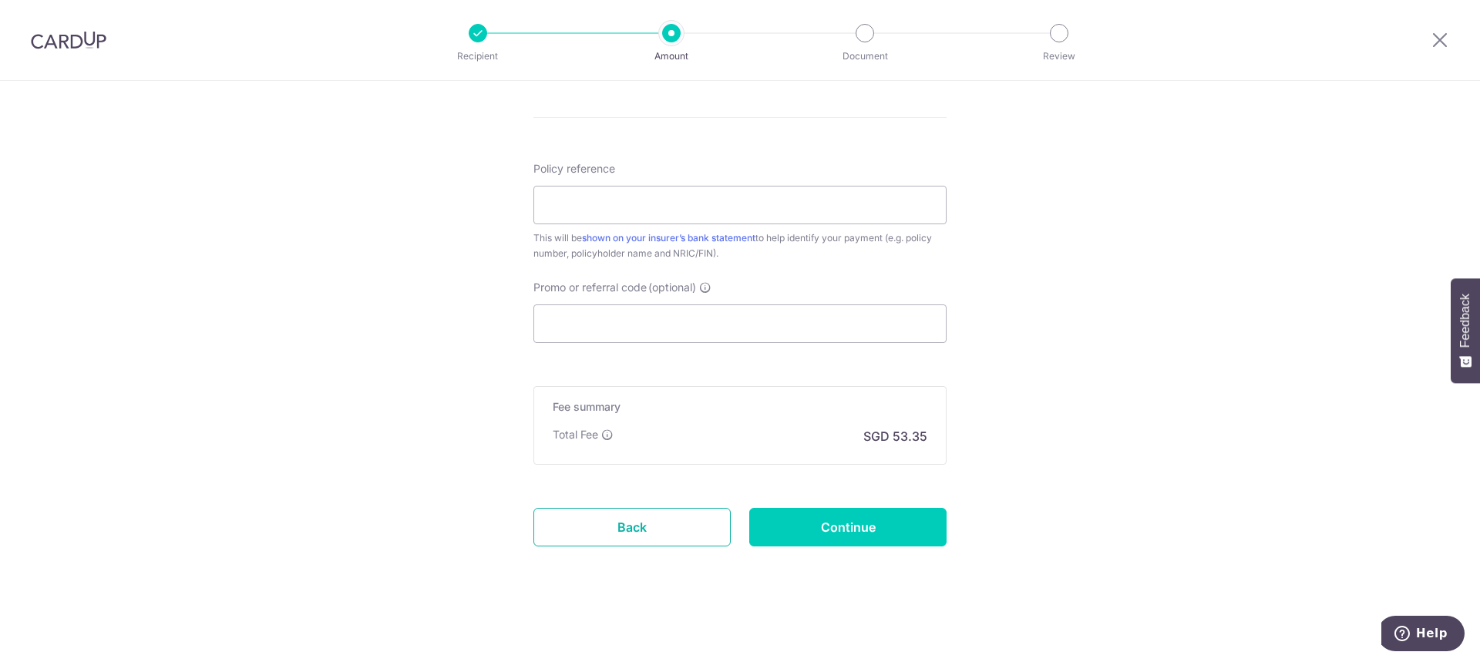
drag, startPoint x: 630, startPoint y: 521, endPoint x: 785, endPoint y: 28, distance: 517.3
click at [630, 521] on link "Back" at bounding box center [631, 527] width 197 height 39
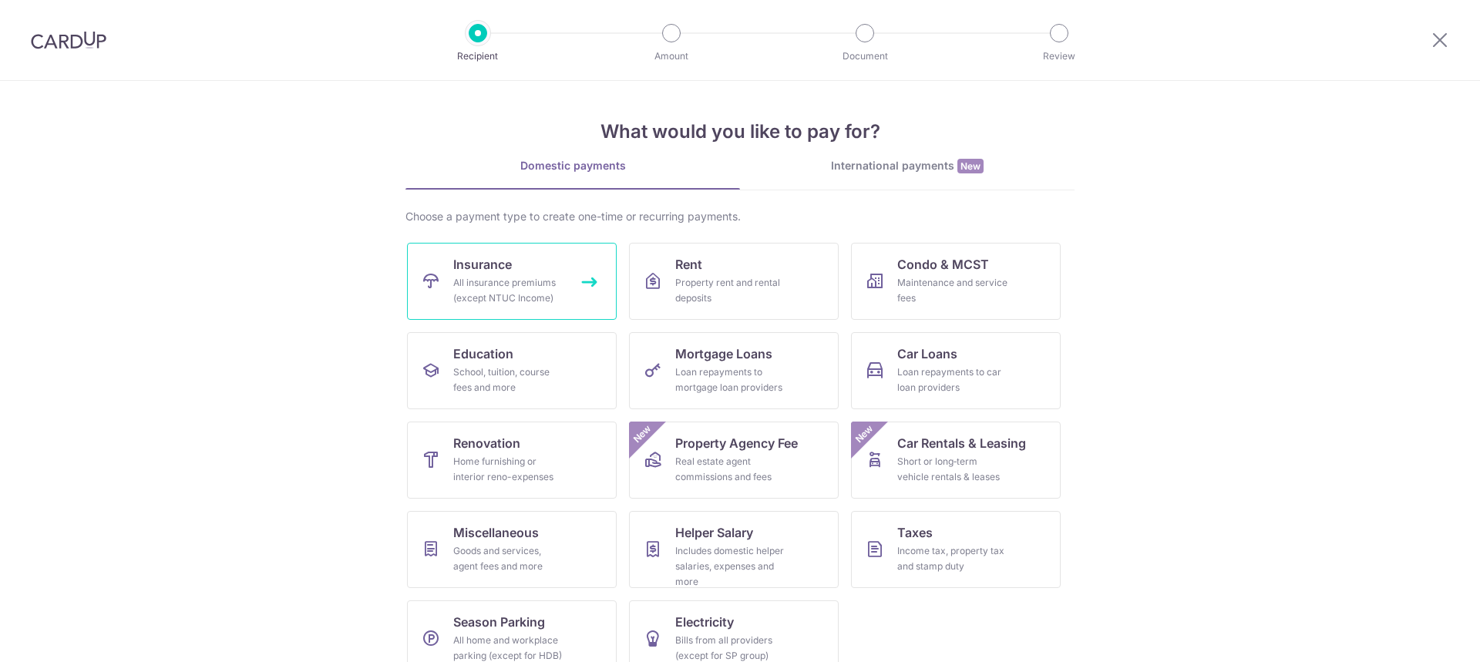
click at [496, 264] on span "Insurance" at bounding box center [482, 264] width 59 height 18
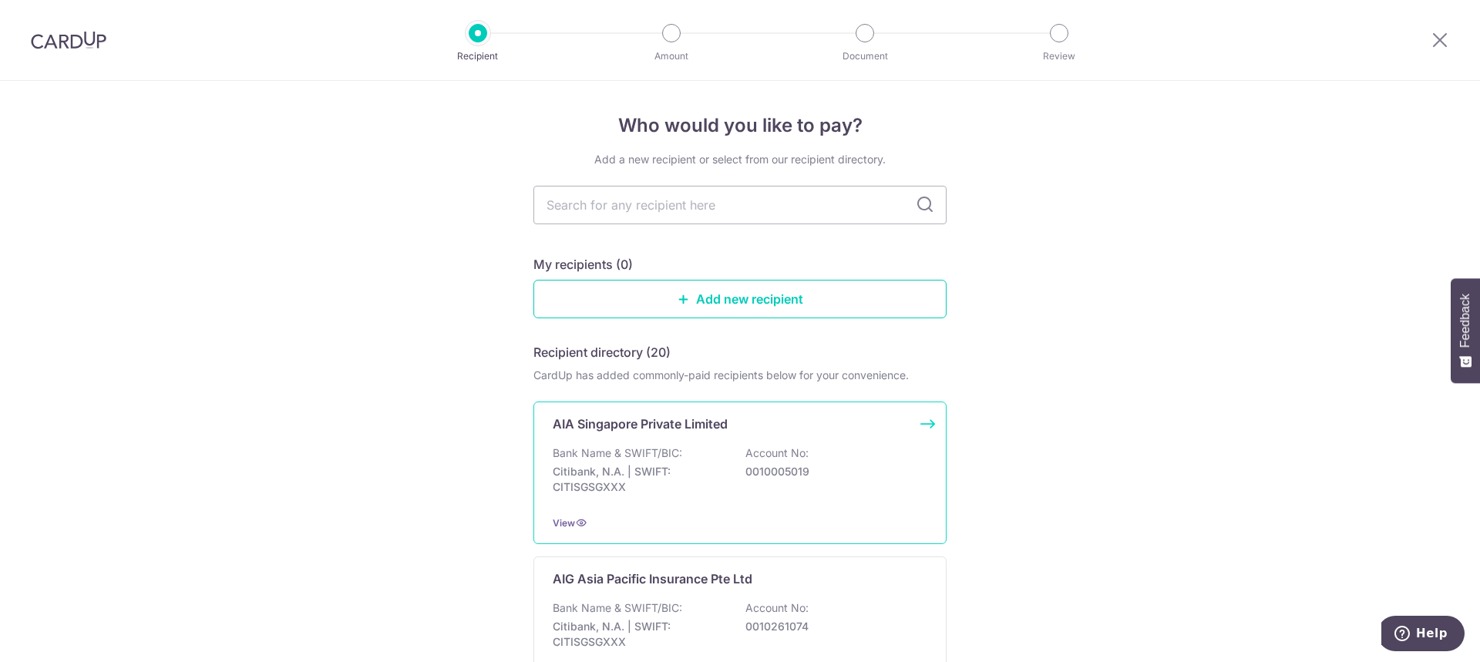
click at [929, 421] on div "AIA Singapore Private Limited Bank Name & SWIFT/BIC: Citibank, N.A. | SWIFT: CI…" at bounding box center [739, 473] width 413 height 143
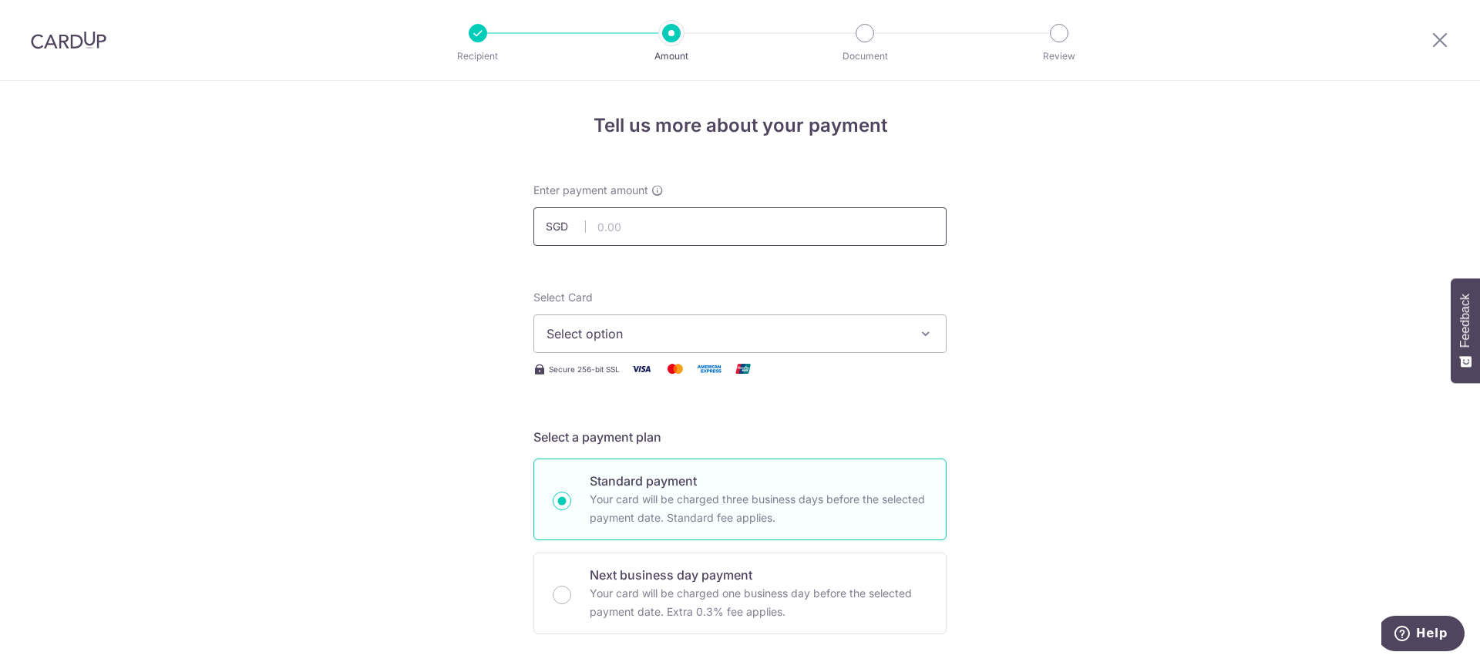
click at [614, 230] on input "text" at bounding box center [739, 226] width 413 height 39
type input "1,961.55"
click at [622, 323] on button "Select option" at bounding box center [739, 333] width 413 height 39
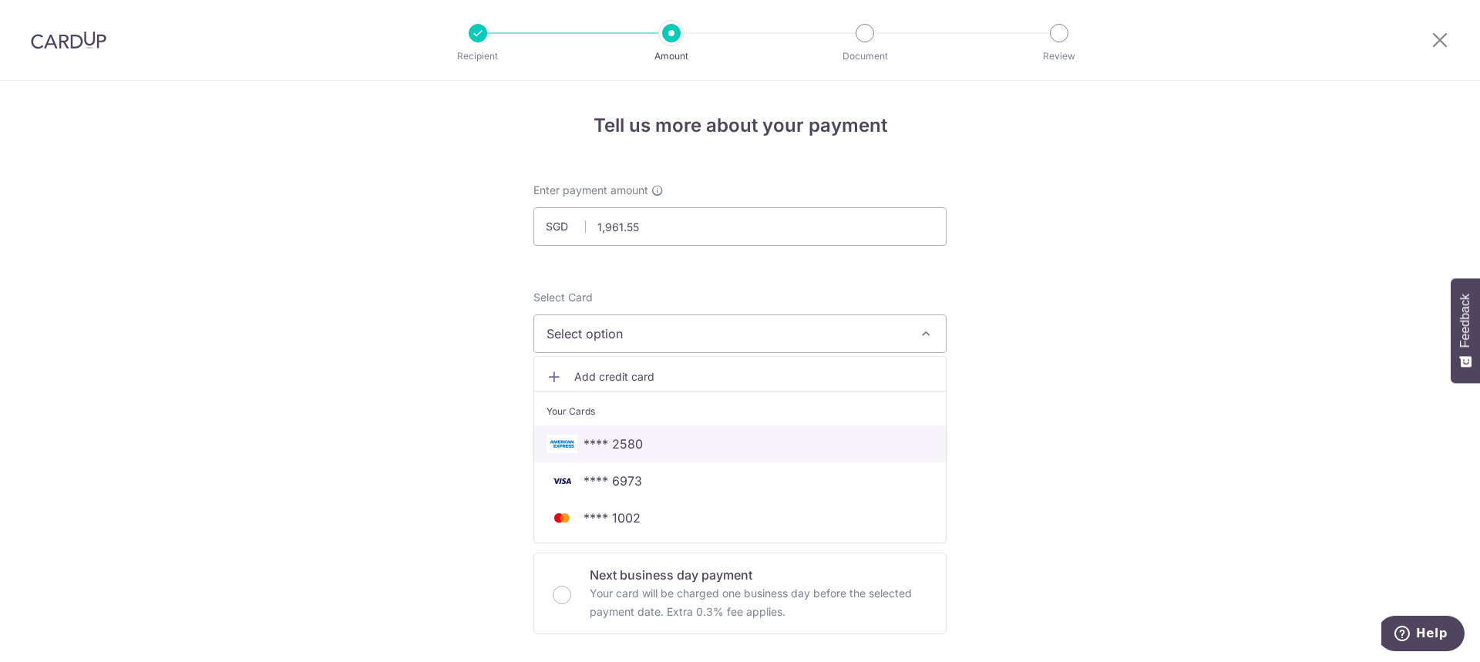
drag, startPoint x: 607, startPoint y: 459, endPoint x: 416, endPoint y: 435, distance: 192.6
click at [607, 459] on link "**** 2580" at bounding box center [740, 443] width 412 height 37
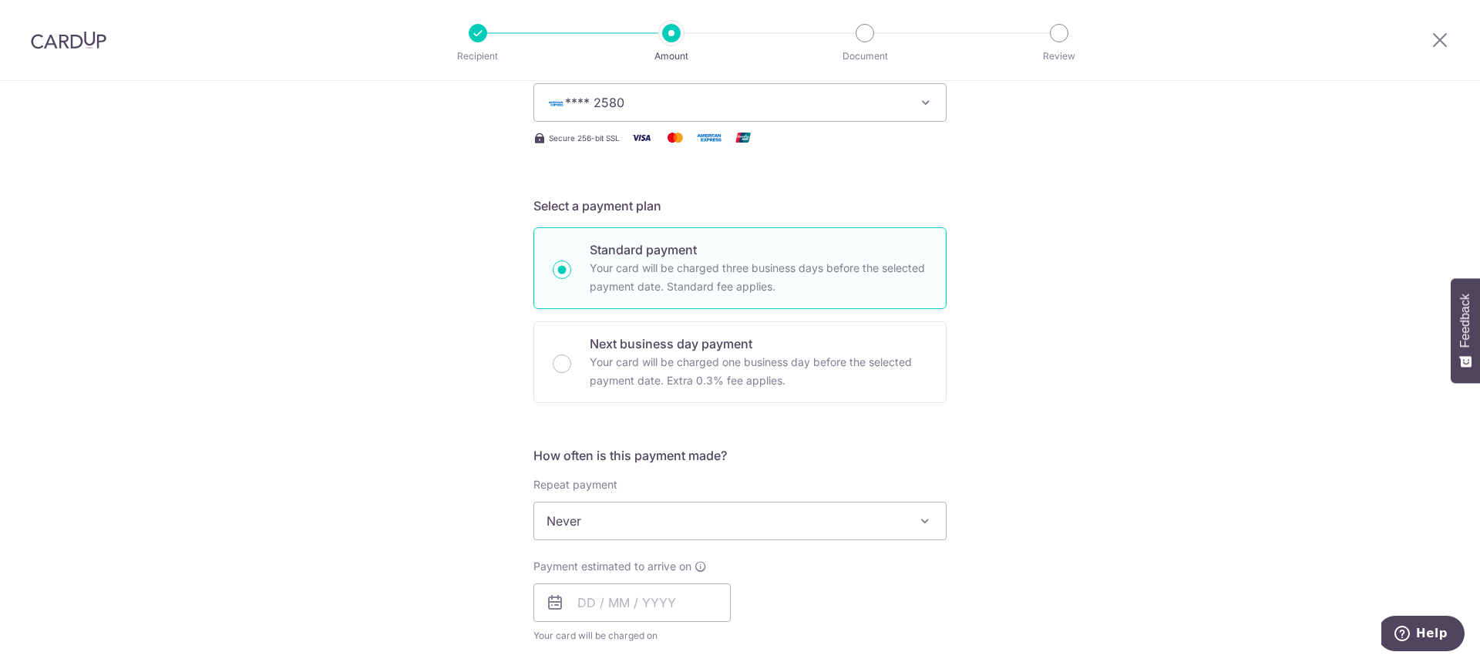
scroll to position [462, 0]
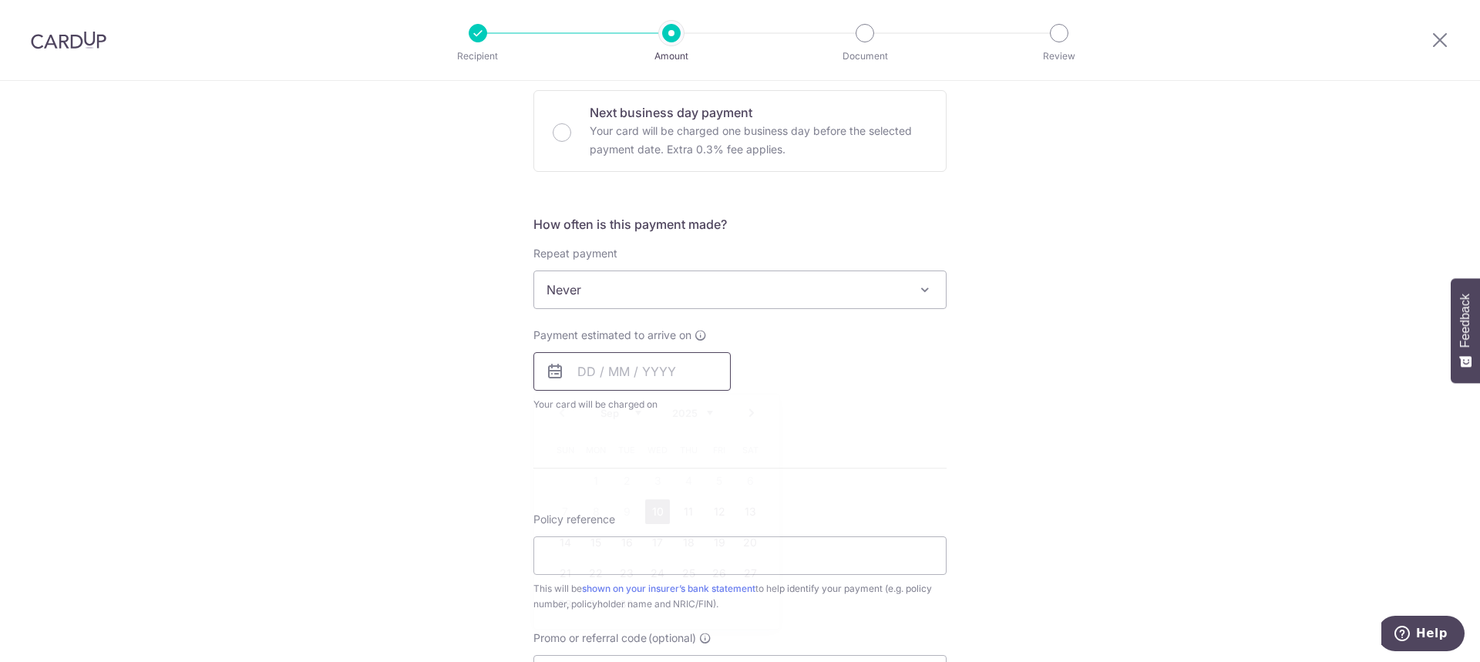
click at [579, 372] on input "text" at bounding box center [631, 371] width 197 height 39
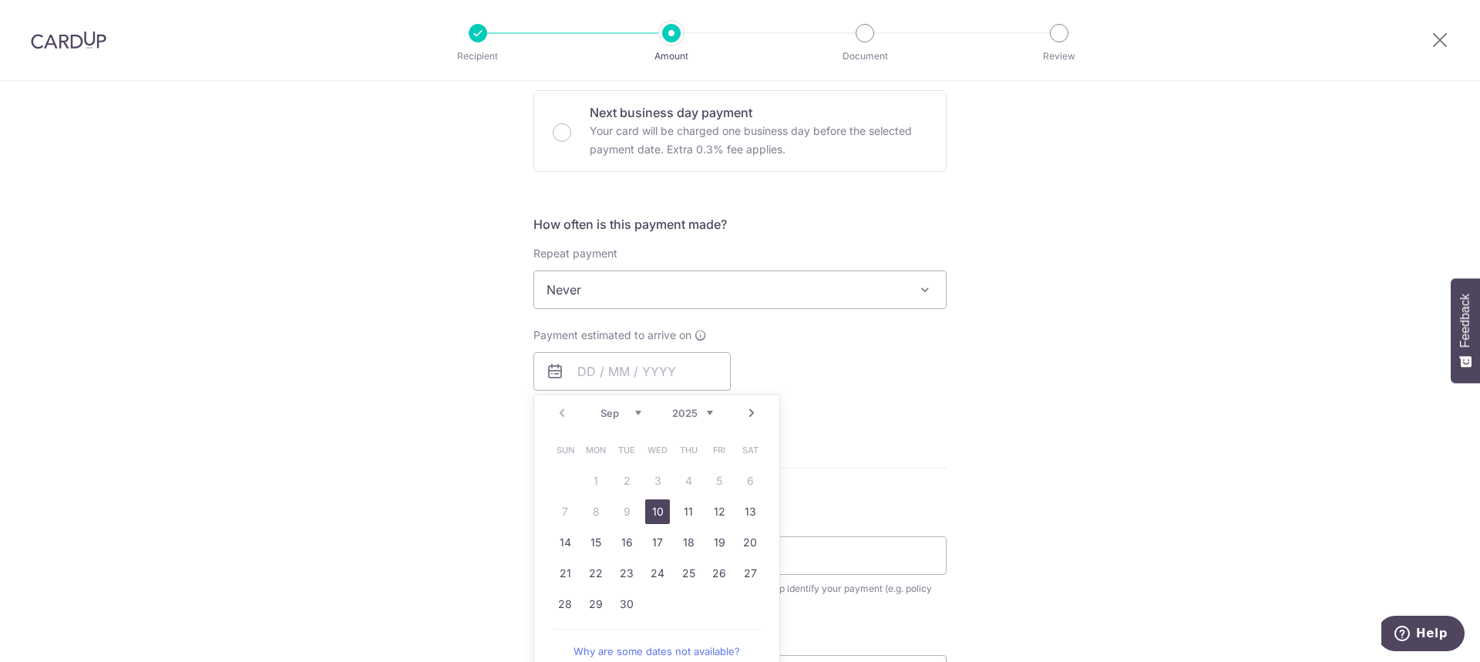
click at [657, 508] on link "10" at bounding box center [657, 511] width 25 height 25
type input "[DATE]"
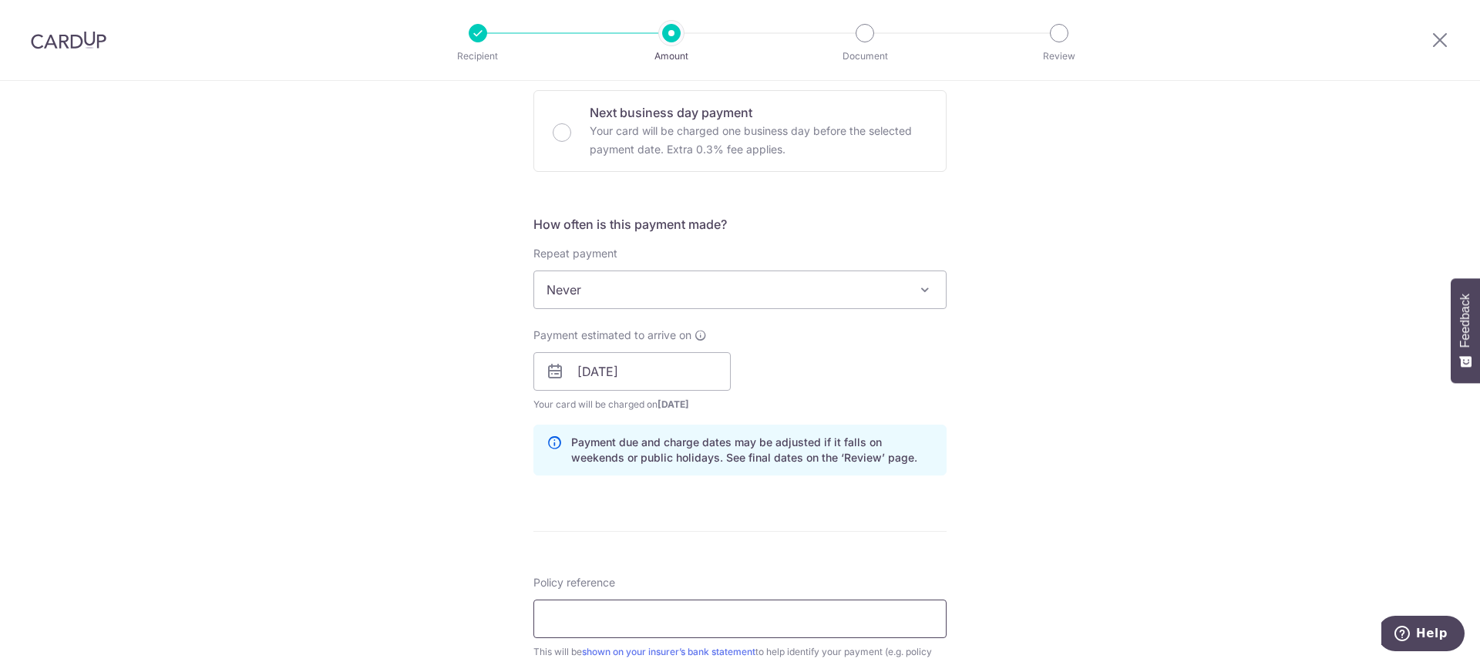
click at [614, 610] on input "Policy reference" at bounding box center [739, 619] width 413 height 39
paste input "L534449881"
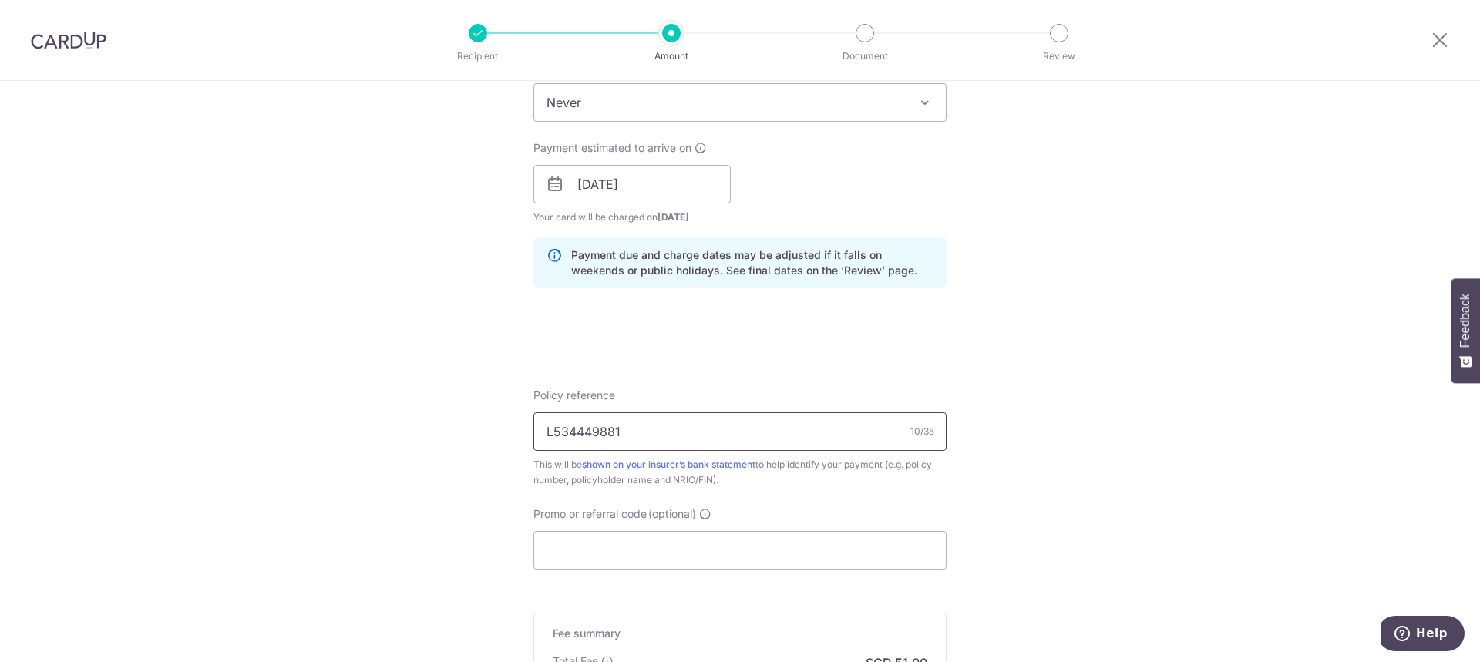
scroll to position [694, 0]
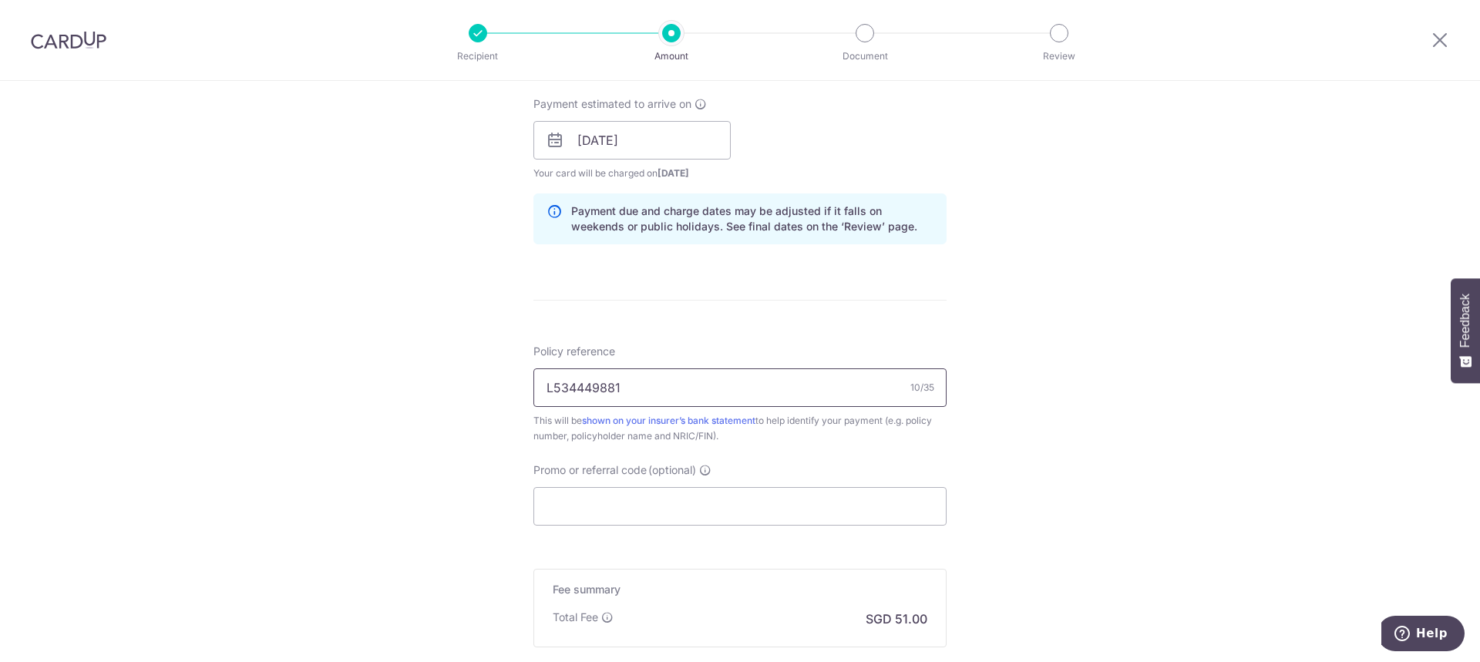
type input "L534449881"
click at [624, 509] on input "Promo or referral code (optional)" at bounding box center [739, 506] width 413 height 39
paste input "25AMEX18"
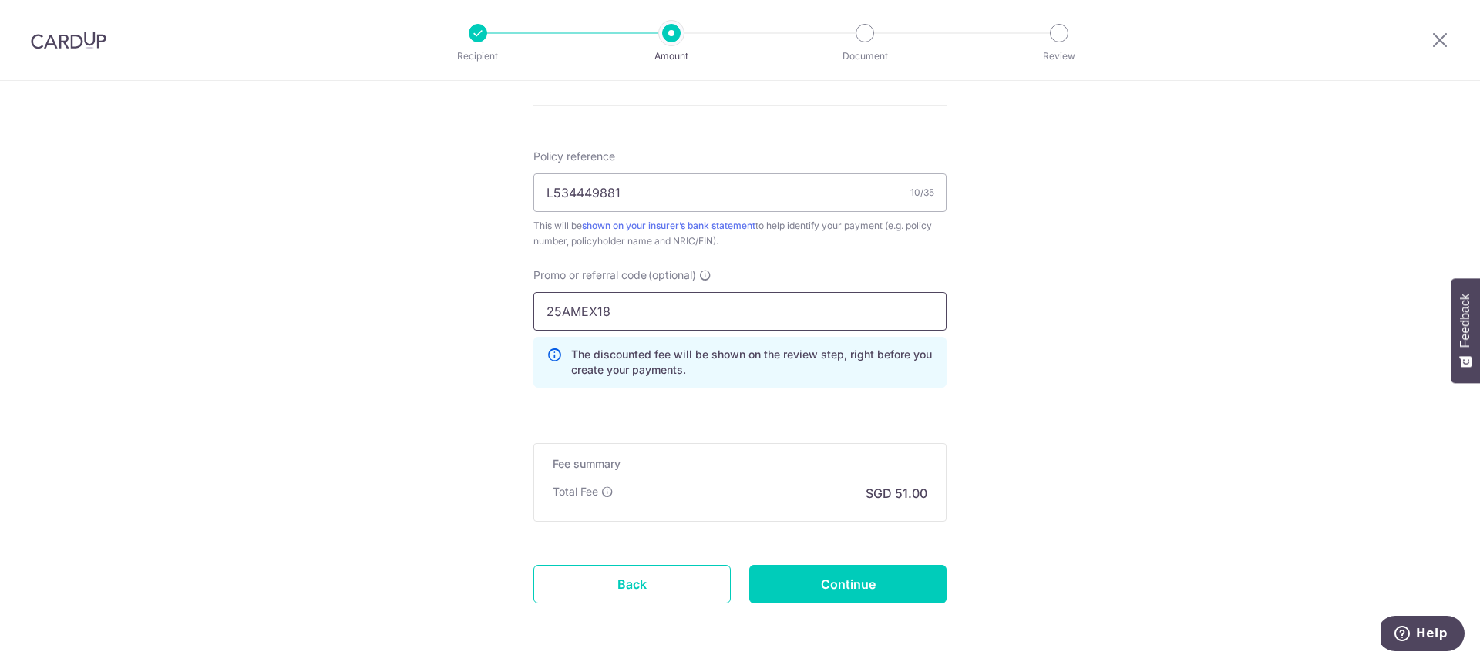
scroll to position [925, 0]
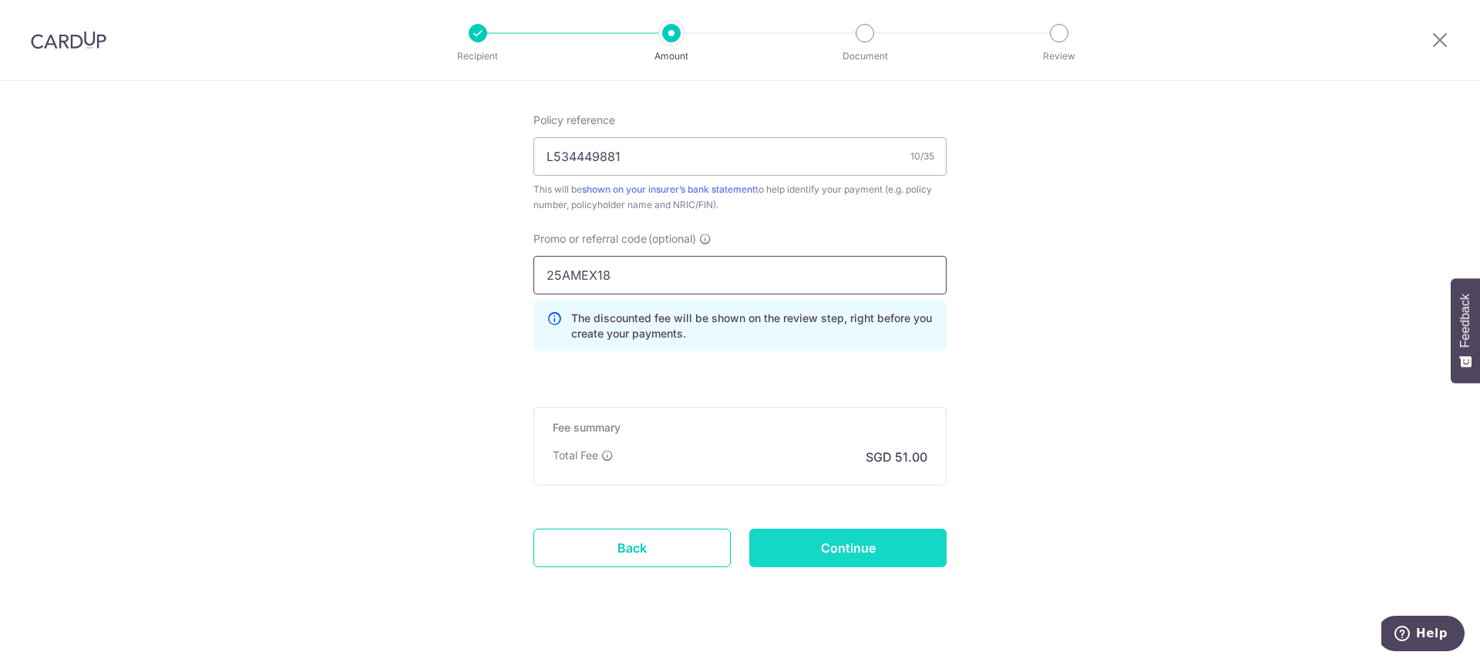
type input "25AMEX18"
drag, startPoint x: 778, startPoint y: 550, endPoint x: 772, endPoint y: 544, distance: 8.2
click at [778, 550] on input "Continue" at bounding box center [847, 548] width 197 height 39
type input "Create Schedule"
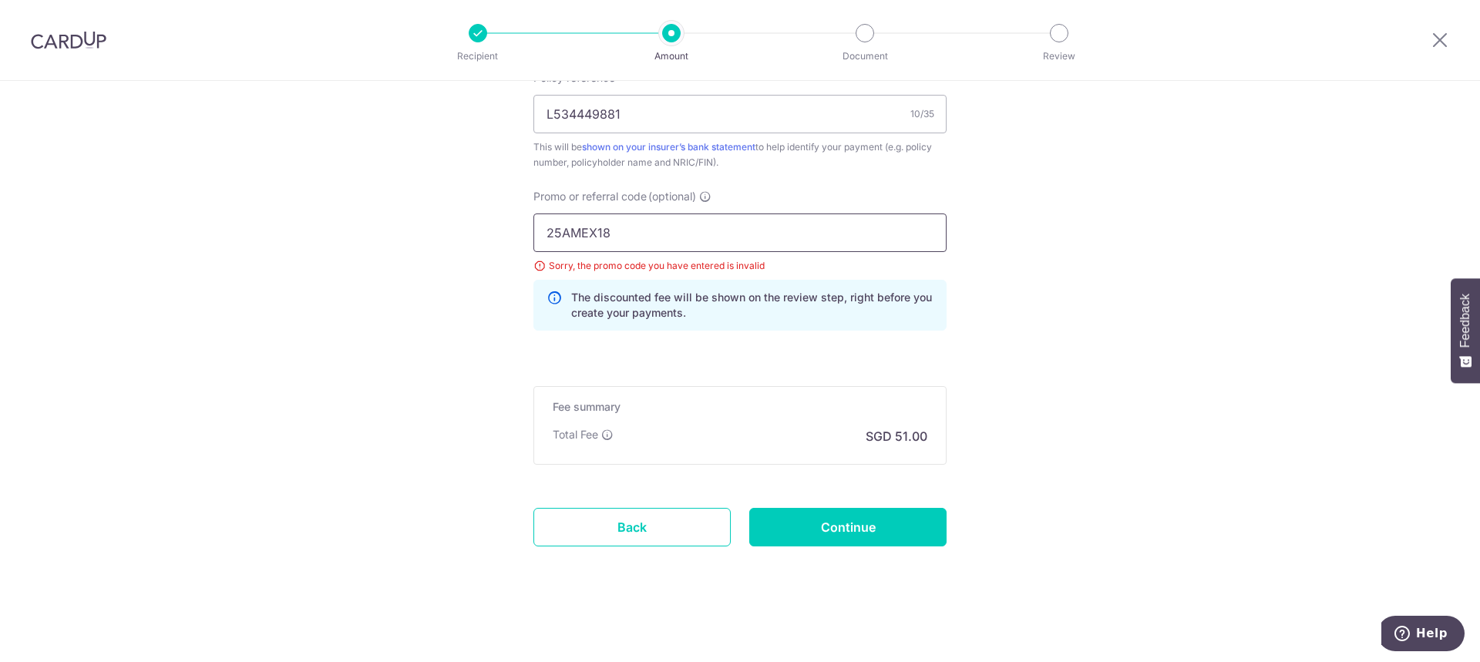
click at [623, 227] on input "25AMEX18" at bounding box center [739, 233] width 413 height 39
type input "25AMEX21"
click at [779, 513] on input "Continue" at bounding box center [847, 527] width 197 height 39
type input "Update Schedule"
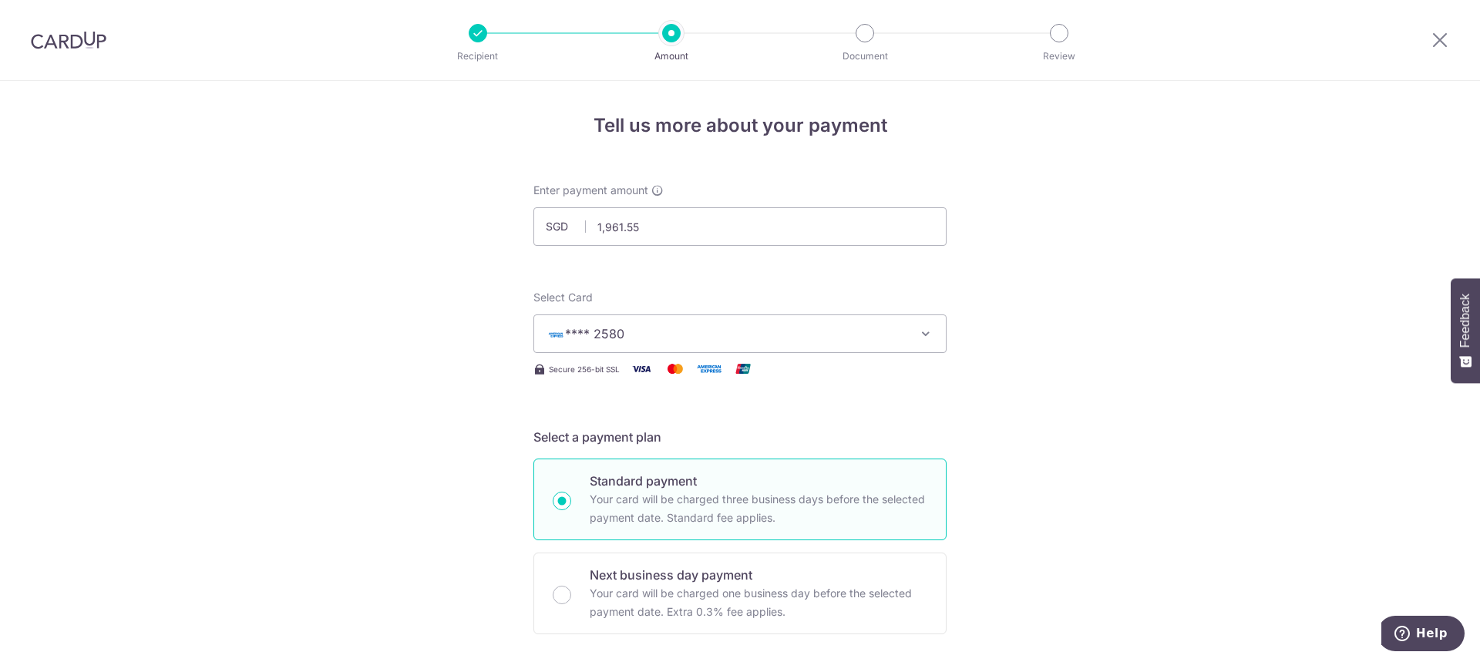
click at [691, 315] on button "**** 2580" at bounding box center [739, 333] width 413 height 39
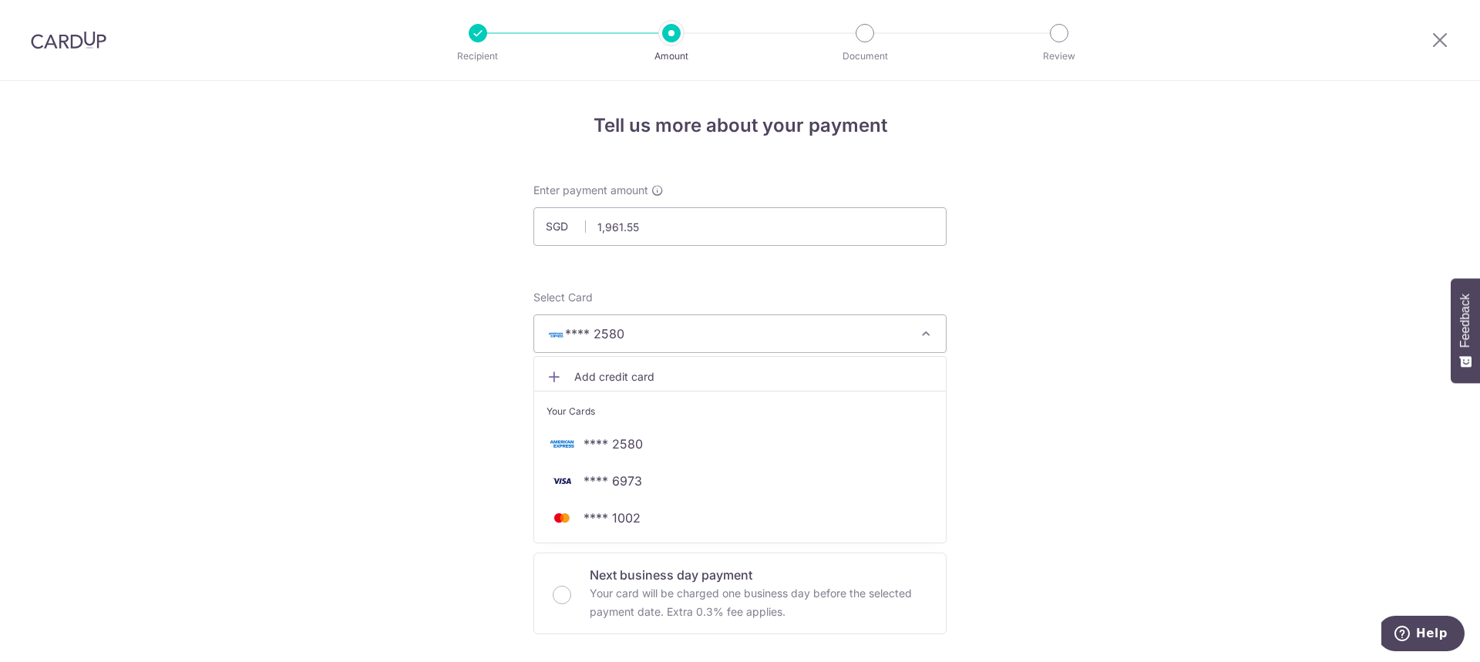
click at [641, 374] on span "Add credit card" at bounding box center [753, 376] width 359 height 15
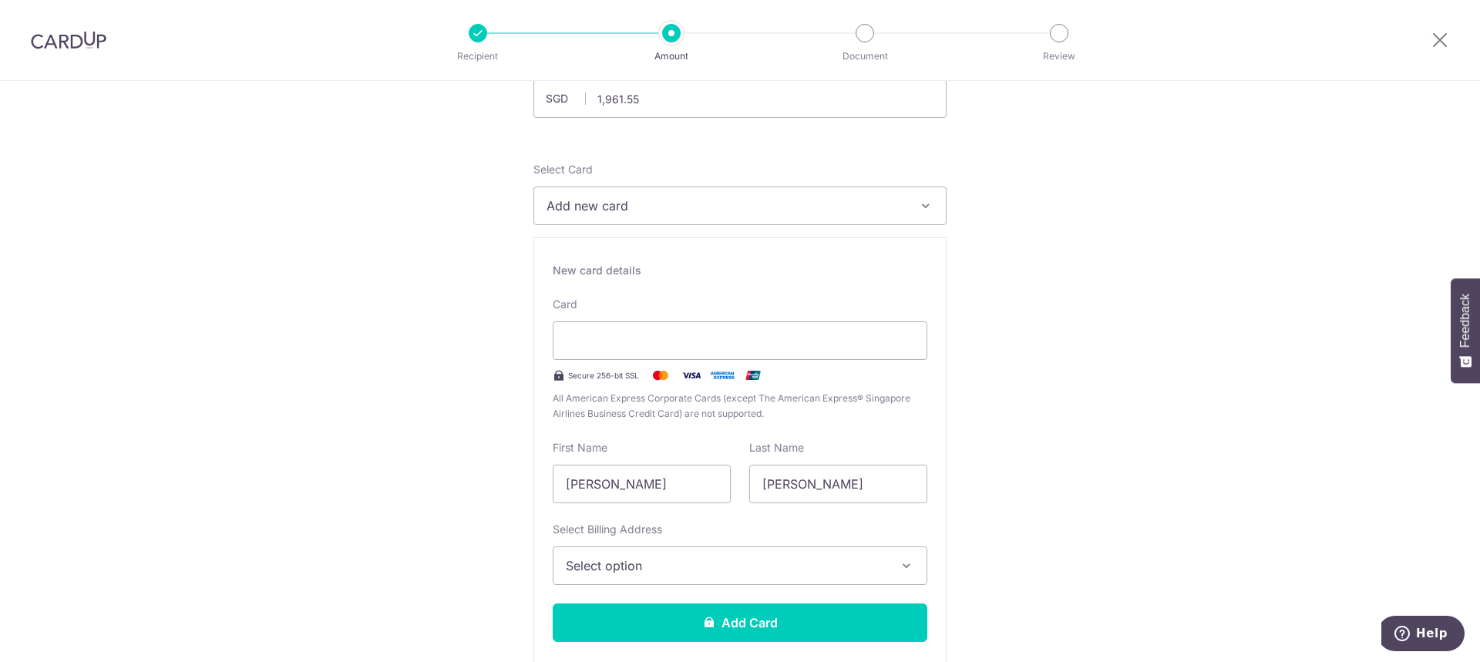
scroll to position [154, 0]
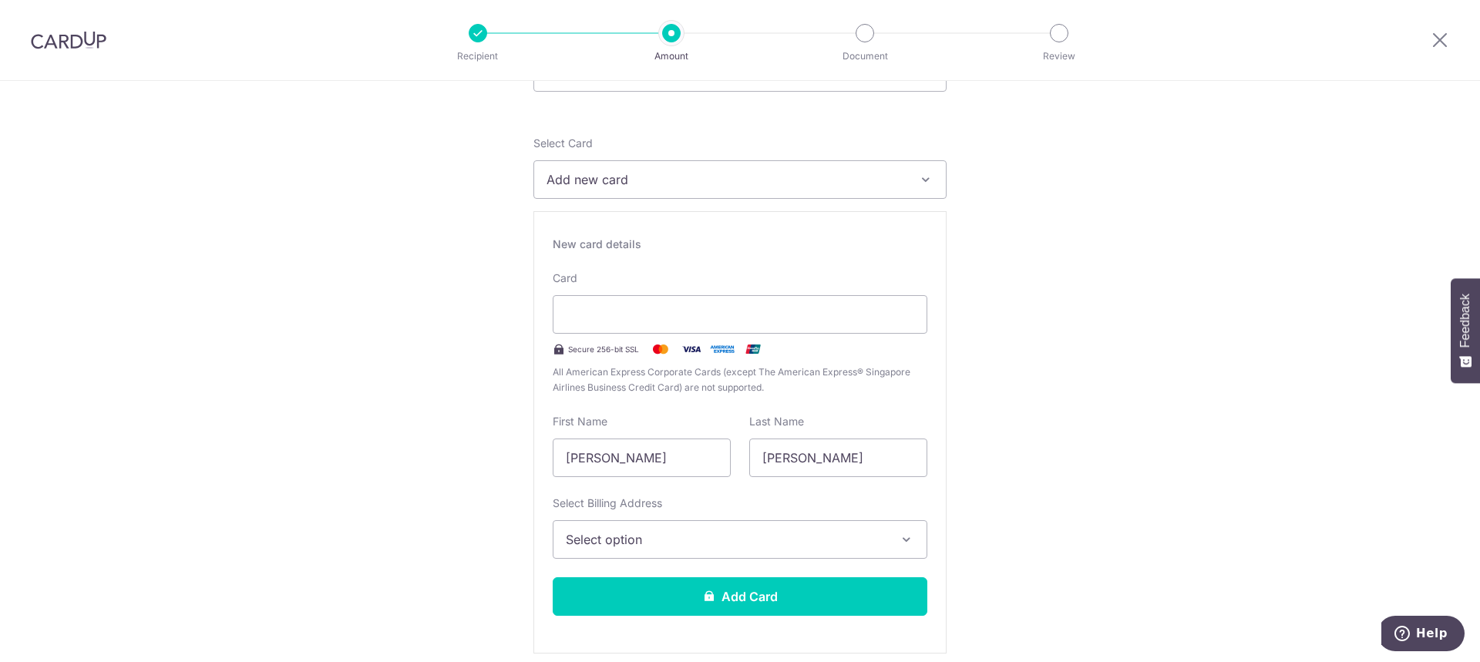
click at [644, 530] on button "Select option" at bounding box center [740, 539] width 375 height 39
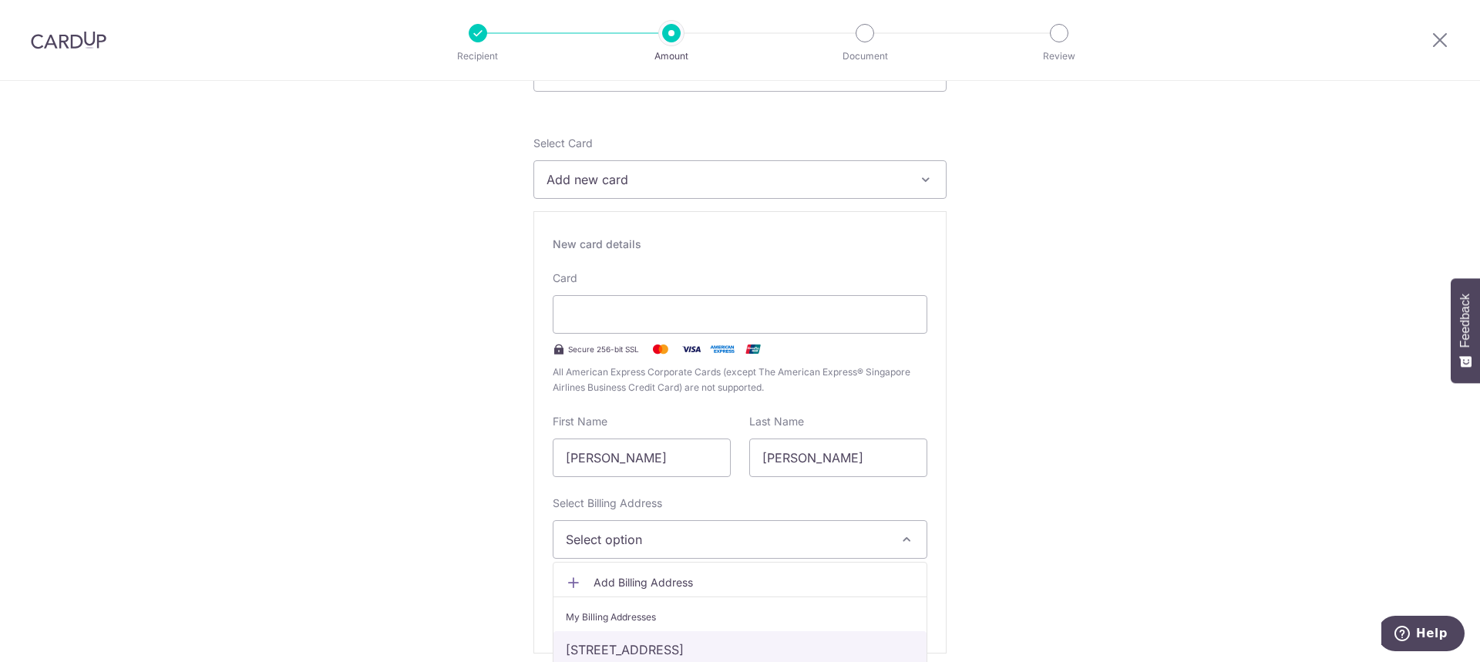
click at [631, 644] on link "[STREET_ADDRESS]" at bounding box center [739, 649] width 373 height 37
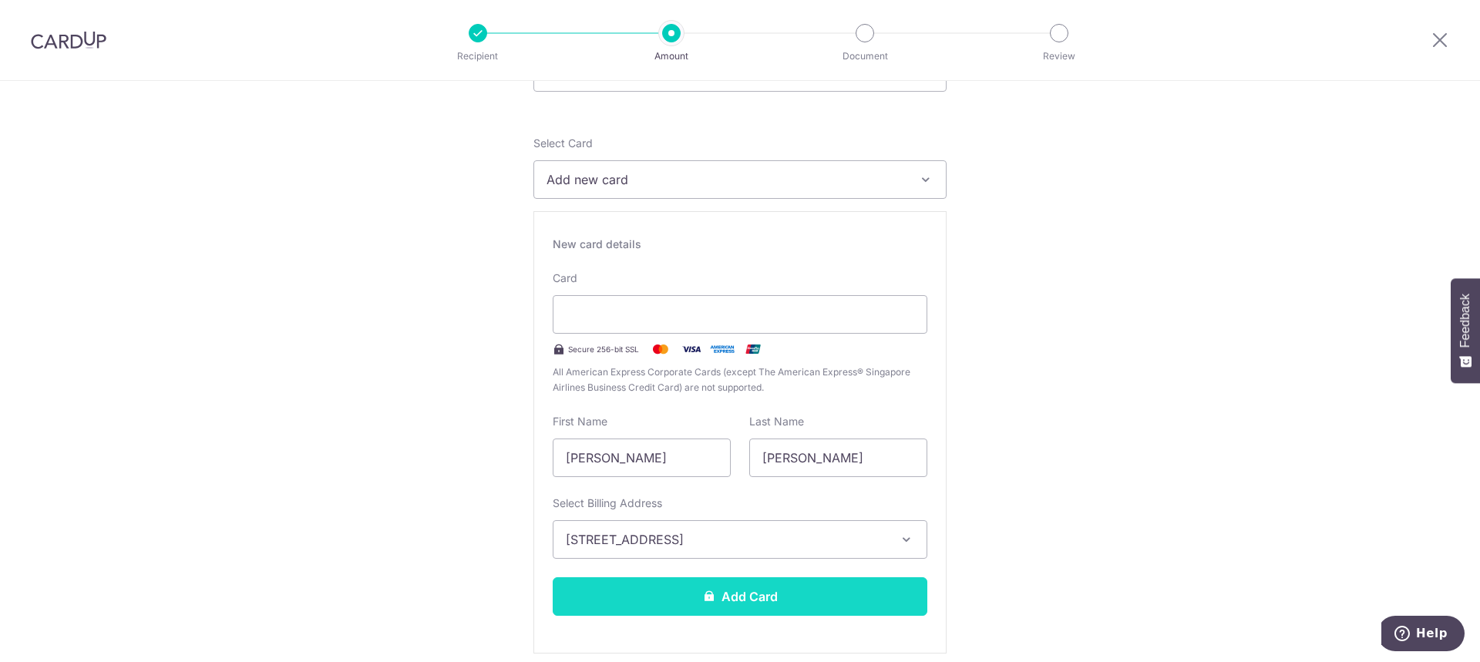
click at [705, 597] on icon at bounding box center [709, 596] width 12 height 12
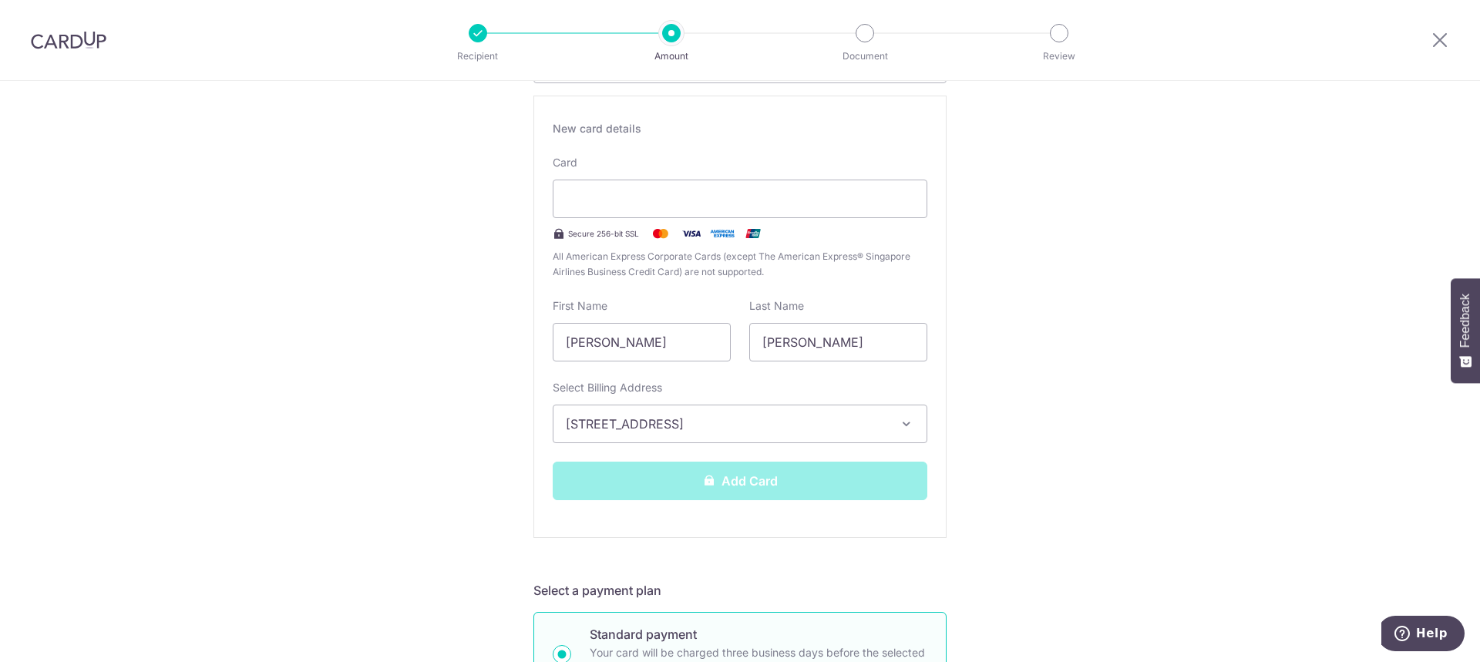
scroll to position [308, 0]
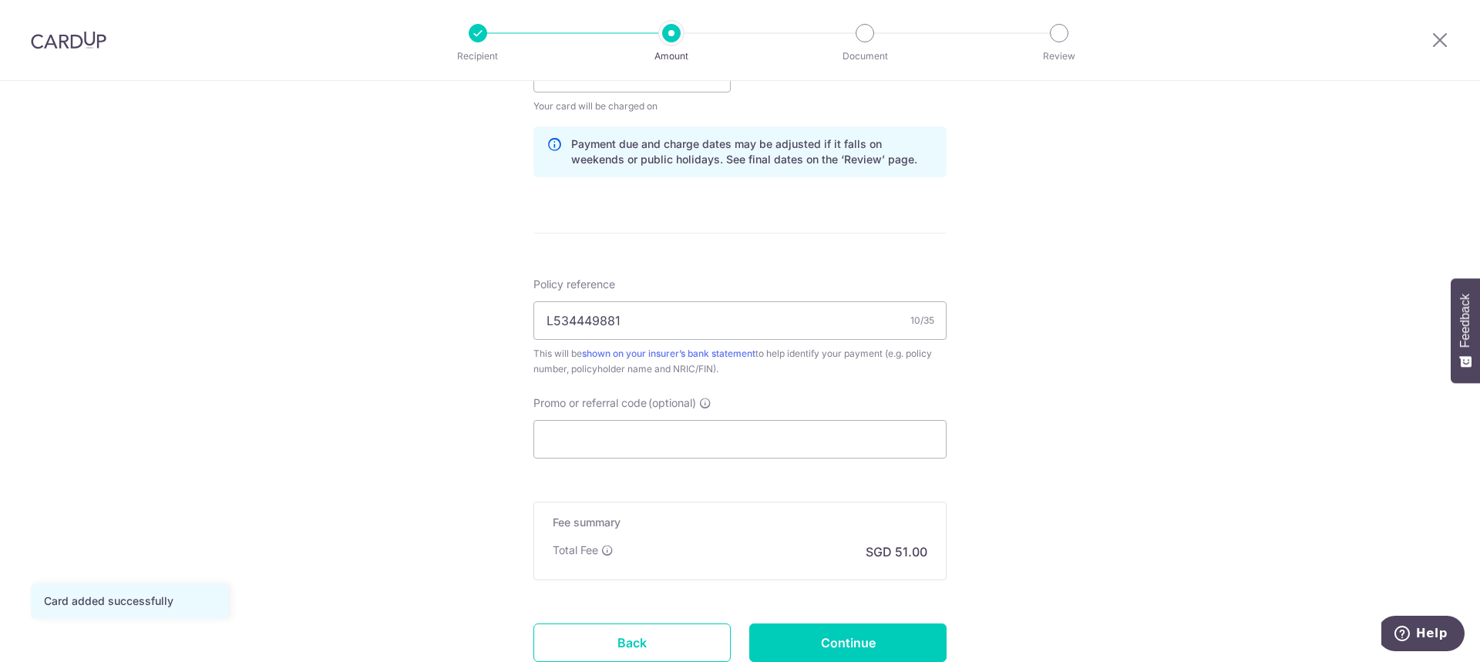
scroll to position [771, 0]
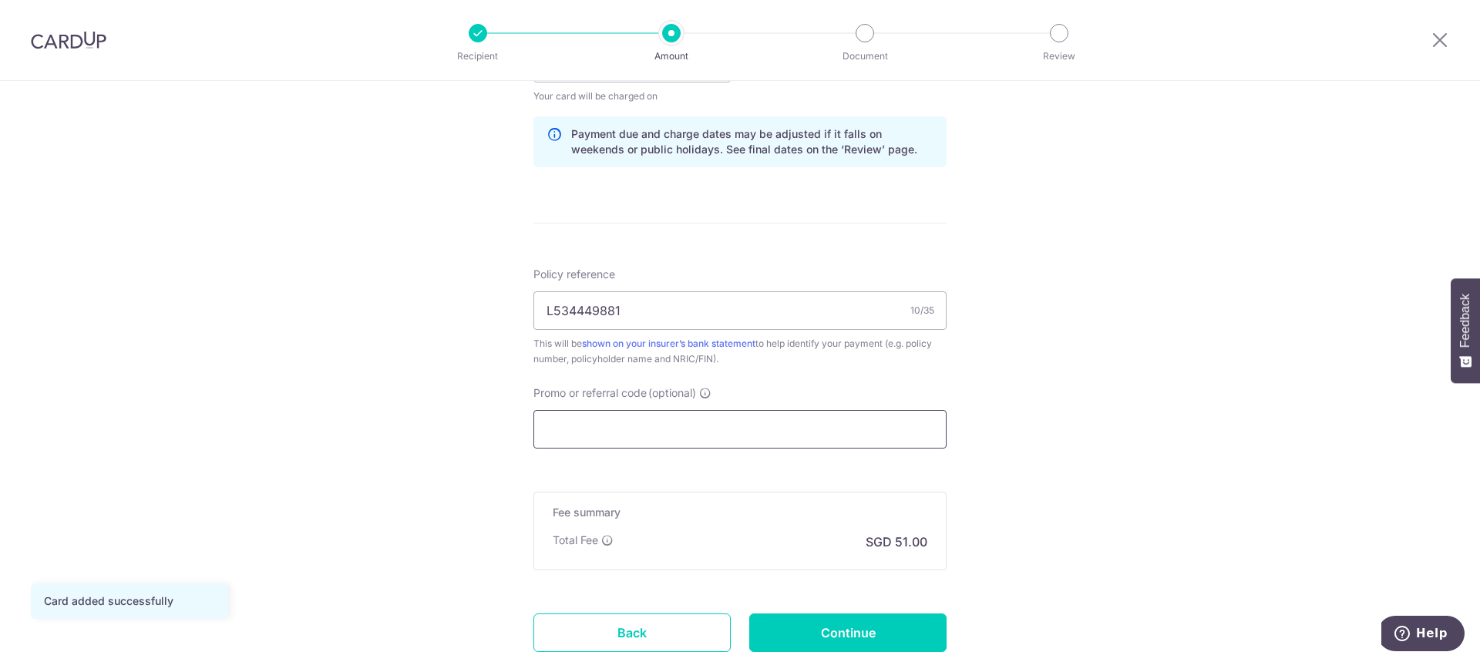
click at [623, 425] on input "Promo or referral code (optional)" at bounding box center [739, 429] width 413 height 39
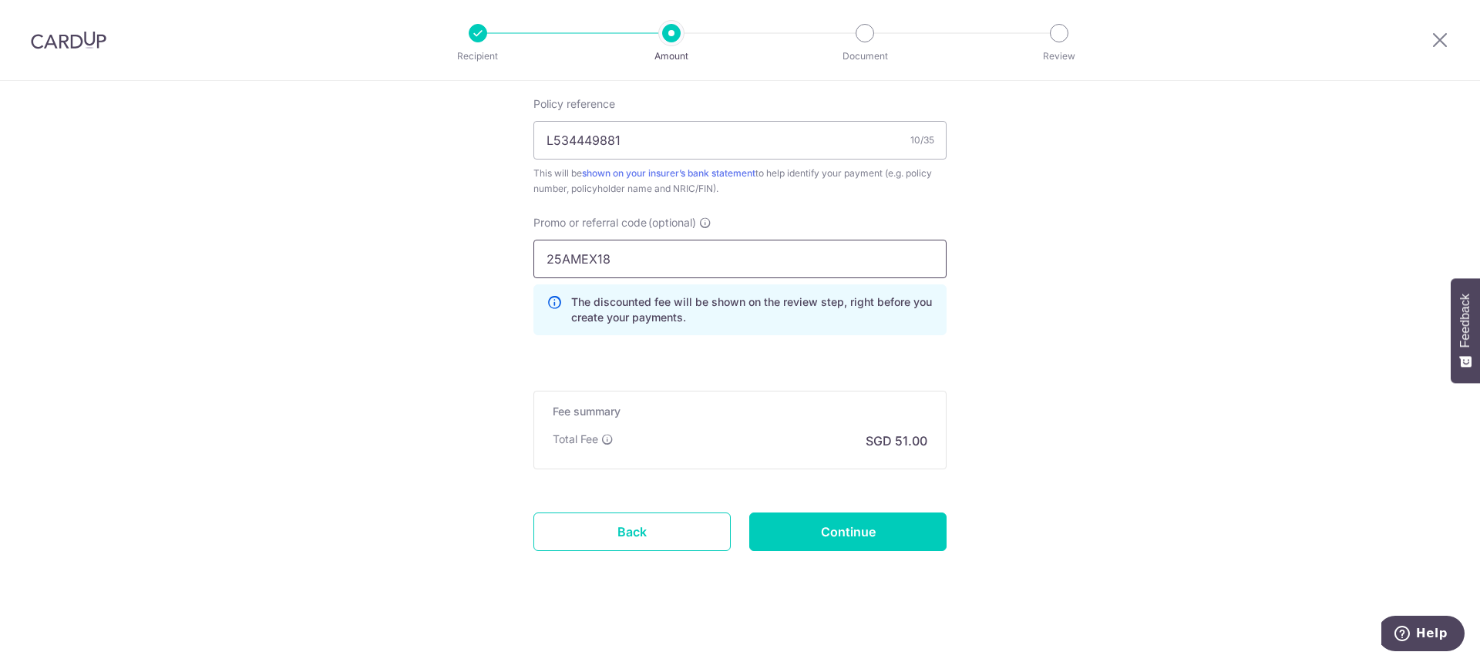
scroll to position [946, 0]
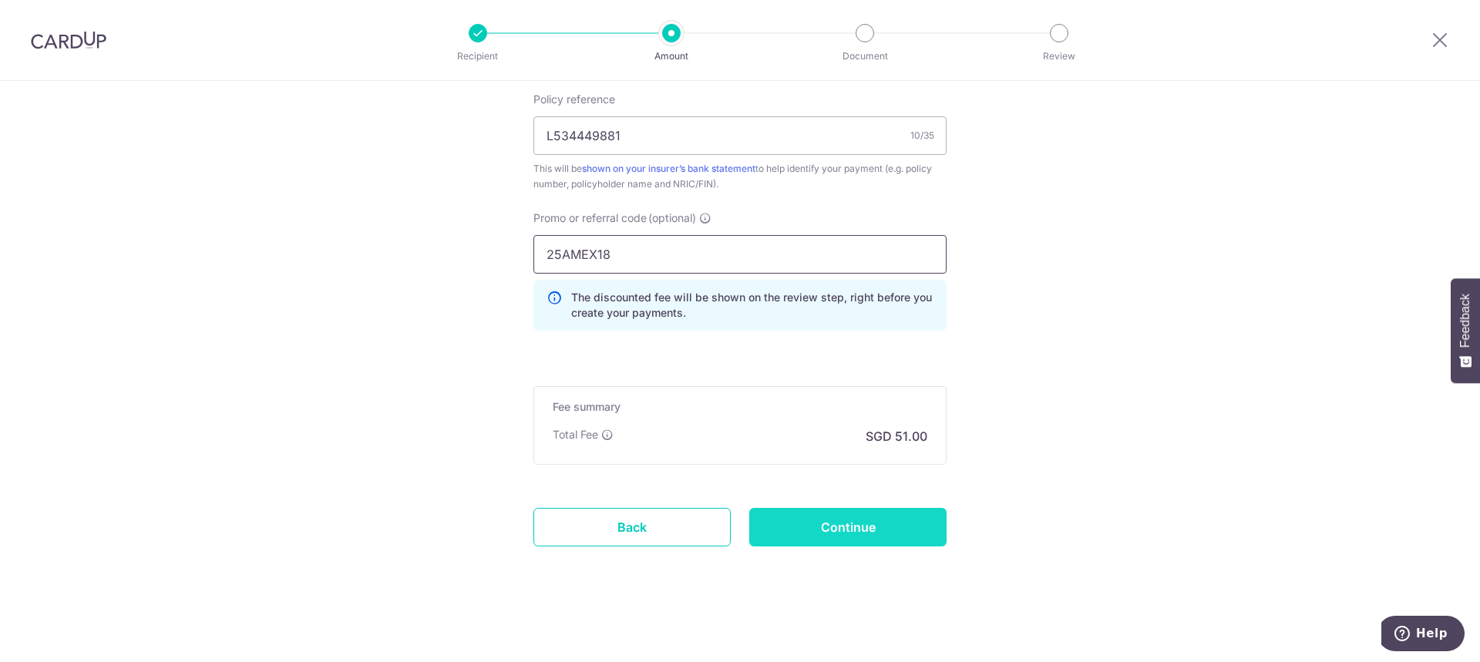
type input "25AMEX18"
click at [830, 509] on input "Continue" at bounding box center [847, 527] width 197 height 39
type input "Update Schedule"
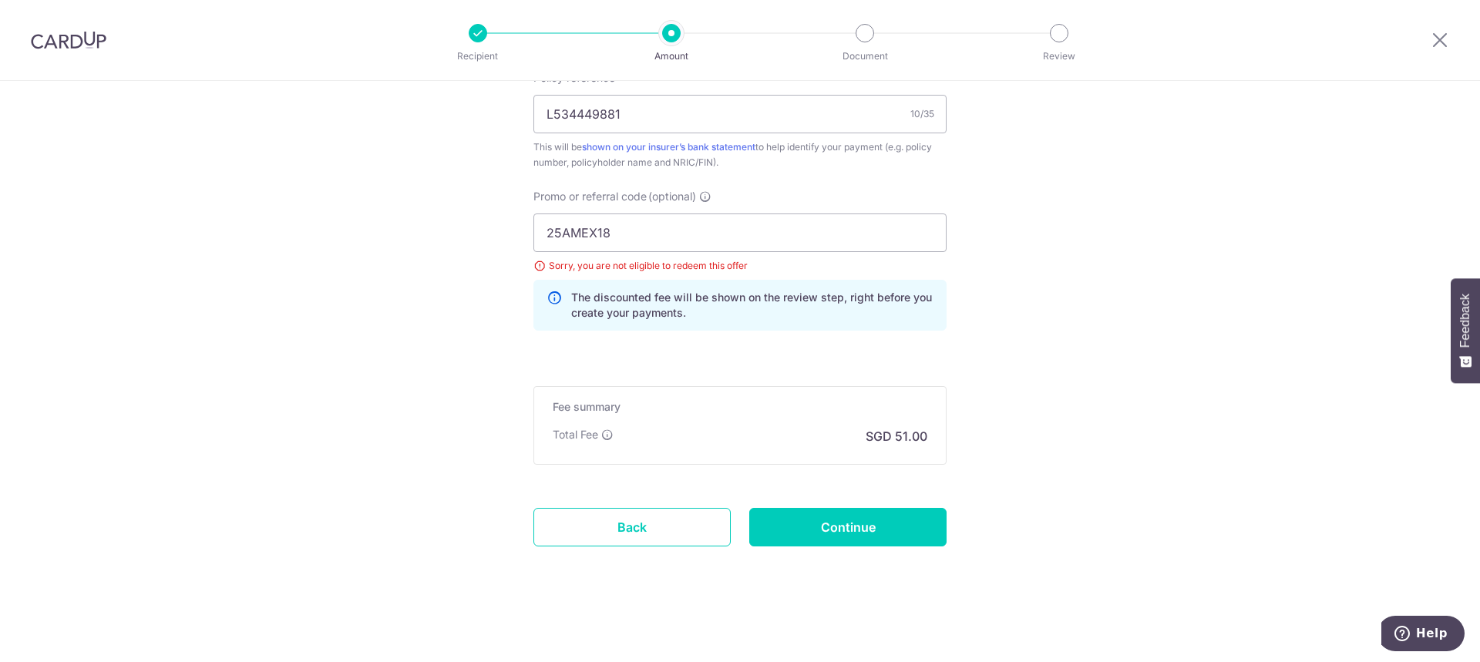
scroll to position [902, 0]
click at [618, 232] on input "25AMEX18" at bounding box center [739, 233] width 413 height 39
type input "25AMEX21"
click at [842, 528] on input "Continue" at bounding box center [847, 527] width 197 height 39
type input "Update Schedule"
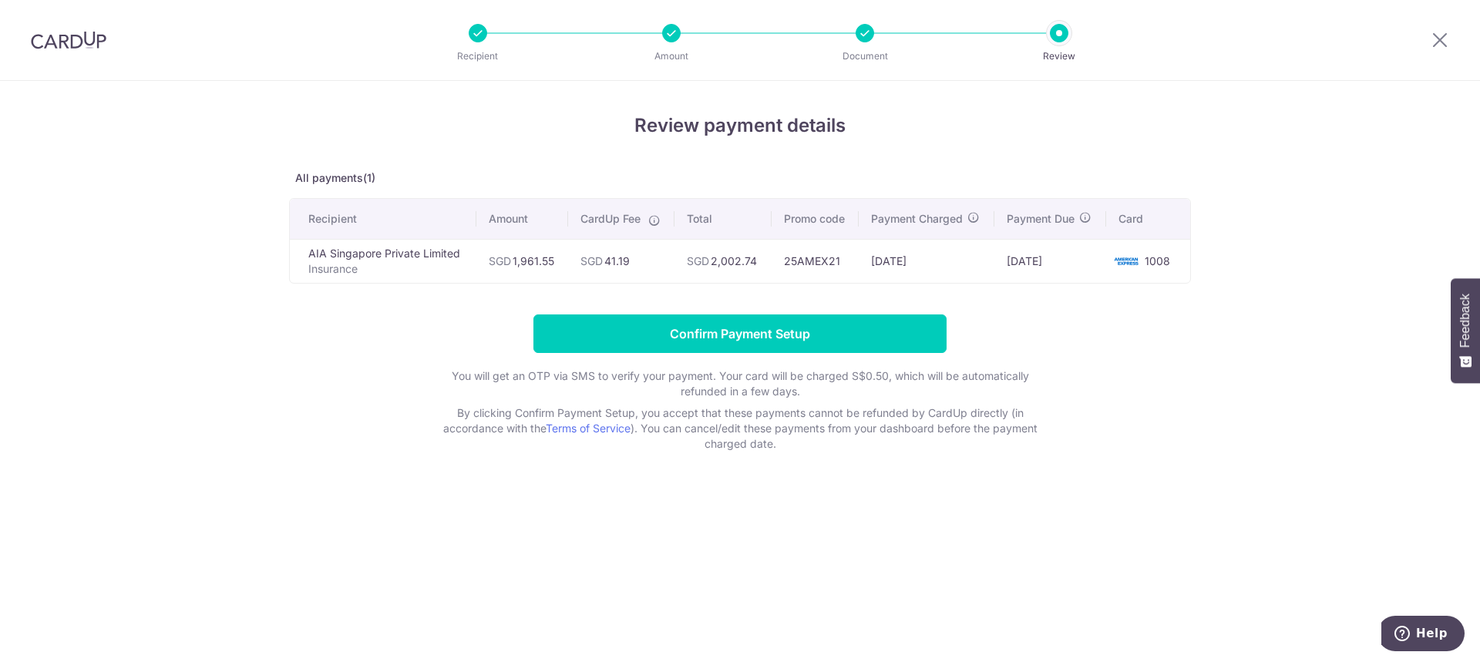
click at [477, 40] on div at bounding box center [478, 33] width 18 height 18
click at [657, 36] on li "Amount" at bounding box center [583, 33] width 193 height 18
drag, startPoint x: 1441, startPoint y: 39, endPoint x: 790, endPoint y: 46, distance: 650.6
click at [1441, 39] on icon at bounding box center [1440, 39] width 18 height 19
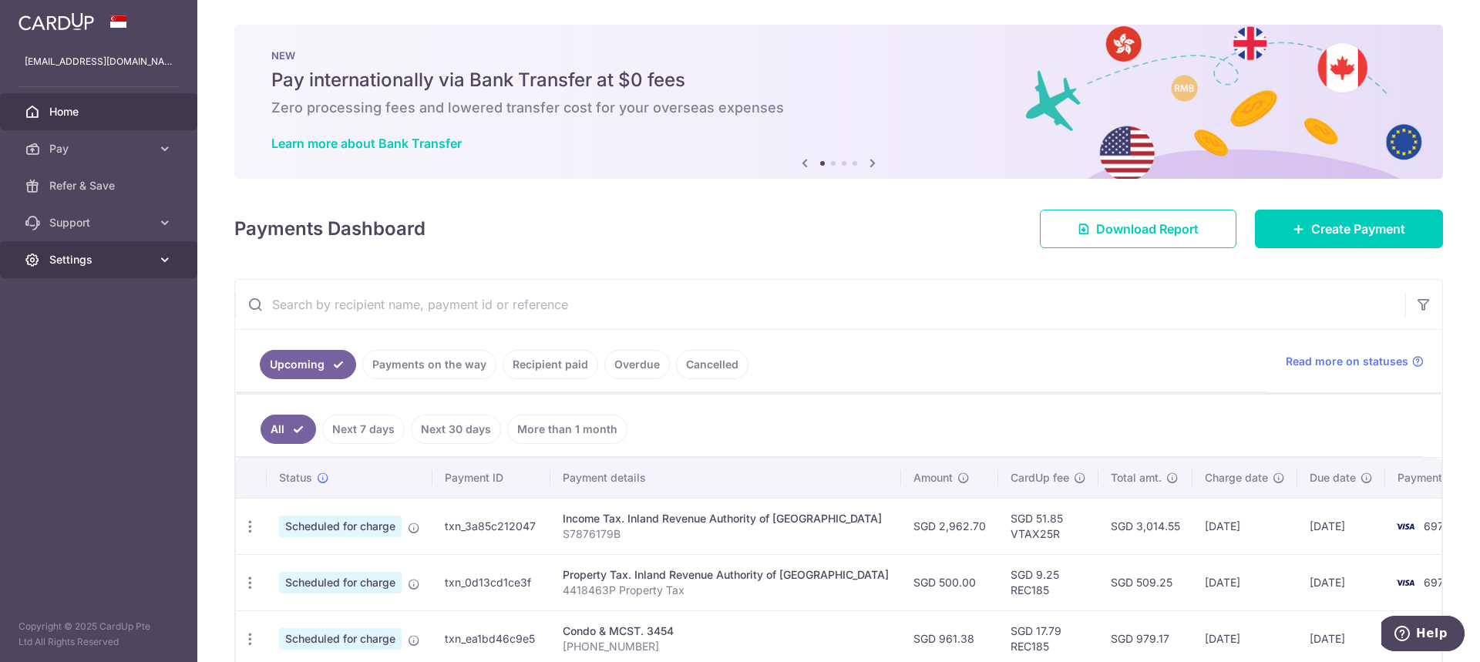
click at [67, 268] on link "Settings" at bounding box center [98, 259] width 197 height 37
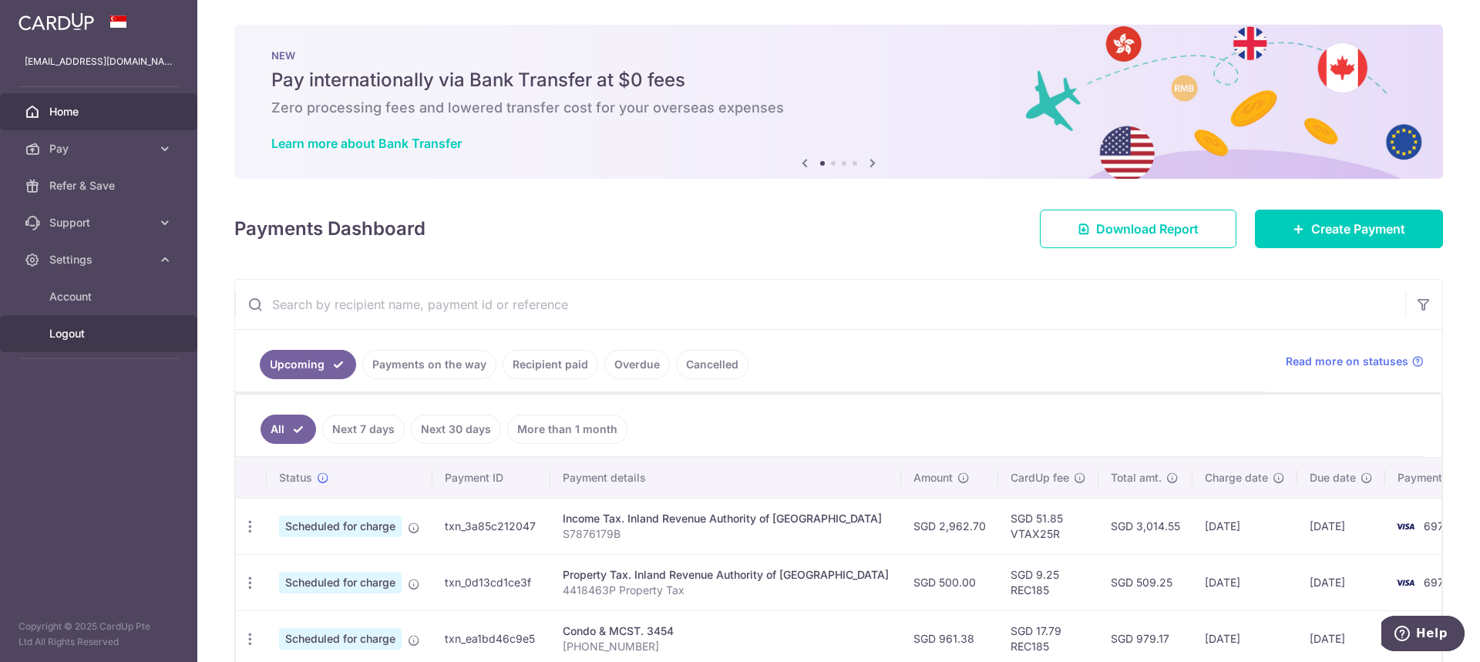
click at [70, 333] on span "Logout" at bounding box center [100, 333] width 102 height 15
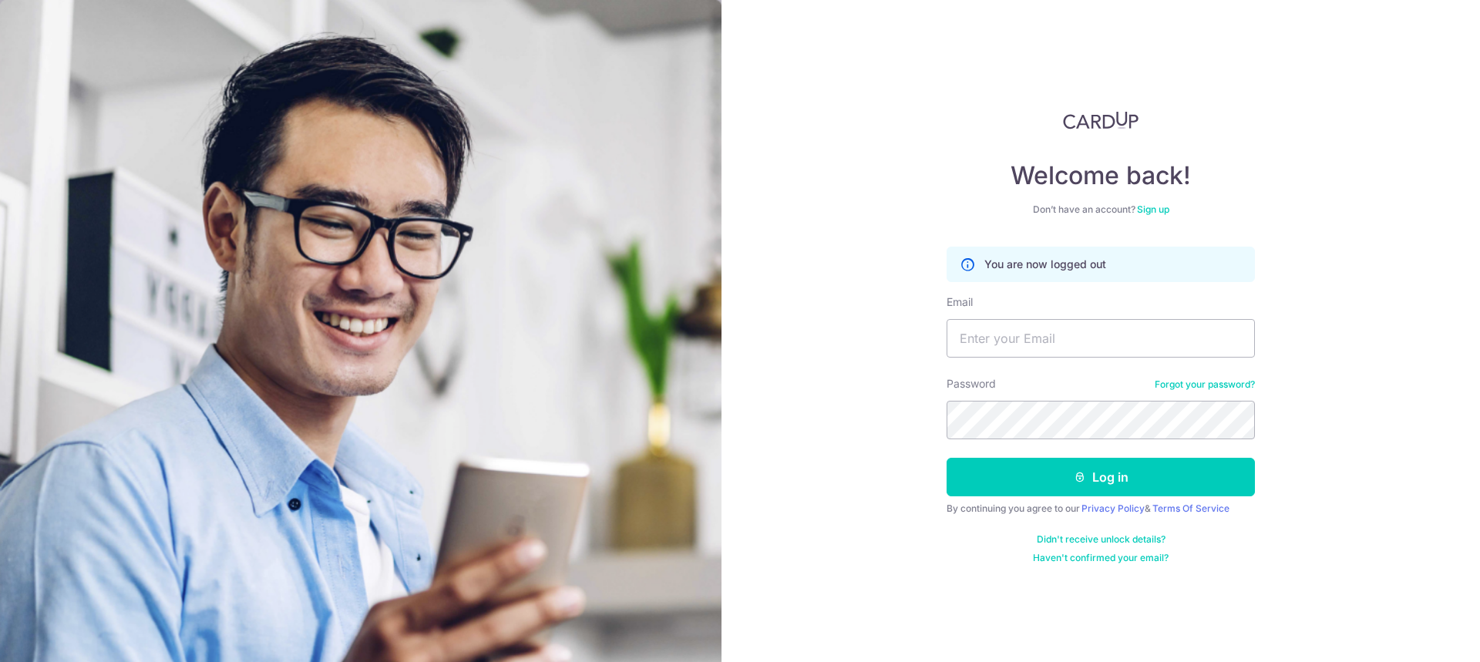
scroll to position [902, 0]
